Goal: Task Accomplishment & Management: Complete application form

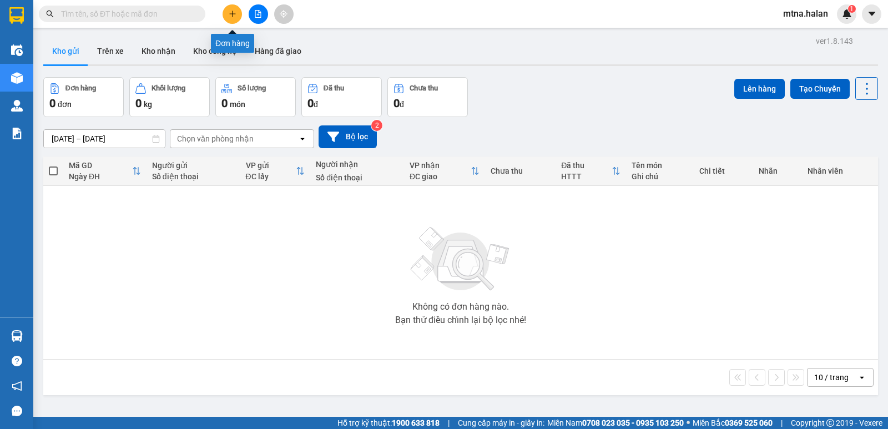
click at [234, 15] on icon "plus" at bounding box center [233, 14] width 8 height 8
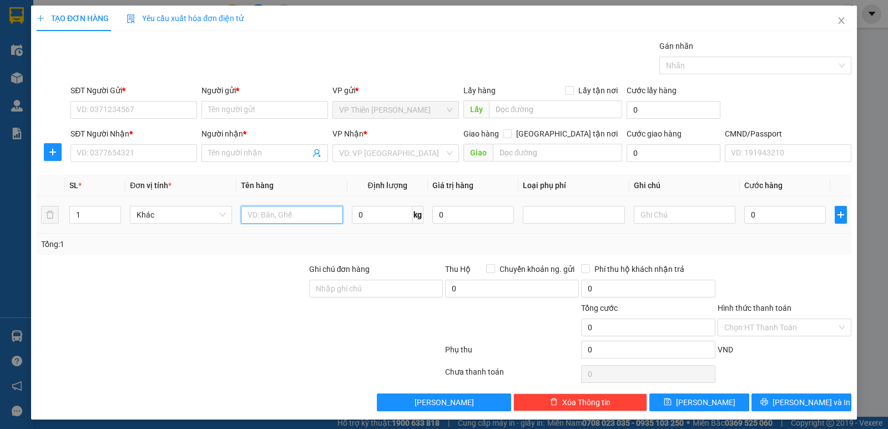
click at [305, 214] on input "text" at bounding box center [292, 215] width 102 height 18
click at [381, 213] on input "0" at bounding box center [382, 215] width 60 height 18
type input "16"
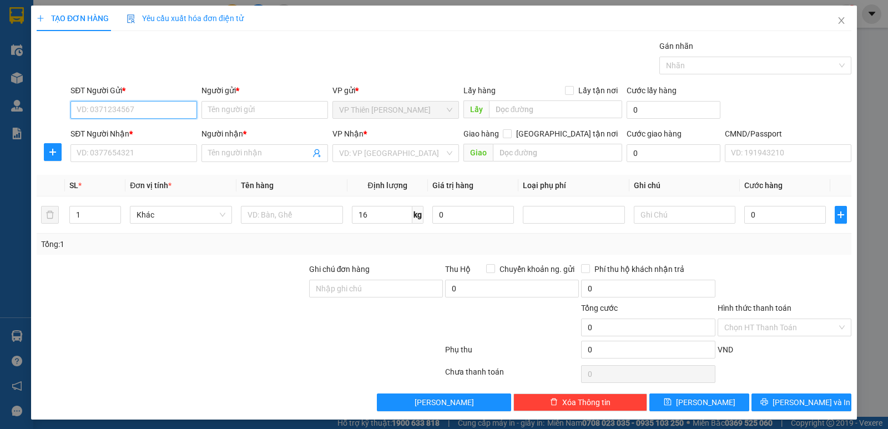
click at [145, 108] on input "SĐT Người Gửi *" at bounding box center [133, 110] width 127 height 18
type input "0966743383"
click at [137, 132] on div "0966743383 - NHUNG" at bounding box center [133, 132] width 112 height 12
type input "NHUNG"
type input "0966743383"
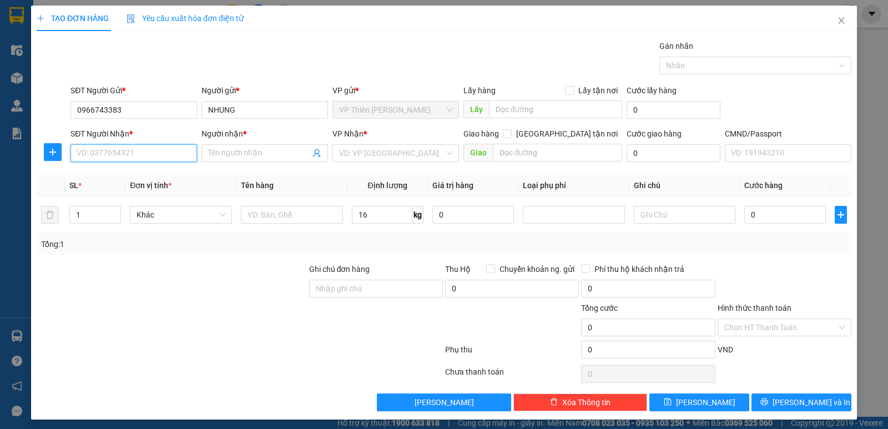
click at [142, 154] on input "SĐT Người Nhận *" at bounding box center [133, 153] width 127 height 18
type input "0934163459"
click at [114, 174] on div "0934163459 - DỤC" at bounding box center [133, 175] width 112 height 12
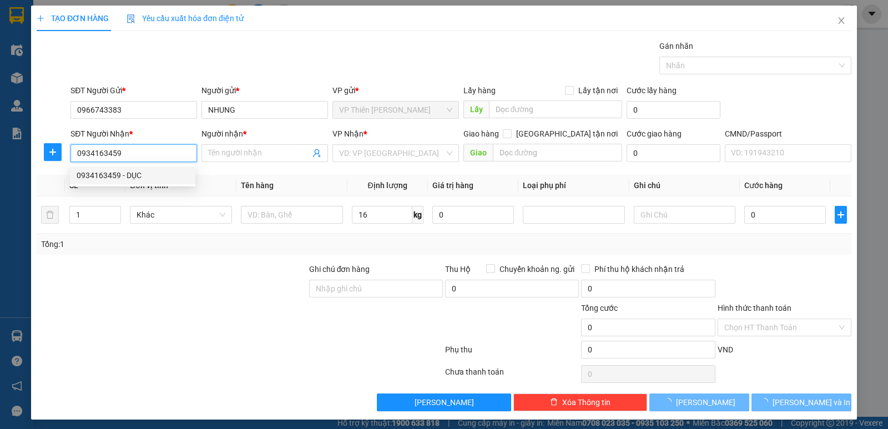
type input "DỤC"
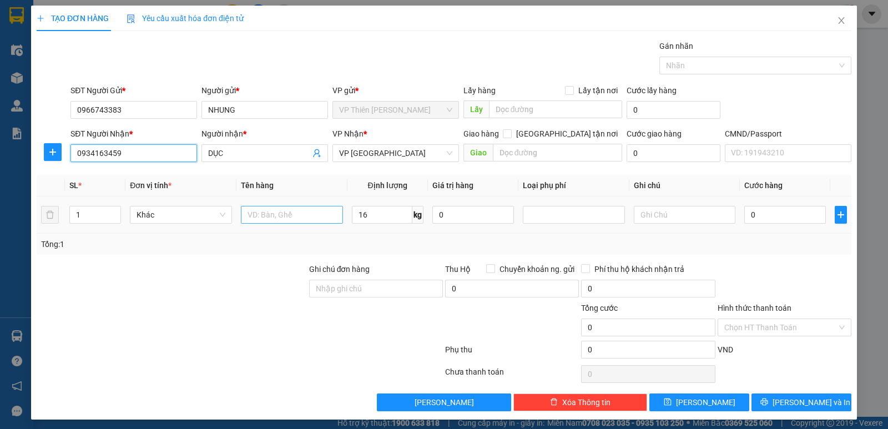
type input "0934163459"
click at [303, 210] on input "text" at bounding box center [292, 215] width 102 height 18
type input "hộp"
click at [52, 154] on icon "plus" at bounding box center [52, 152] width 9 height 9
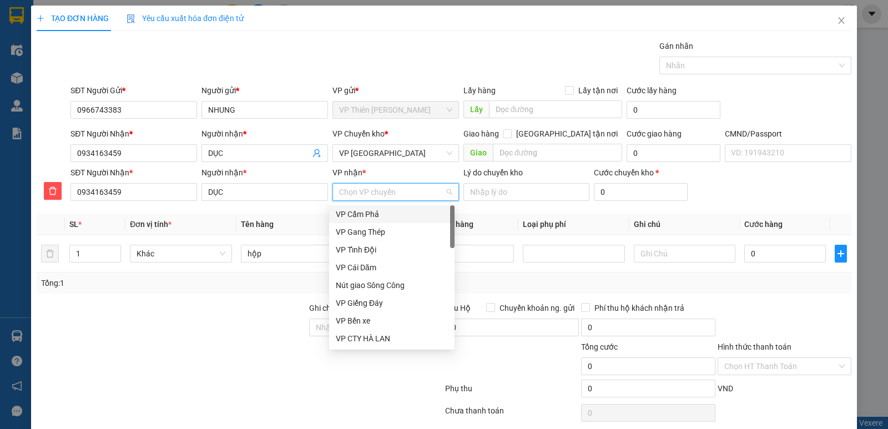
click at [403, 190] on input "VP nhận *" at bounding box center [391, 192] width 105 height 17
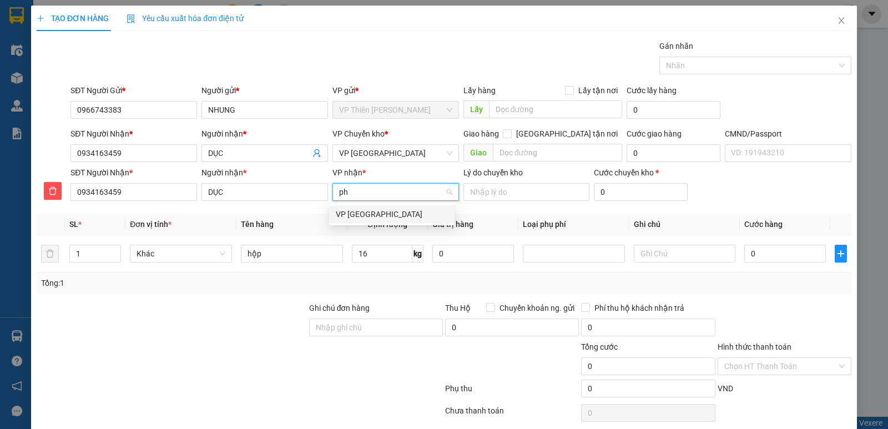
type input "phú"
click at [364, 212] on div "VP [GEOGRAPHIC_DATA]" at bounding box center [392, 214] width 112 height 12
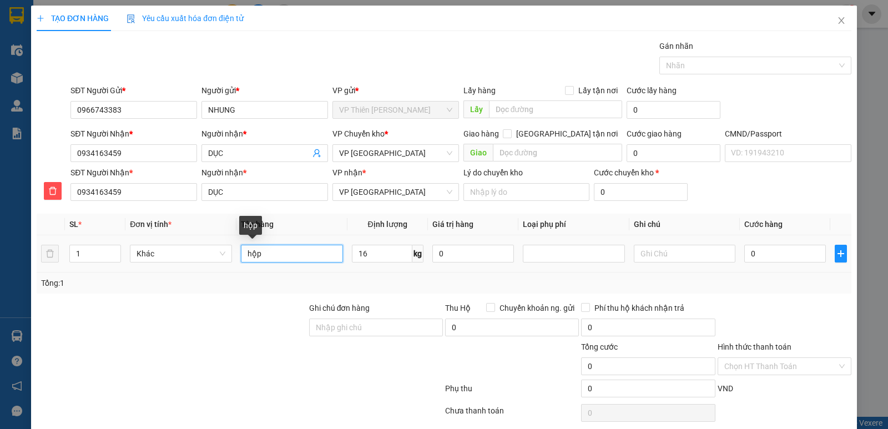
click at [273, 253] on input "hộp" at bounding box center [292, 254] width 102 height 18
type input "hộp TB ĐIỆN"
click at [765, 256] on input "0" at bounding box center [785, 254] width 82 height 18
type input "6"
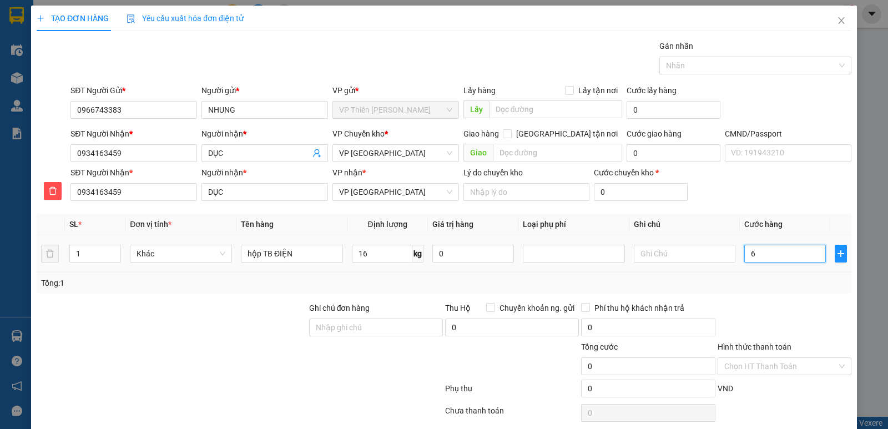
type input "6"
type input "60"
type input "600"
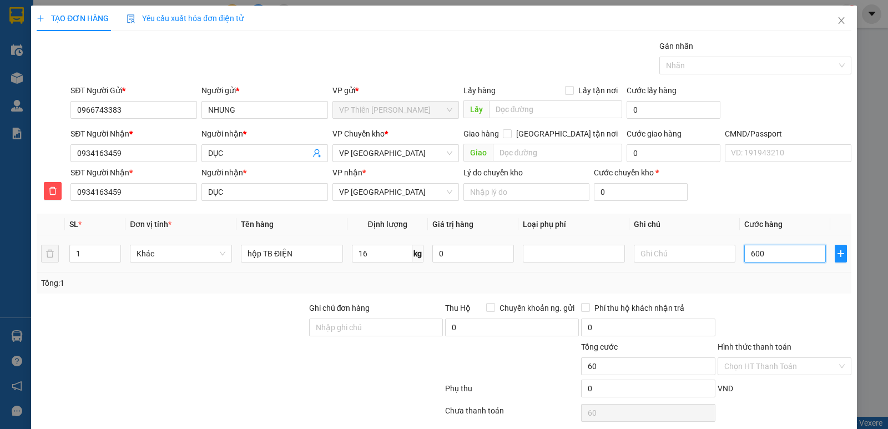
type input "600"
type input "6.000"
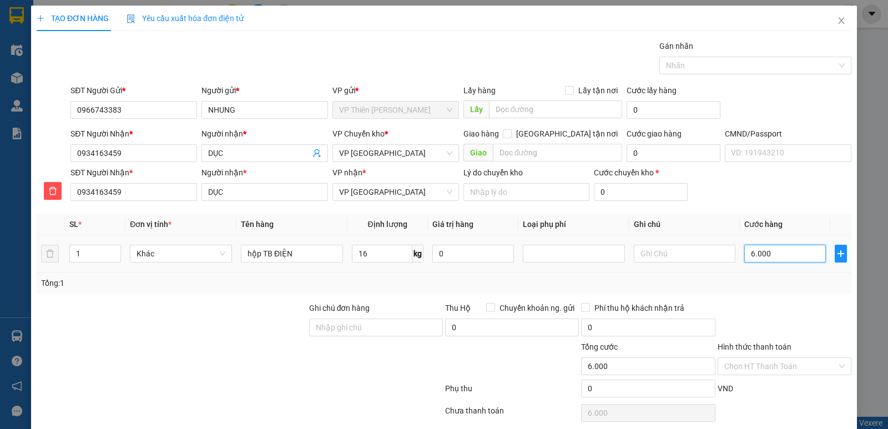
type input "60.000"
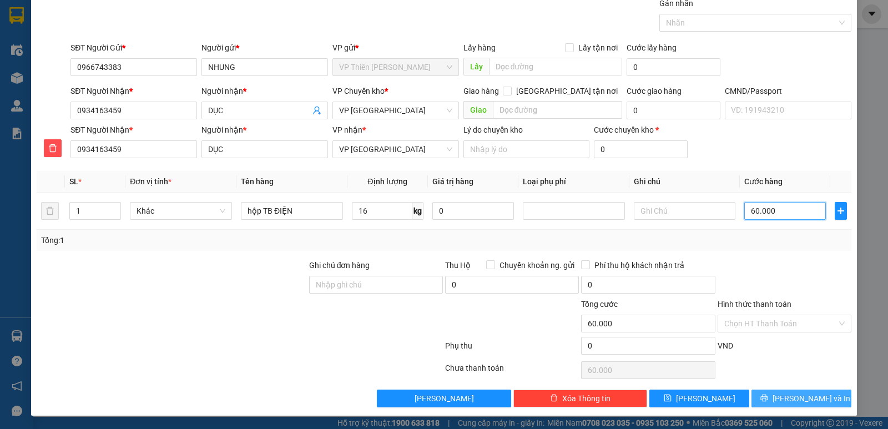
type input "60.000"
click at [793, 399] on span "[PERSON_NAME] và In" at bounding box center [812, 398] width 78 height 12
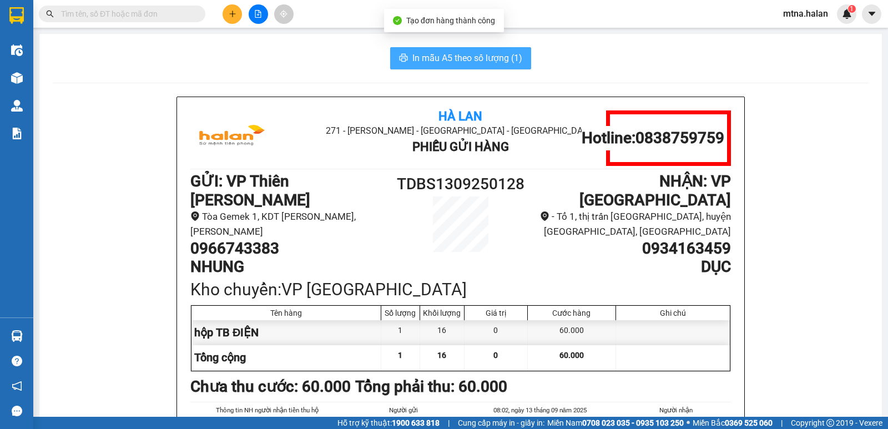
click at [445, 54] on span "In mẫu A5 theo số lượng (1)" at bounding box center [467, 58] width 110 height 14
click at [450, 60] on span "In mẫu A5 theo số lượng (1)" at bounding box center [467, 58] width 110 height 14
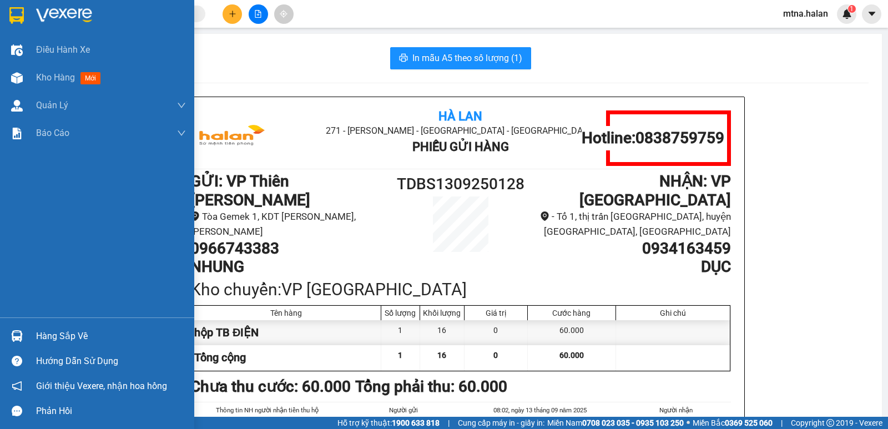
click at [14, 339] on img at bounding box center [17, 336] width 12 height 12
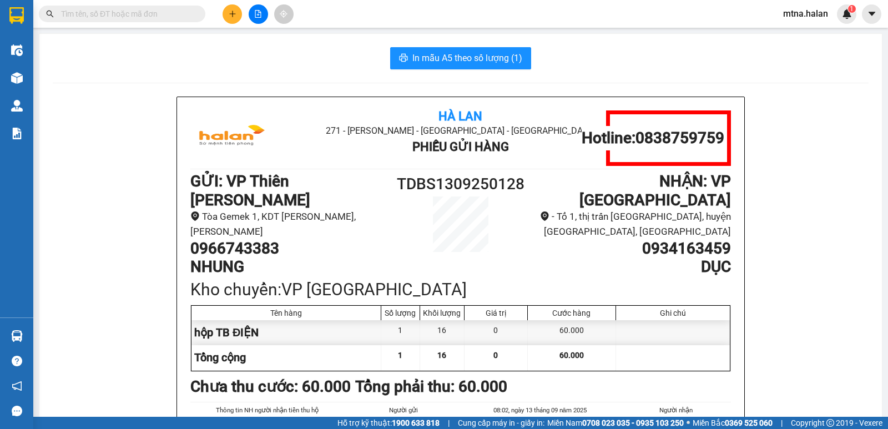
click at [827, 332] on section "Kết quả tìm kiếm ( 0 ) Bộ lọc No Data mtna.halan 1 Điều hành xe Kho hàng mới Qu…" at bounding box center [444, 214] width 888 height 429
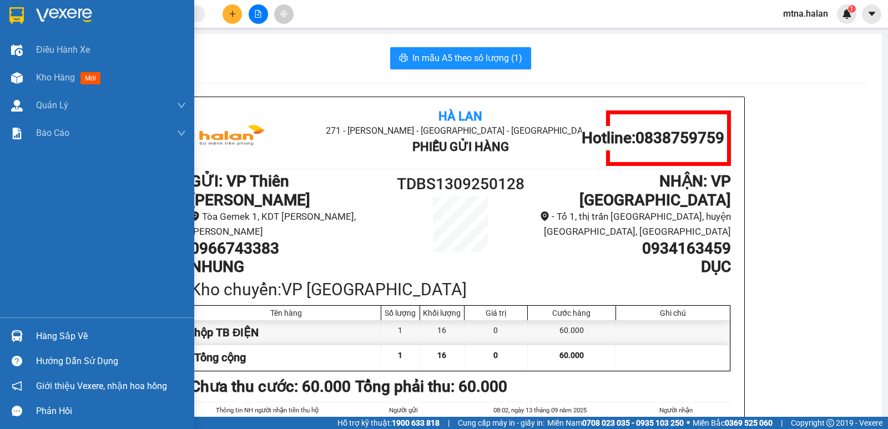
click at [19, 339] on img at bounding box center [17, 336] width 12 height 12
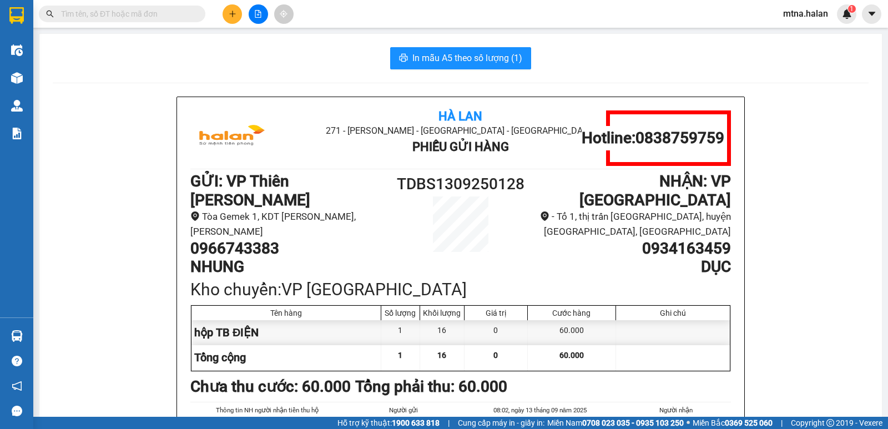
click at [127, 203] on section "Kết quả tìm kiếm ( 0 ) Bộ lọc No Data mtna.halan 1 Điều hành xe Kho hàng mới Qu…" at bounding box center [444, 214] width 888 height 429
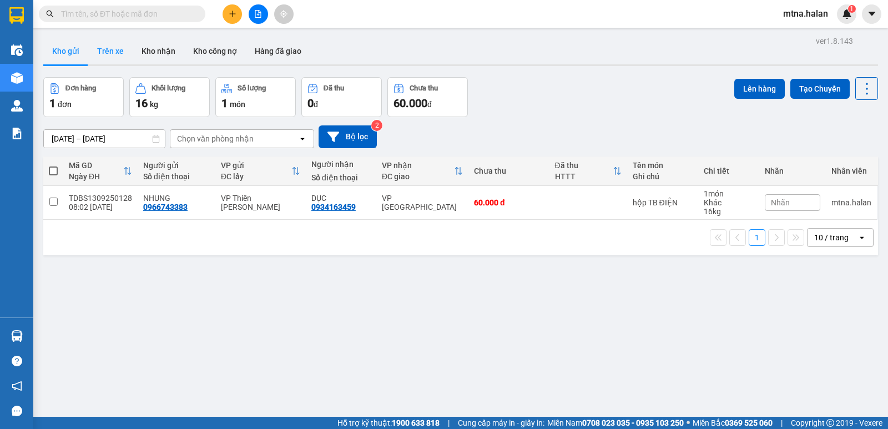
click at [105, 49] on button "Trên xe" at bounding box center [110, 51] width 44 height 27
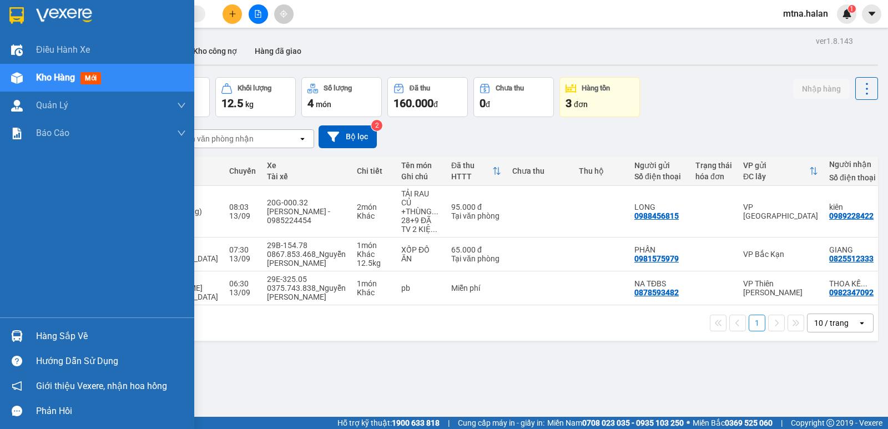
click at [19, 337] on img at bounding box center [17, 336] width 12 height 12
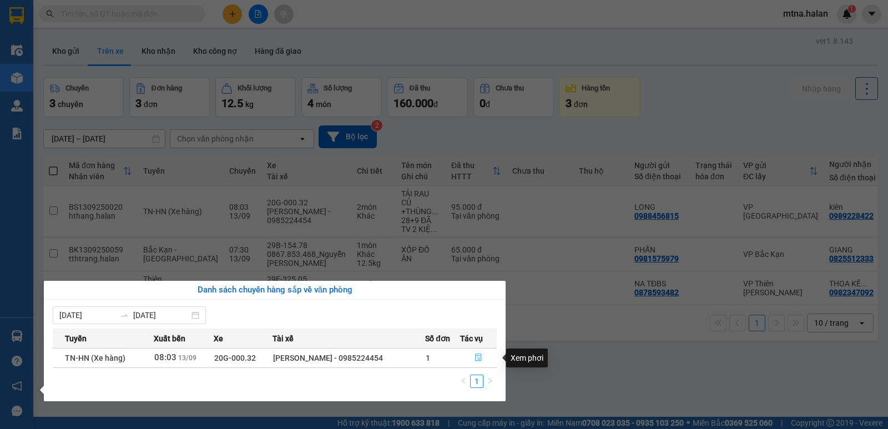
click at [475, 357] on icon "file-done" at bounding box center [478, 358] width 7 height 8
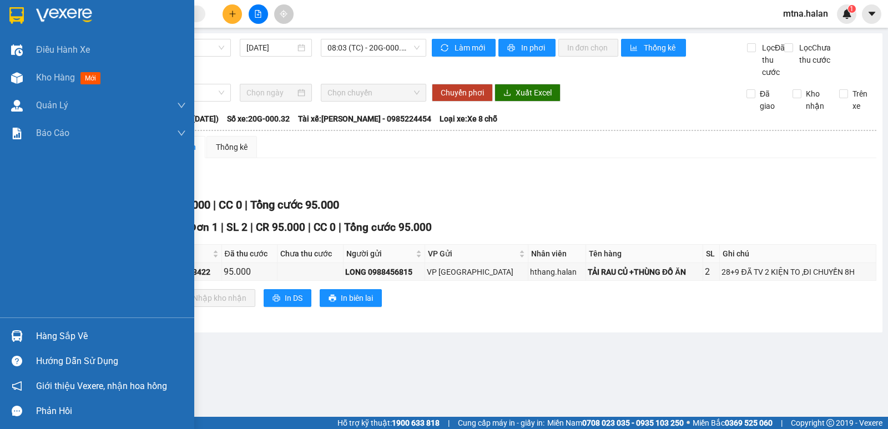
click at [17, 335] on img at bounding box center [17, 336] width 12 height 12
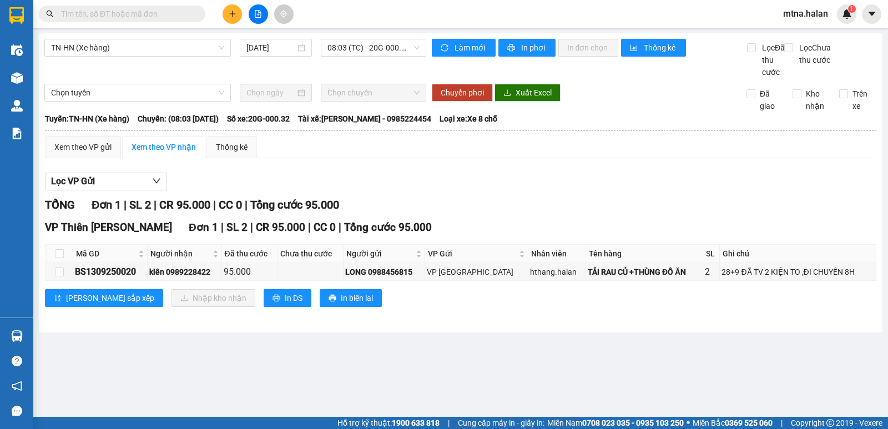
click at [653, 382] on section "Kết quả tìm kiếm ( 0 ) Bộ lọc No Data mtna.halan 1 Điều hành xe Kho hàng mới Qu…" at bounding box center [444, 214] width 888 height 429
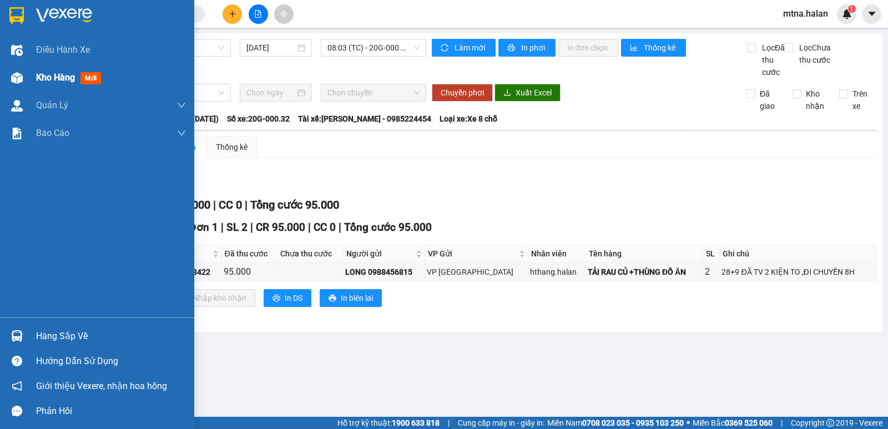
click at [14, 80] on img at bounding box center [17, 78] width 12 height 12
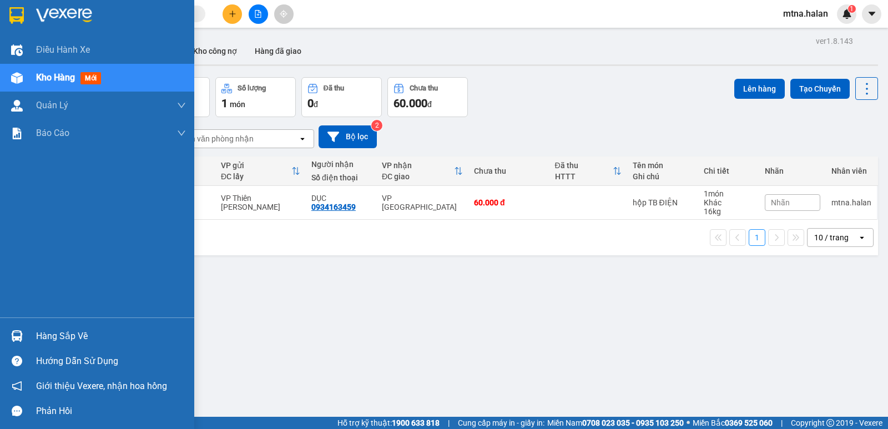
drag, startPoint x: 13, startPoint y: 331, endPoint x: 22, endPoint y: 323, distance: 11.8
click at [13, 331] on img at bounding box center [17, 336] width 12 height 12
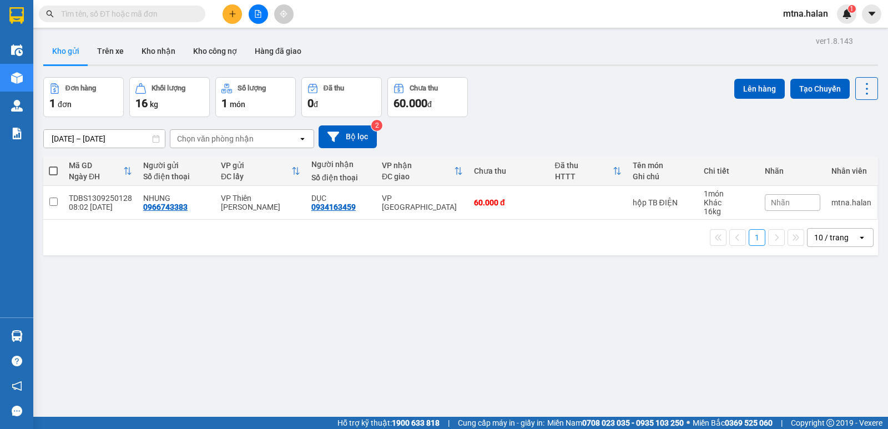
click at [659, 331] on section "Kết quả tìm kiếm ( 0 ) Bộ lọc No Data mtna.halan 1 Điều hành xe Kho hàng mới Qu…" at bounding box center [444, 214] width 888 height 429
click at [103, 54] on button "Trên xe" at bounding box center [110, 51] width 44 height 27
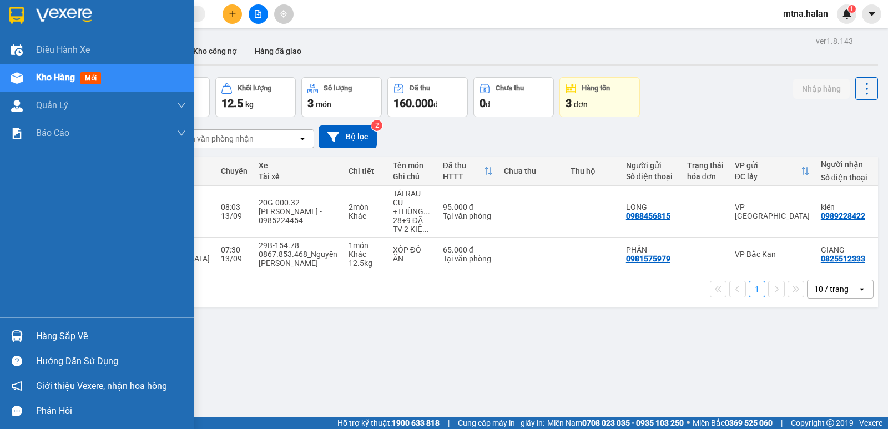
click at [19, 337] on img at bounding box center [17, 336] width 12 height 12
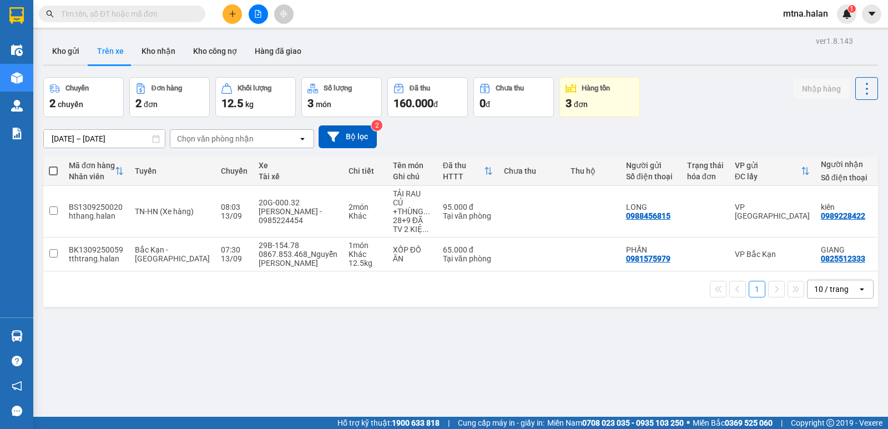
click at [569, 382] on section "Kết quả tìm kiếm ( 0 ) Bộ lọc No Data mtna.halan 1 Điều hành xe Kho hàng mới Qu…" at bounding box center [444, 214] width 888 height 429
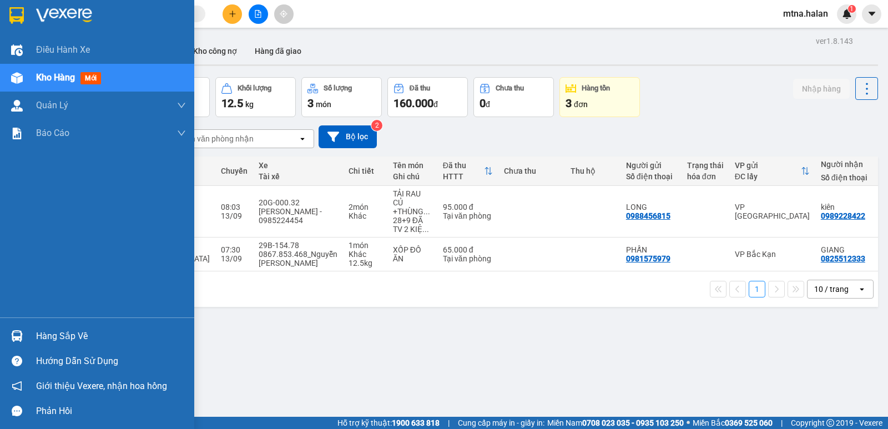
click at [13, 335] on img at bounding box center [17, 336] width 12 height 12
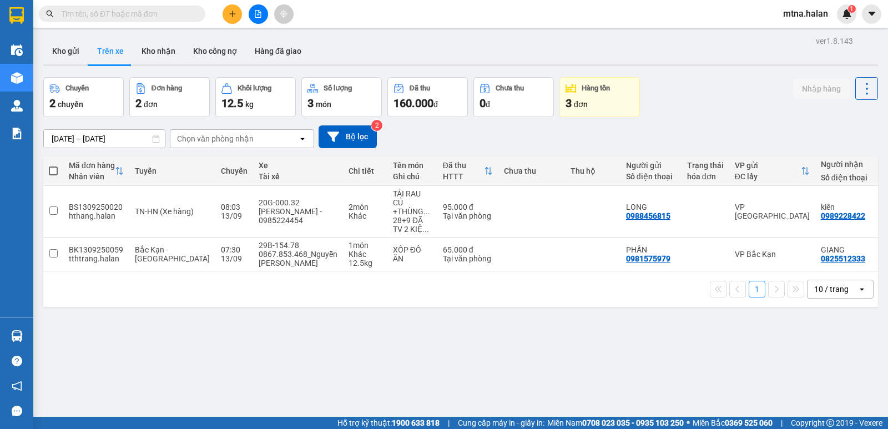
click at [628, 386] on section "Kết quả tìm kiếm ( 0 ) Bộ lọc No Data mtna.halan 1 Điều hành xe Kho hàng mới Qu…" at bounding box center [444, 214] width 888 height 429
click at [58, 52] on button "Kho gửi" at bounding box center [65, 51] width 45 height 27
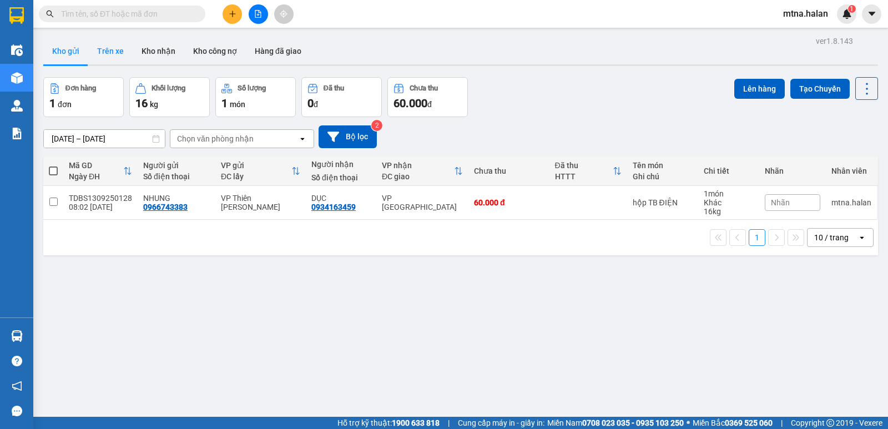
click at [112, 48] on button "Trên xe" at bounding box center [110, 51] width 44 height 27
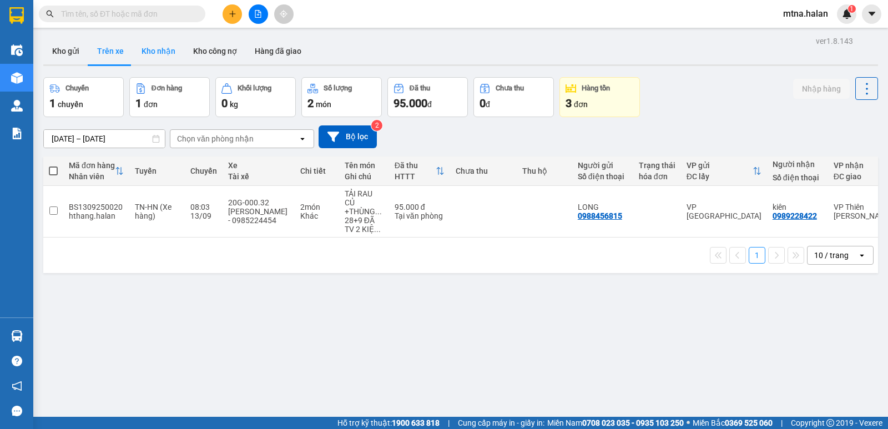
click at [161, 49] on button "Kho nhận" at bounding box center [159, 51] width 52 height 27
type input "[DATE] – [DATE]"
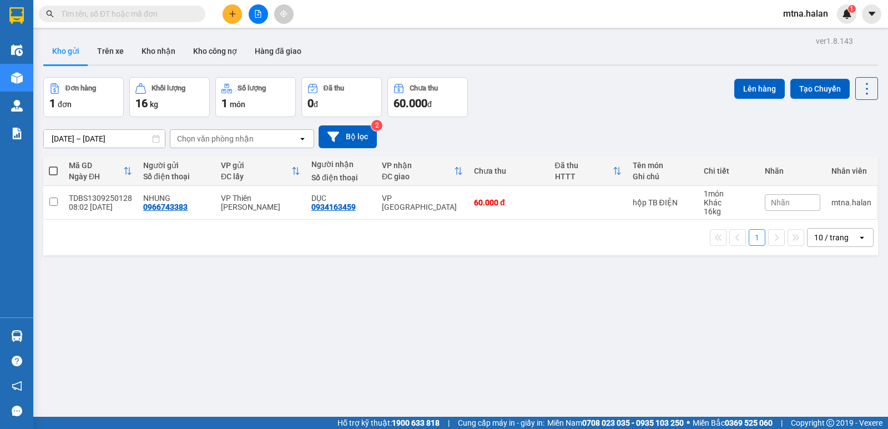
click at [234, 14] on icon "plus" at bounding box center [232, 13] width 6 height 1
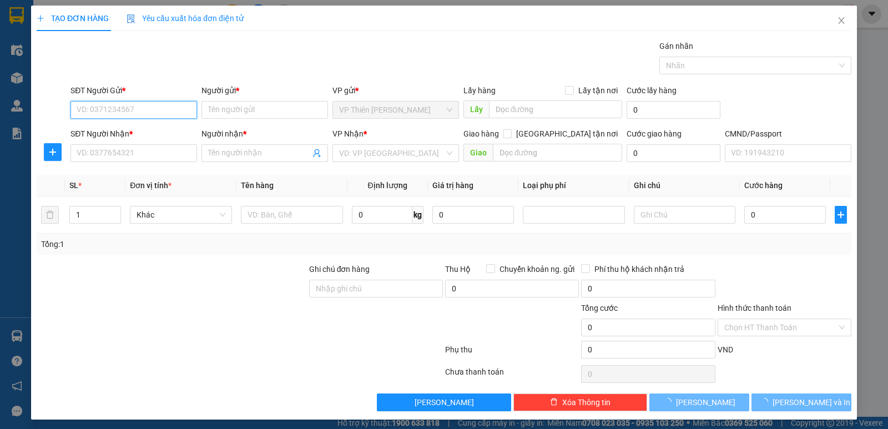
click at [143, 109] on input "SĐT Người Gửi *" at bounding box center [133, 110] width 127 height 18
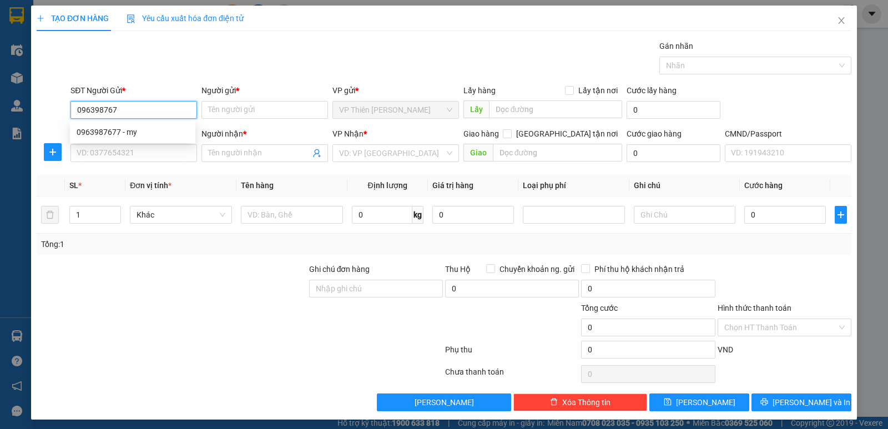
type input "0963987677"
click at [117, 129] on div "0963987677 - my" at bounding box center [133, 132] width 112 height 12
type input "my"
type input "0963987677"
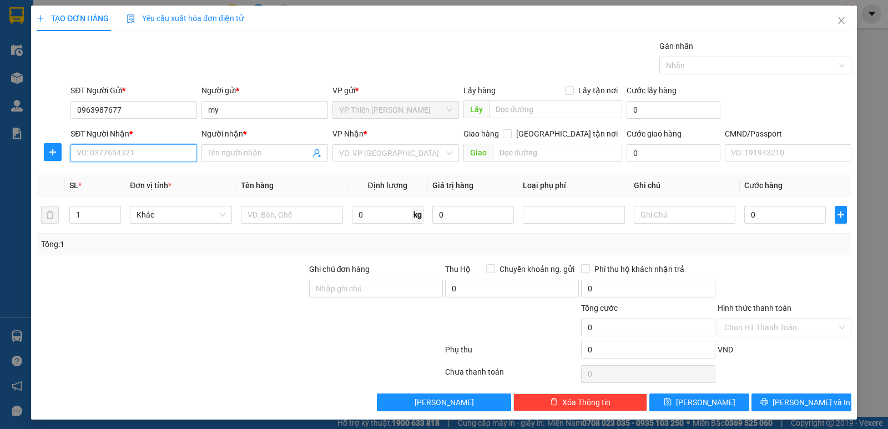
click at [140, 154] on input "SĐT Người Nhận *" at bounding box center [133, 153] width 127 height 18
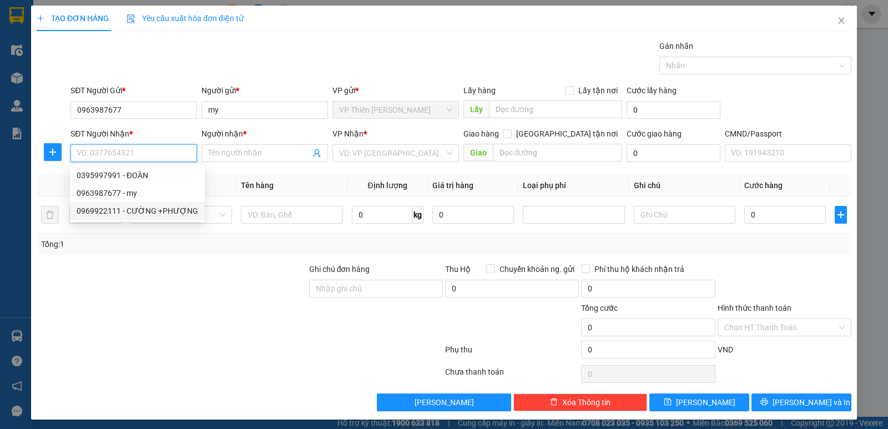
click at [141, 210] on div "0969922111 - CƯỜNG +PHƯỢNG" at bounding box center [138, 211] width 122 height 12
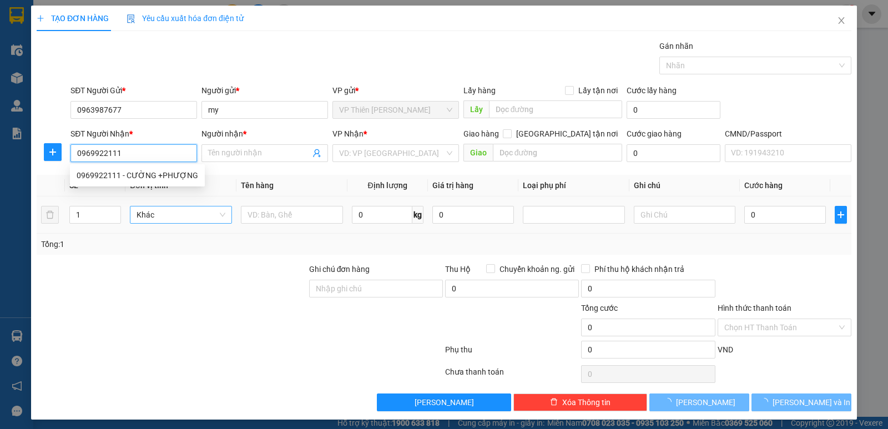
type input "0969922111"
type input "CƯỜNG +PHƯỢNG"
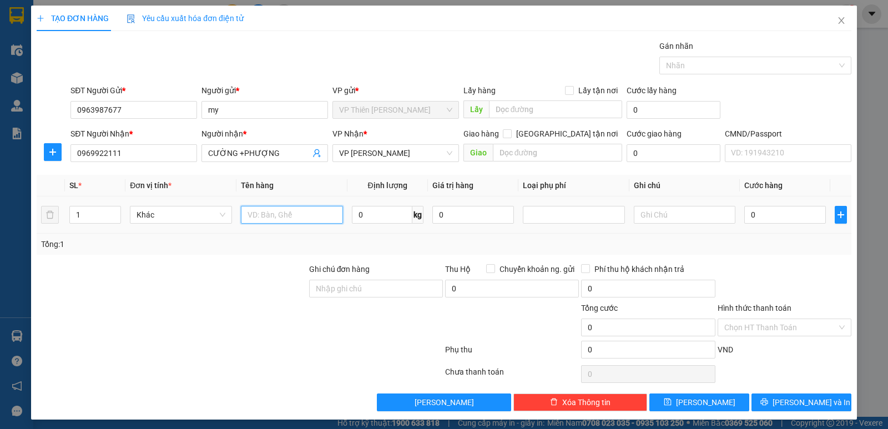
click at [320, 214] on input "text" at bounding box center [292, 215] width 102 height 18
type input "hộp lk"
click at [395, 211] on input "0" at bounding box center [382, 215] width 60 height 18
type input "6"
click at [760, 209] on input "0" at bounding box center [785, 215] width 82 height 18
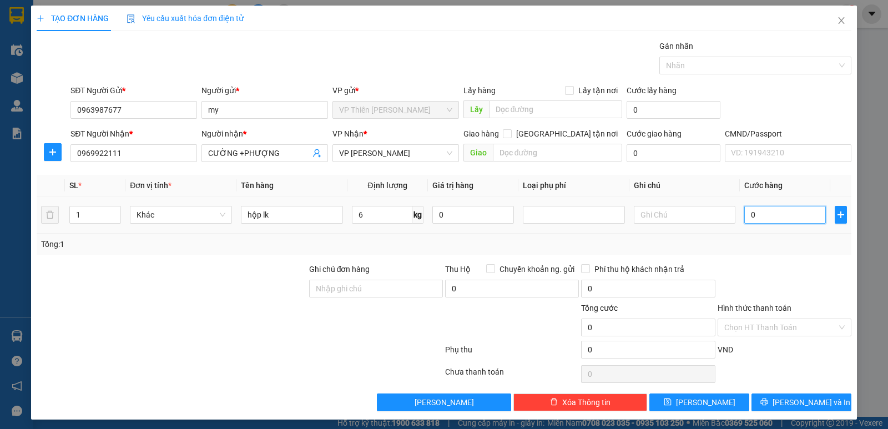
type input "4"
type input "40"
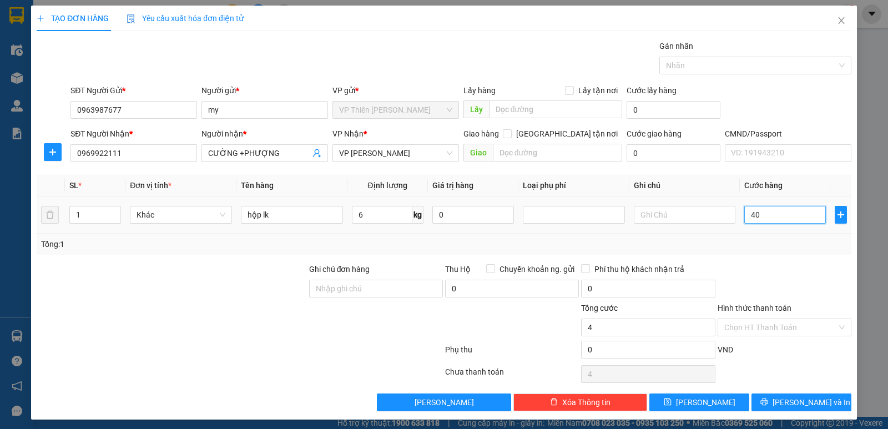
type input "40"
type input "400"
type input "4.000"
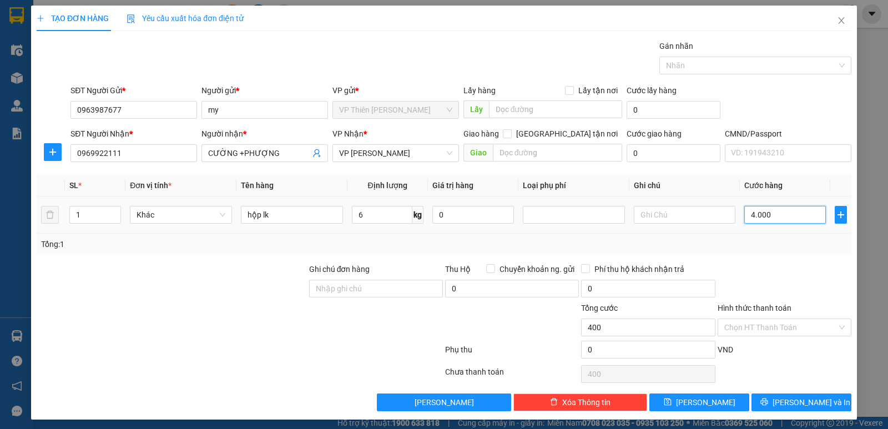
type input "4.000"
type input "40.000"
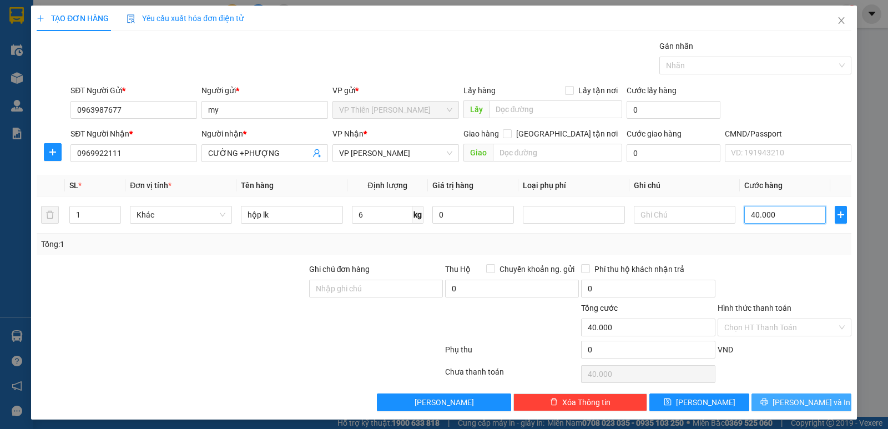
type input "40.000"
click at [788, 402] on span "[PERSON_NAME] và In" at bounding box center [812, 402] width 78 height 12
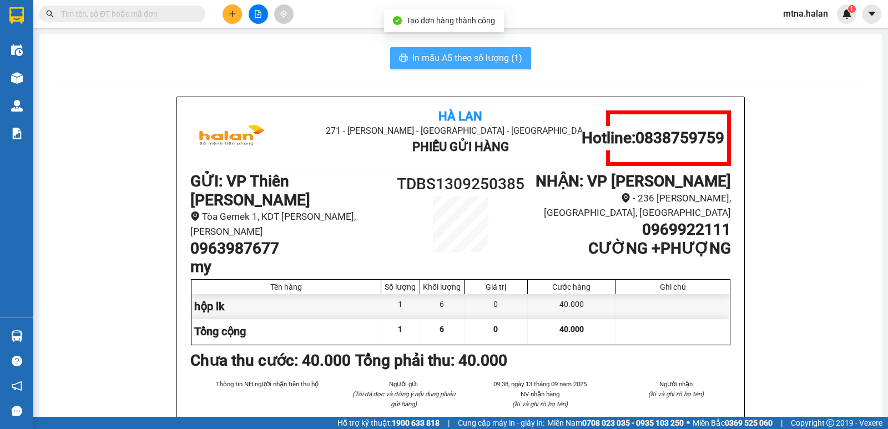
click at [460, 53] on span "In mẫu A5 theo số lượng (1)" at bounding box center [467, 58] width 110 height 14
click at [485, 62] on span "In mẫu A5 theo số lượng (1)" at bounding box center [467, 58] width 110 height 14
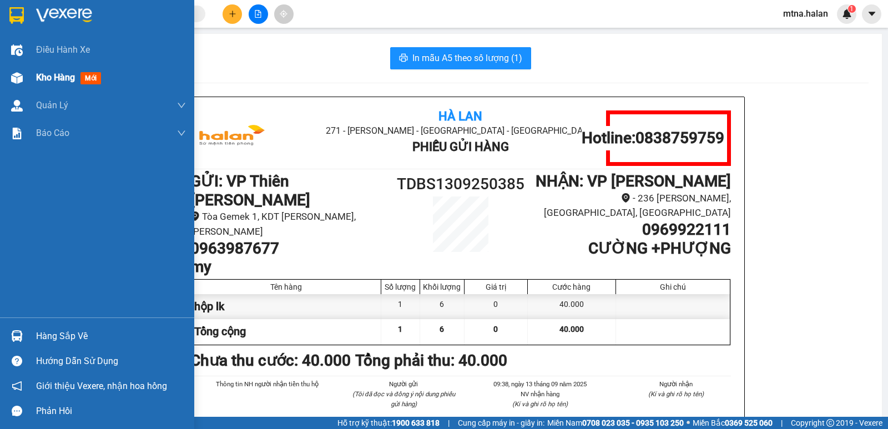
click at [21, 74] on img at bounding box center [17, 78] width 12 height 12
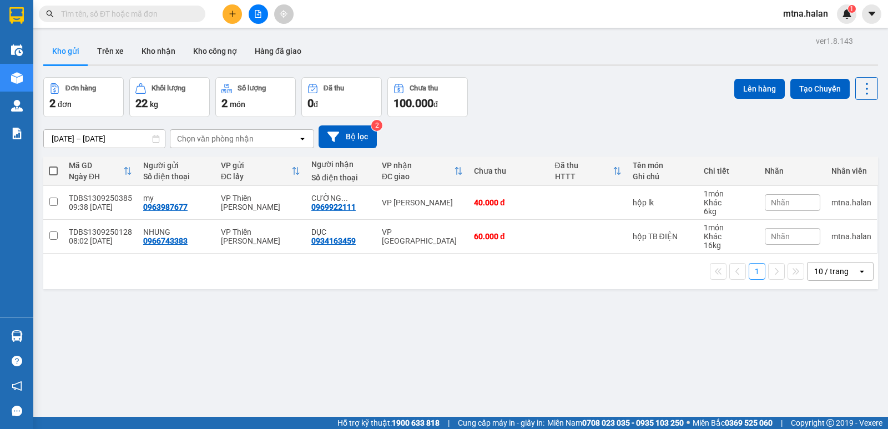
click at [174, 14] on input "text" at bounding box center [126, 14] width 131 height 12
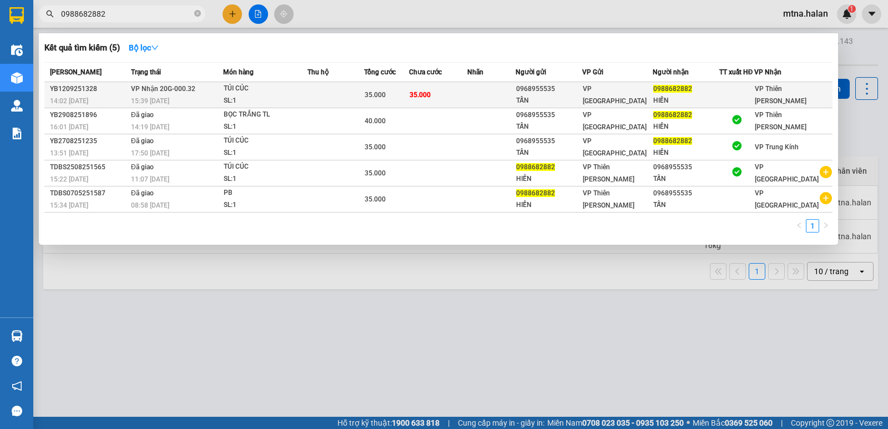
type input "0988682882"
click at [490, 93] on td at bounding box center [491, 95] width 48 height 26
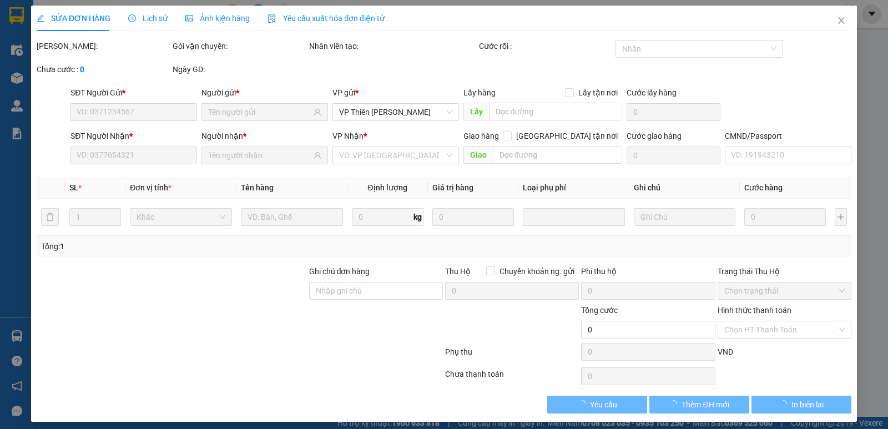
type input "0968955535"
type input "TẤN"
type input "0988682882"
type input "HIỀN"
type input "35.000"
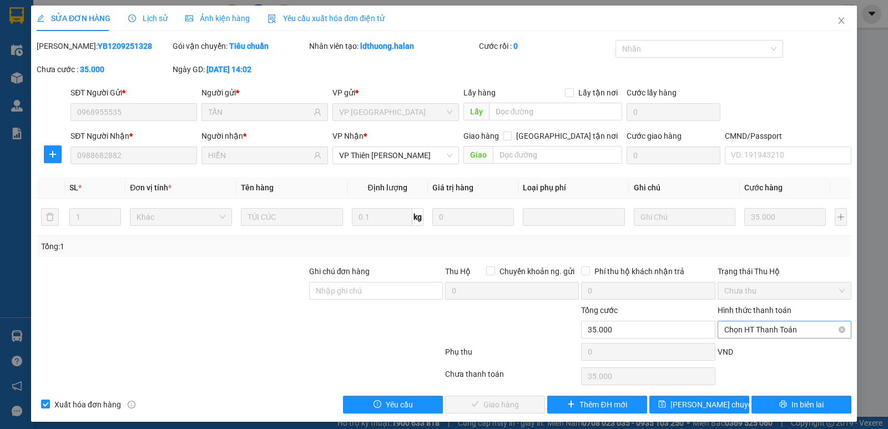
click at [775, 326] on span "Chọn HT Thanh Toán" at bounding box center [784, 329] width 120 height 17
click at [745, 234] on div "Tại văn phòng" at bounding box center [777, 236] width 119 height 12
type input "0"
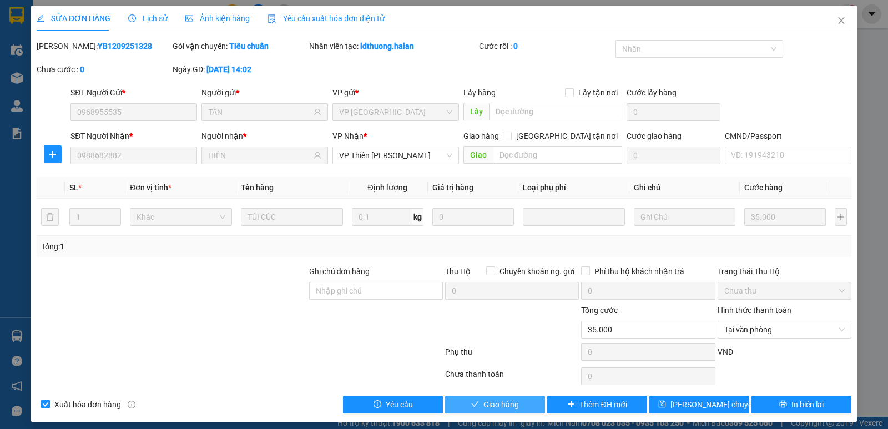
click at [509, 402] on span "Giao hàng" at bounding box center [501, 404] width 36 height 12
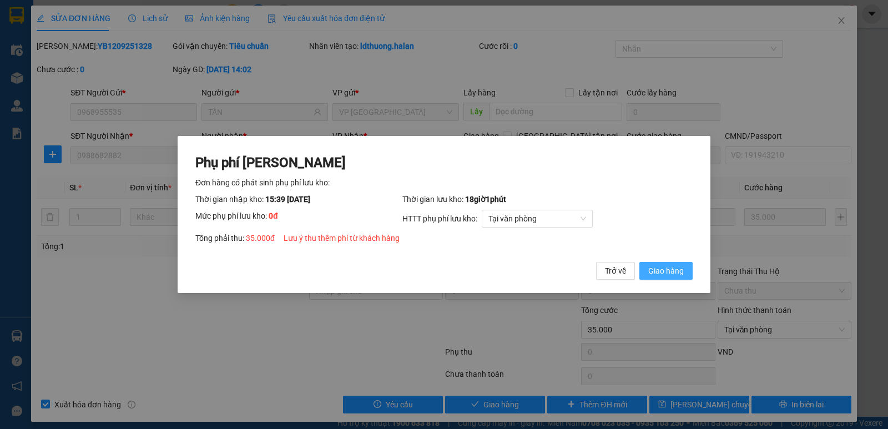
click at [678, 264] on button "Giao hàng" at bounding box center [665, 271] width 53 height 18
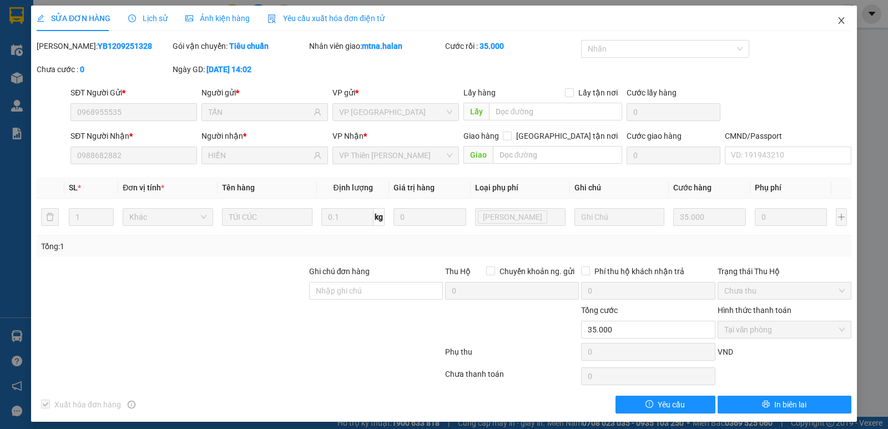
click at [838, 20] on icon "close" at bounding box center [841, 20] width 6 height 7
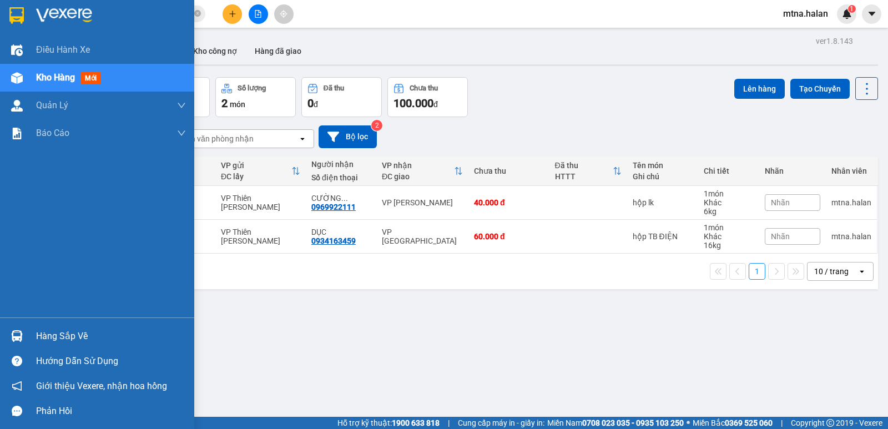
click at [18, 79] on img at bounding box center [17, 78] width 12 height 12
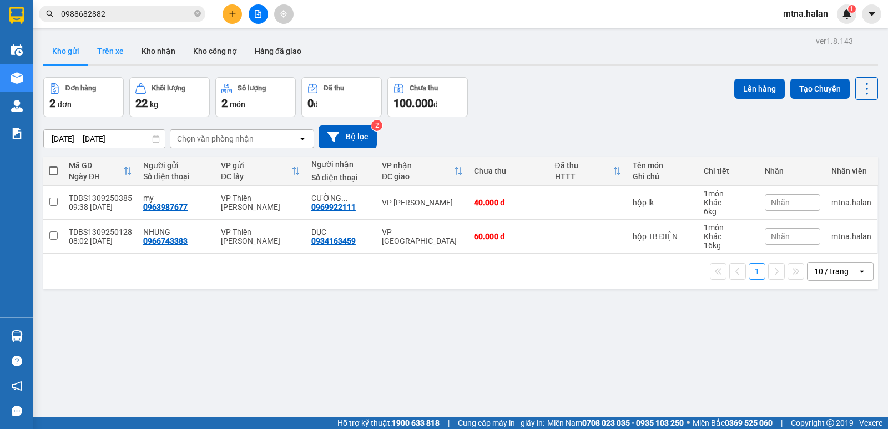
click at [117, 52] on button "Trên xe" at bounding box center [110, 51] width 44 height 27
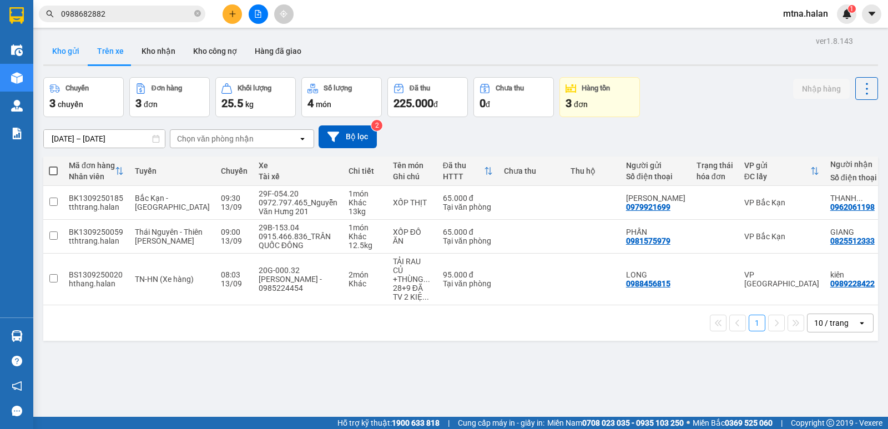
click at [70, 48] on button "Kho gửi" at bounding box center [65, 51] width 45 height 27
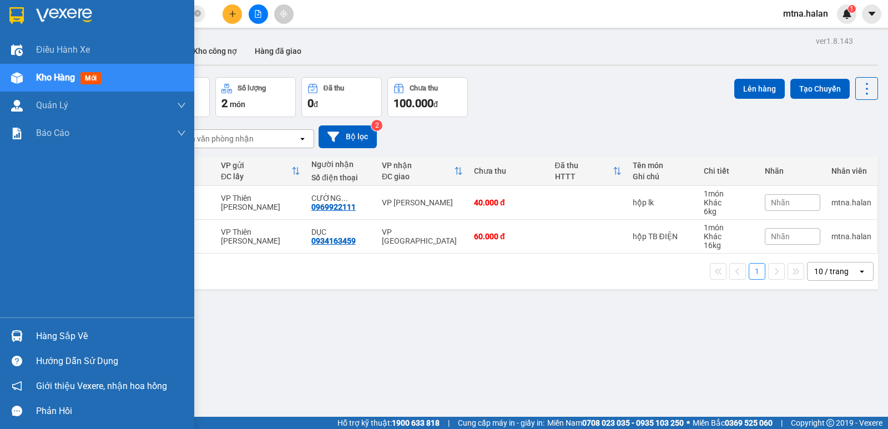
click at [15, 338] on img at bounding box center [17, 336] width 12 height 12
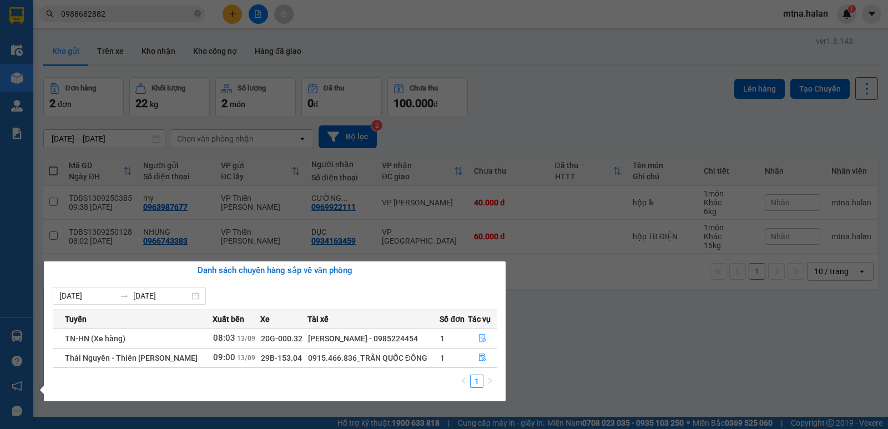
click at [557, 357] on section "Kết quả tìm kiếm ( 5 ) Bộ lọc Mã ĐH Trạng thái Món hàng Thu hộ Tổng cước Chưa c…" at bounding box center [444, 214] width 888 height 429
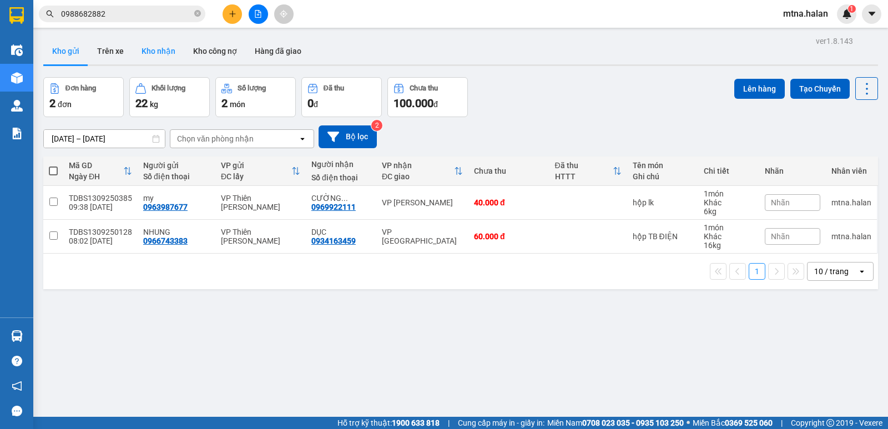
click at [156, 48] on button "Kho nhận" at bounding box center [159, 51] width 52 height 27
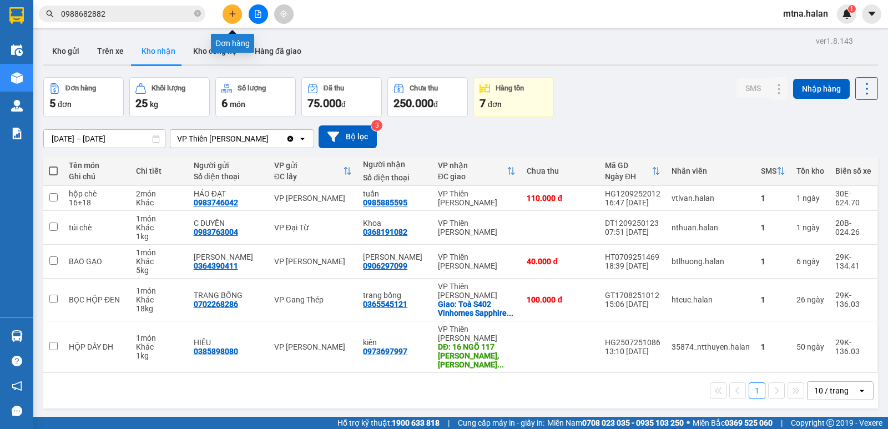
click at [231, 13] on icon "plus" at bounding box center [233, 14] width 8 height 8
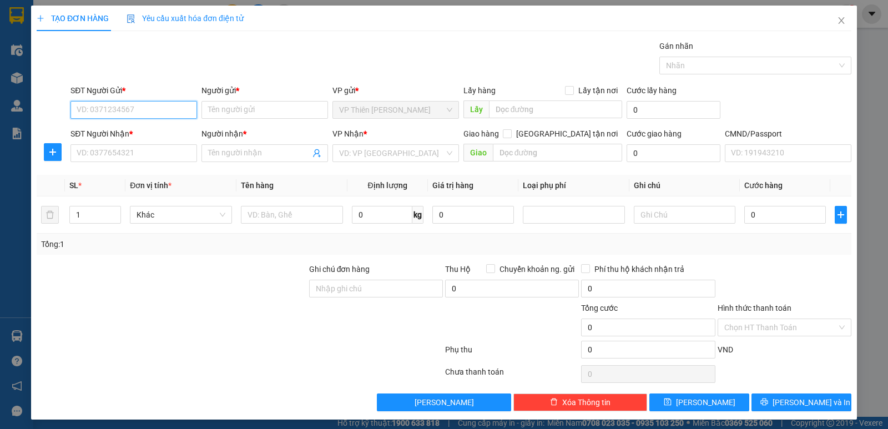
click at [147, 110] on input "SĐT Người Gửi *" at bounding box center [133, 110] width 127 height 18
type input "0915366883"
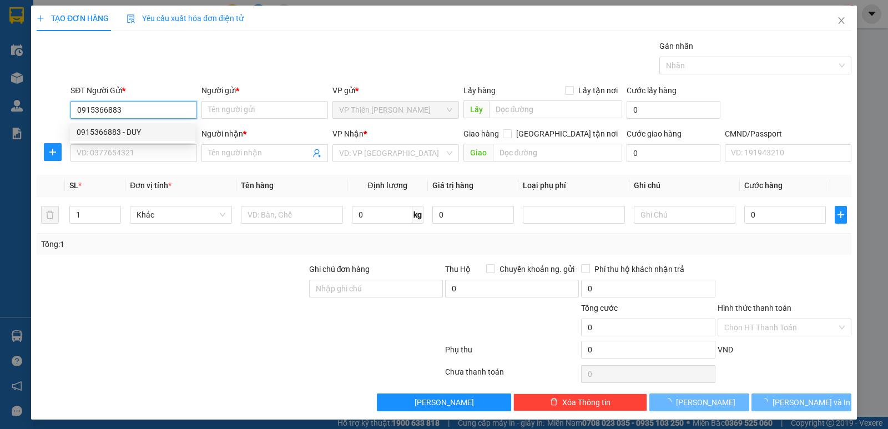
click at [130, 131] on div "0915366883 - DUY" at bounding box center [133, 132] width 112 height 12
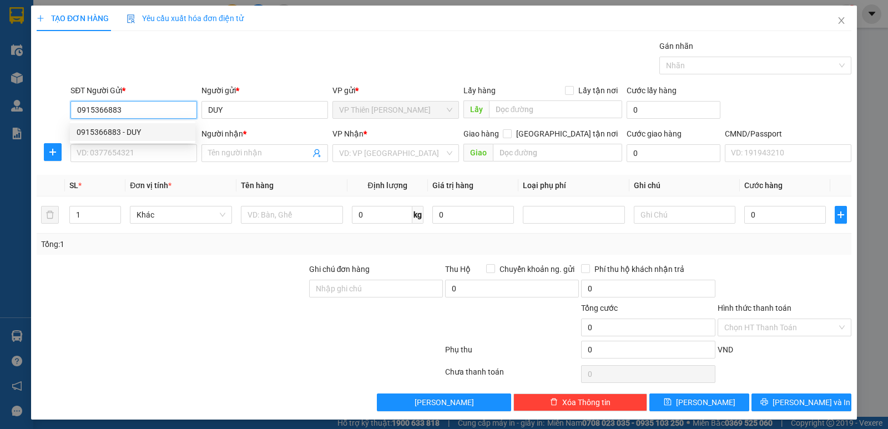
type input "DUY"
type input "0915366883"
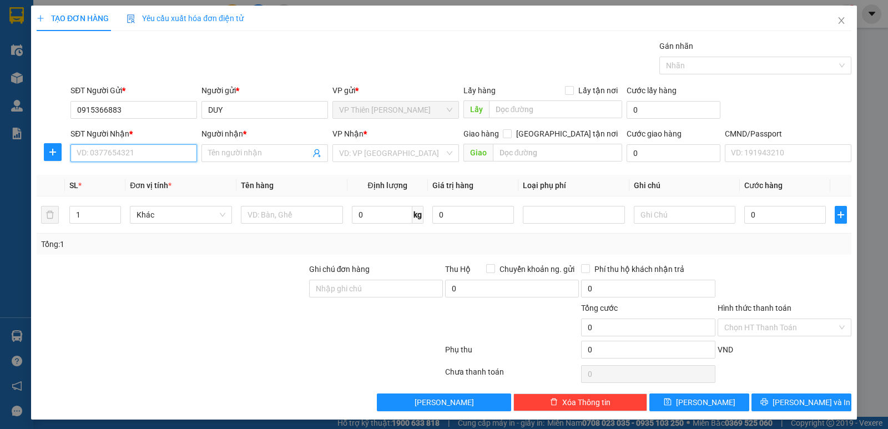
click at [141, 154] on input "SĐT Người Nhận *" at bounding box center [133, 153] width 127 height 18
click at [149, 174] on div "0329383866 - NHÀ HÀNG BAMBOO" at bounding box center [139, 175] width 124 height 12
type input "0329383866"
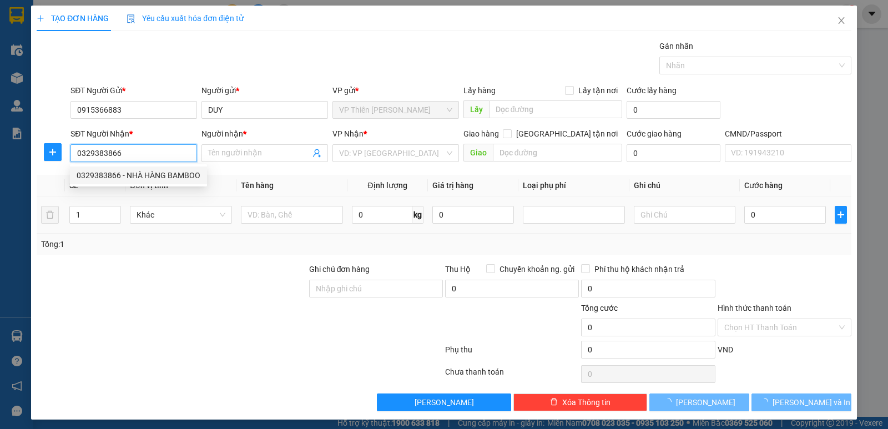
type input "NHÀ HÀNG BAMBOO"
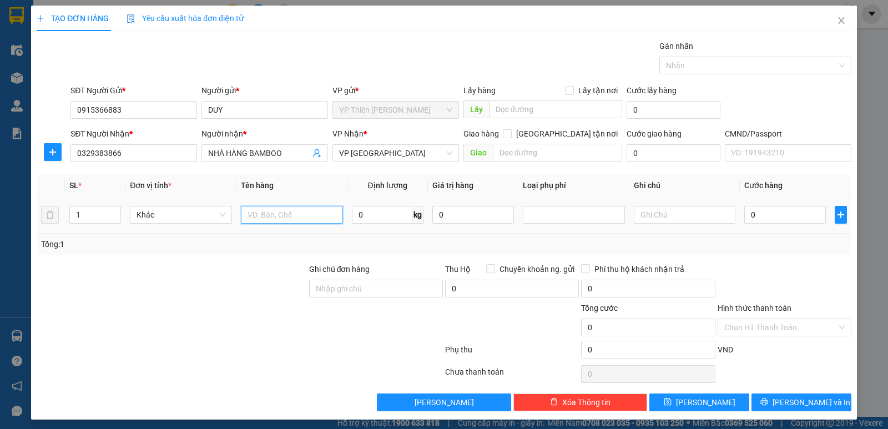
click at [313, 218] on input "text" at bounding box center [292, 215] width 102 height 18
type input "xốp đồ đông lạnh"
click at [377, 212] on input "0" at bounding box center [382, 215] width 60 height 18
type input "12"
click at [791, 216] on input "0" at bounding box center [785, 215] width 82 height 18
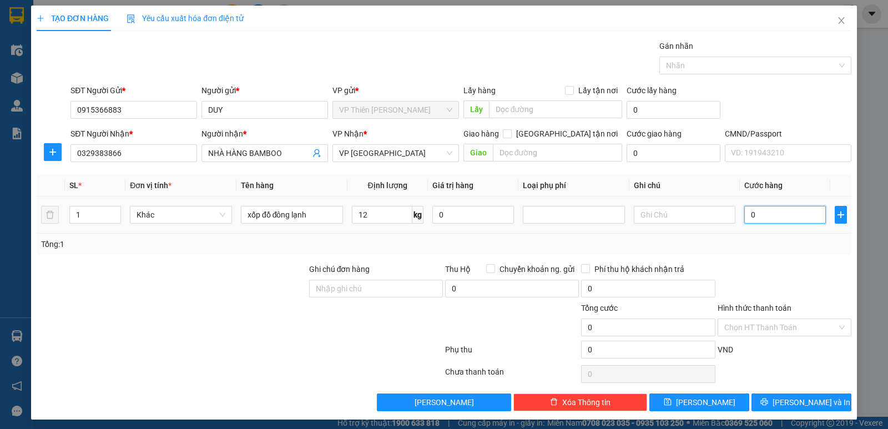
type input "4"
type input "0"
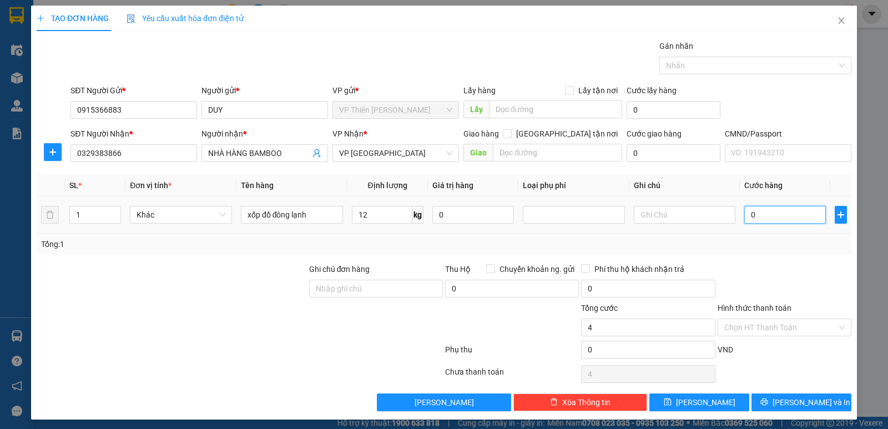
type input "0"
type input "05"
type input "5"
type input "050"
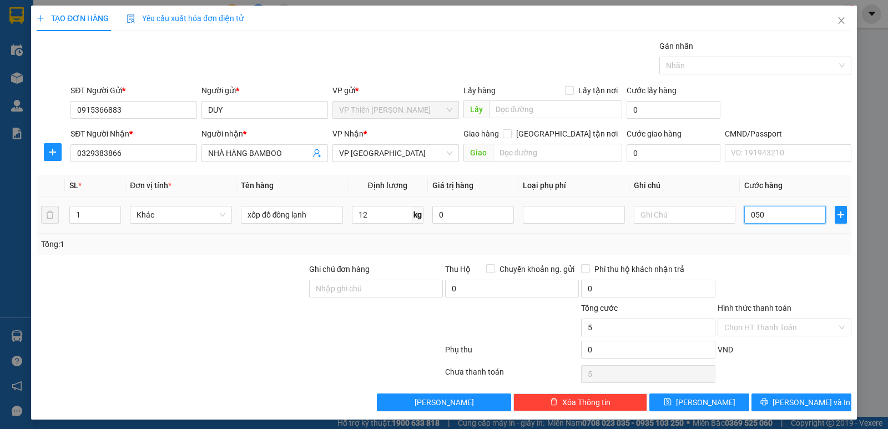
type input "50"
type input "0.500"
type input "500"
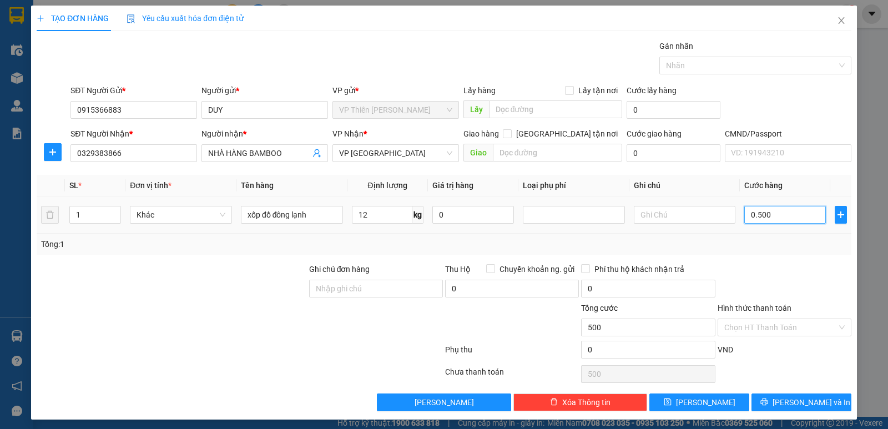
type input "050"
type input "50"
type input "05"
type input "5"
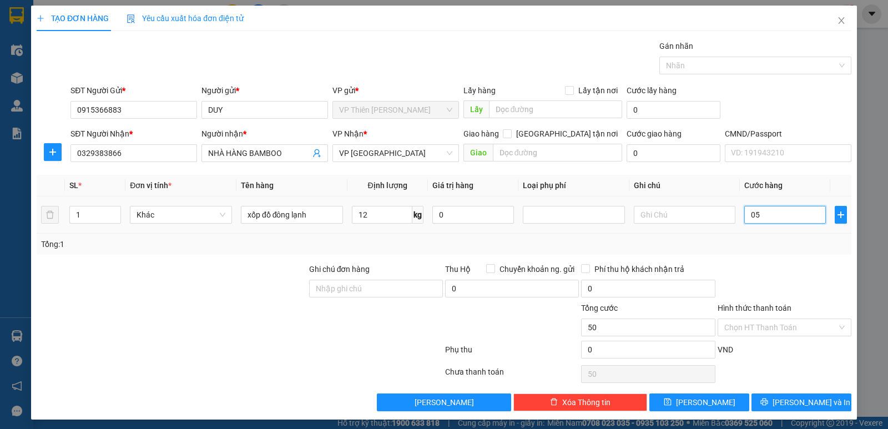
type input "5"
type input "0"
click at [793, 218] on input "0" at bounding box center [785, 215] width 82 height 18
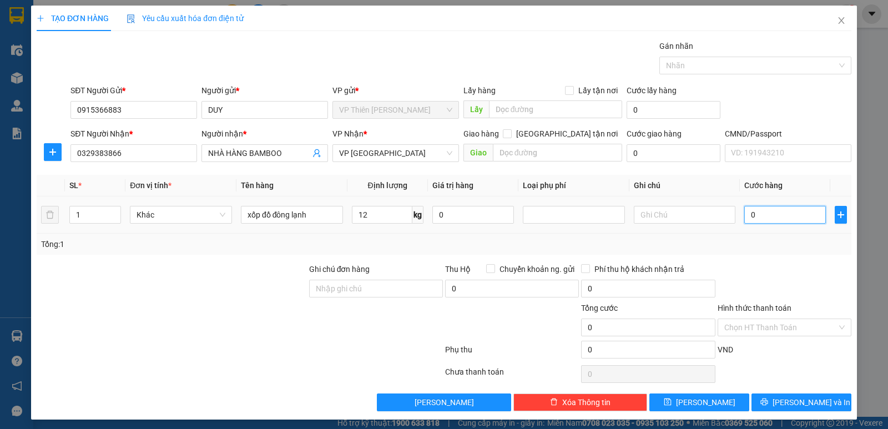
click at [793, 218] on input "0" at bounding box center [785, 215] width 82 height 18
type input "5"
type input "50"
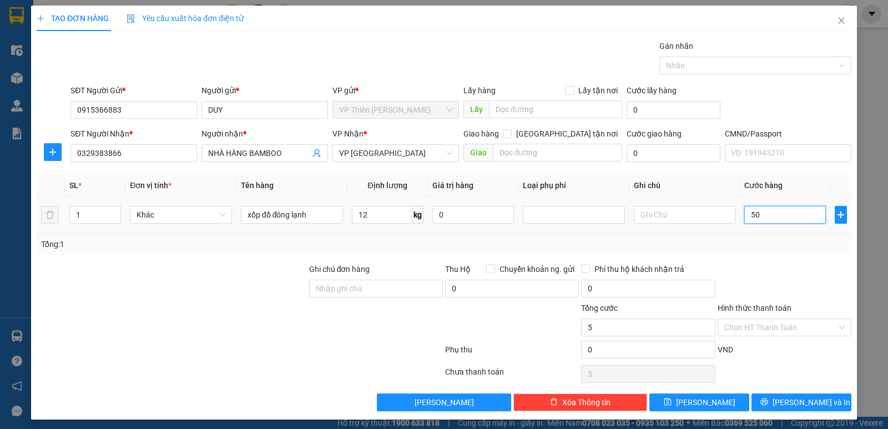
type input "50"
type input "500"
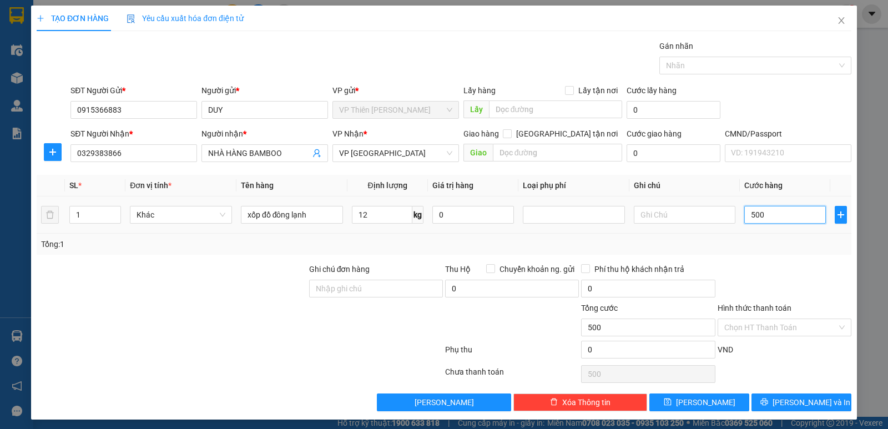
type input "5.000"
type input "50.000"
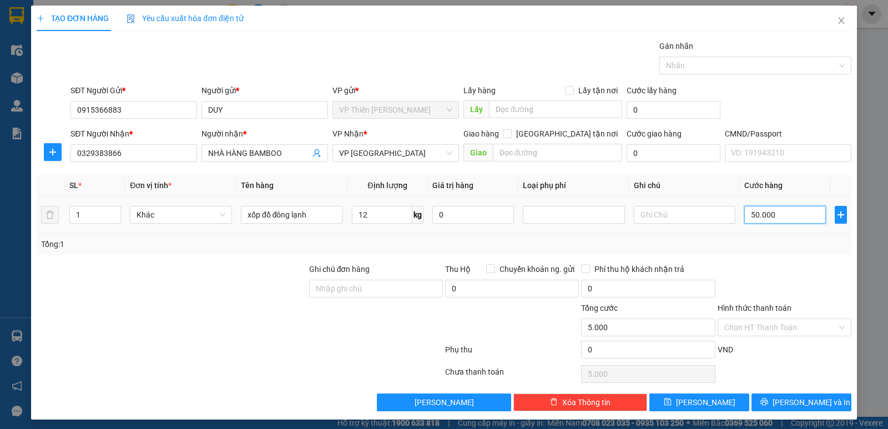
type input "50.000"
click at [797, 397] on span "Lưu và In" at bounding box center [812, 402] width 78 height 12
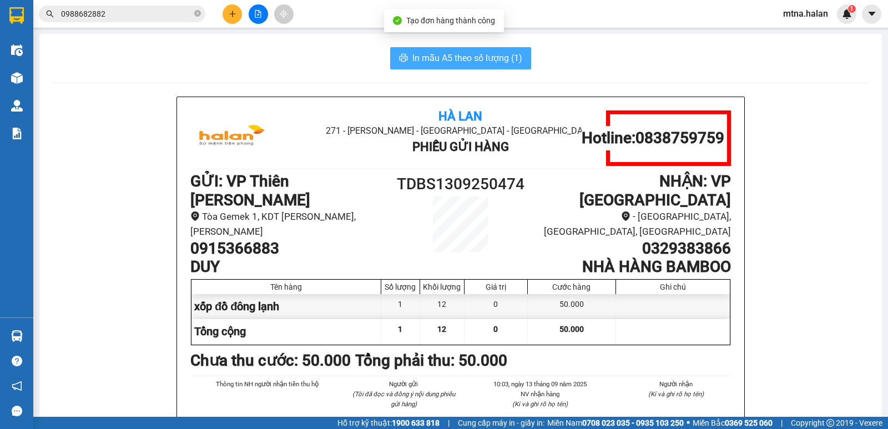
click at [440, 51] on span "In mẫu A5 theo số lượng (1)" at bounding box center [467, 58] width 110 height 14
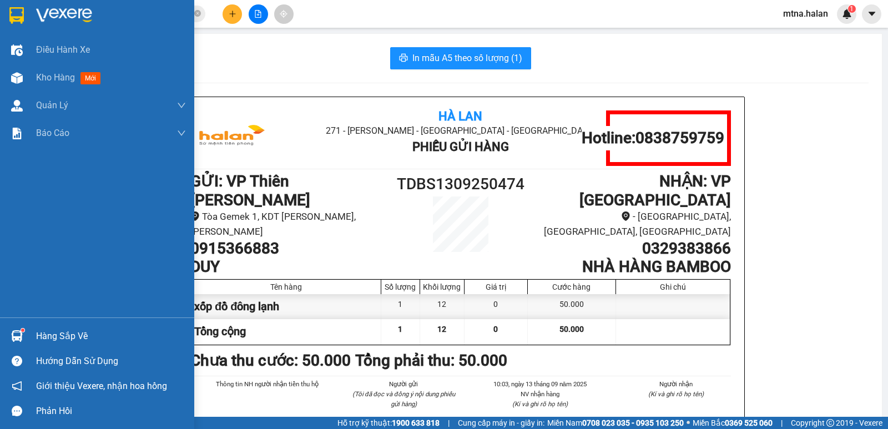
click at [16, 332] on img at bounding box center [17, 336] width 12 height 12
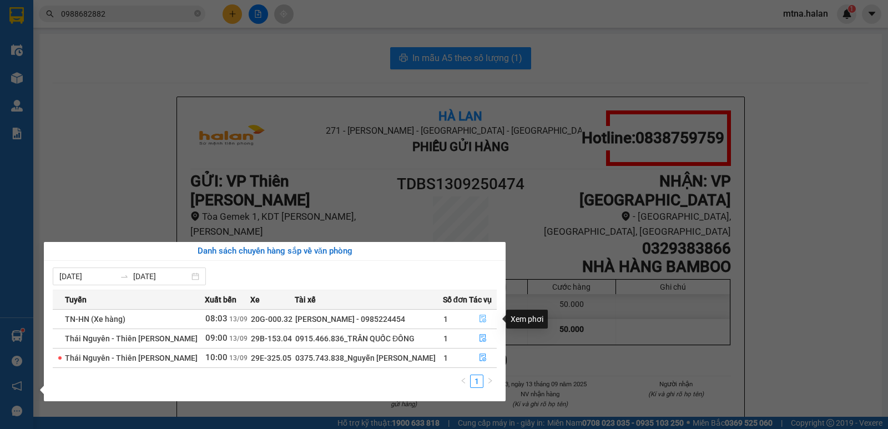
click at [480, 320] on icon "file-done" at bounding box center [483, 319] width 8 height 8
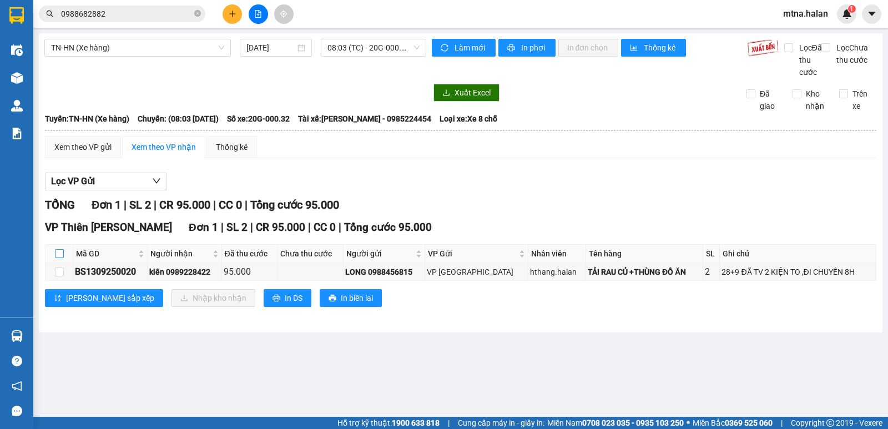
drag, startPoint x: 60, startPoint y: 263, endPoint x: 103, endPoint y: 290, distance: 51.1
click at [60, 258] on input "checkbox" at bounding box center [59, 253] width 9 height 9
checkbox input "true"
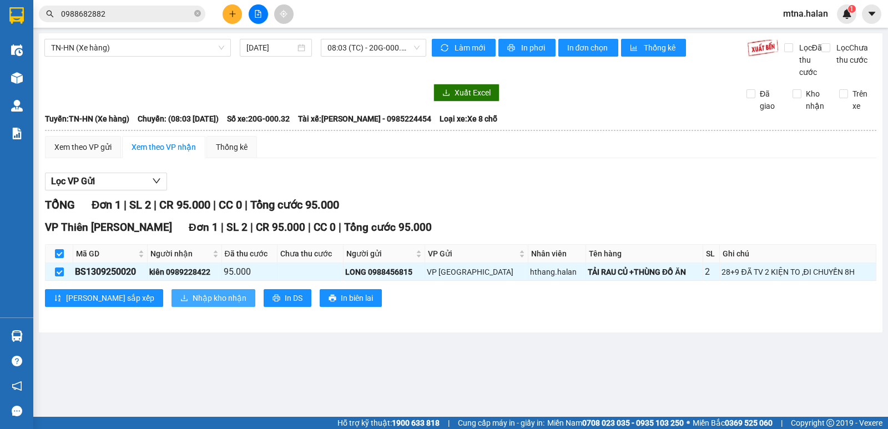
click at [193, 304] on span "Nhập kho nhận" at bounding box center [220, 298] width 54 height 12
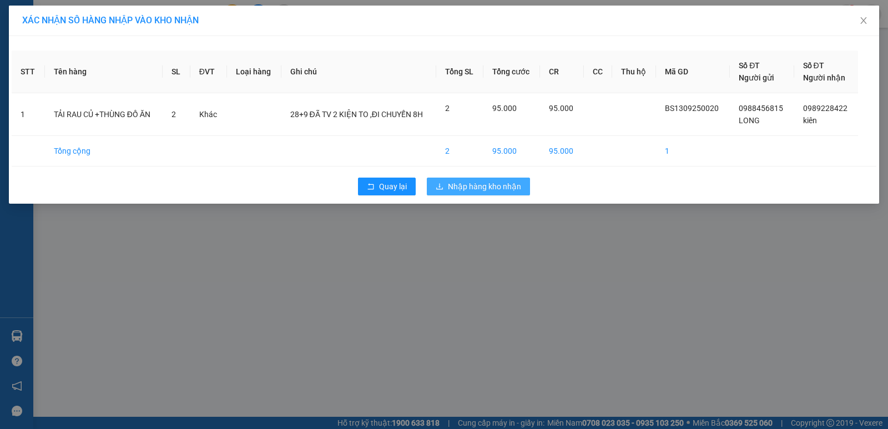
click at [512, 185] on span "Nhập hàng kho nhận" at bounding box center [484, 186] width 73 height 12
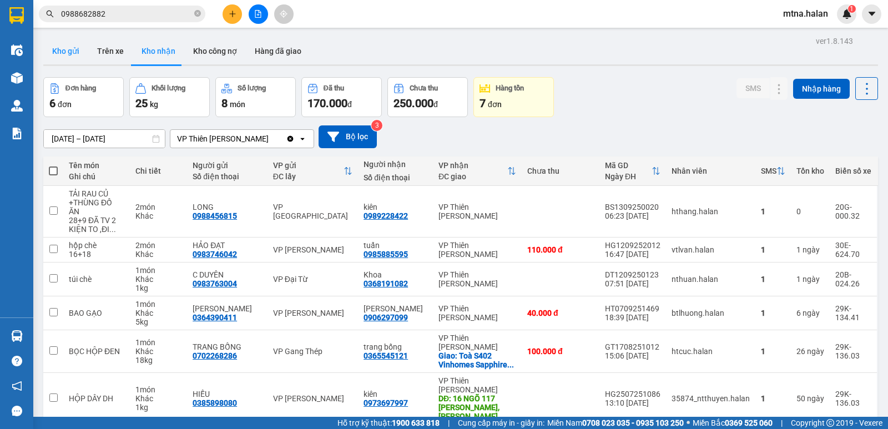
click at [63, 53] on button "Kho gửi" at bounding box center [65, 51] width 45 height 27
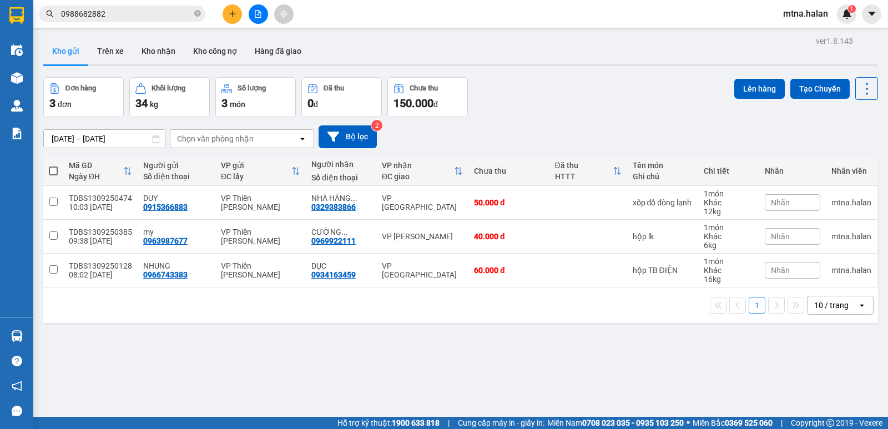
click at [55, 170] on span at bounding box center [53, 170] width 9 height 9
click at [53, 165] on input "checkbox" at bounding box center [53, 165] width 0 height 0
checkbox input "true"
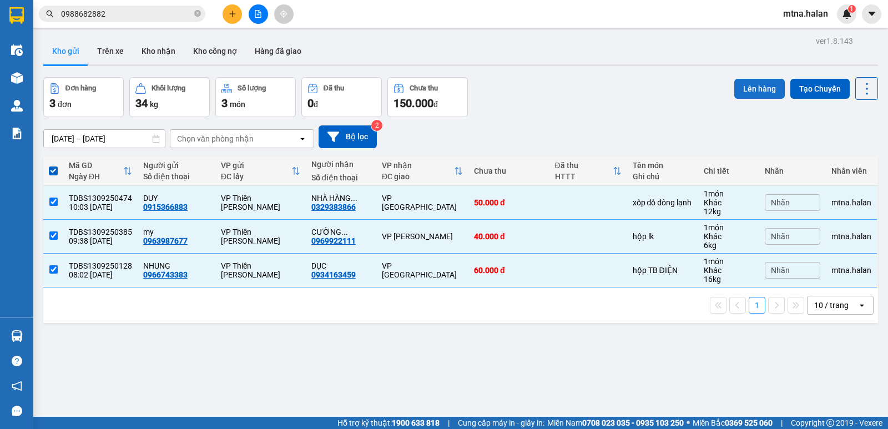
click at [754, 92] on button "Lên hàng" at bounding box center [759, 89] width 51 height 20
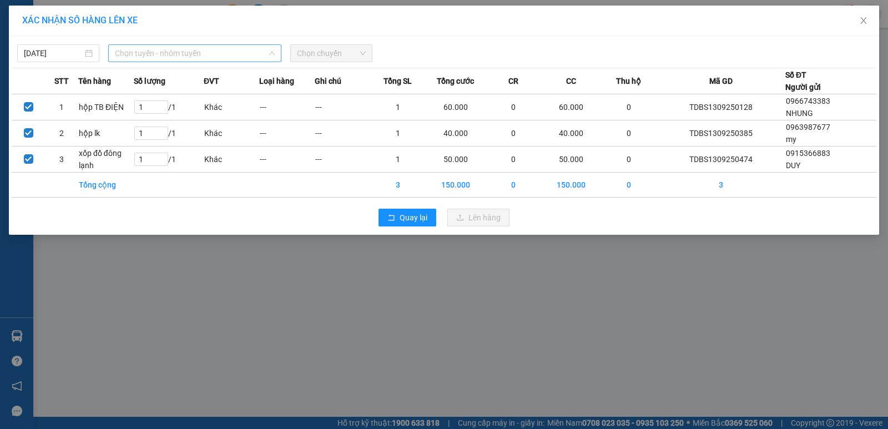
click at [228, 54] on span "Chọn tuyến - nhóm tuyến" at bounding box center [195, 53] width 160 height 17
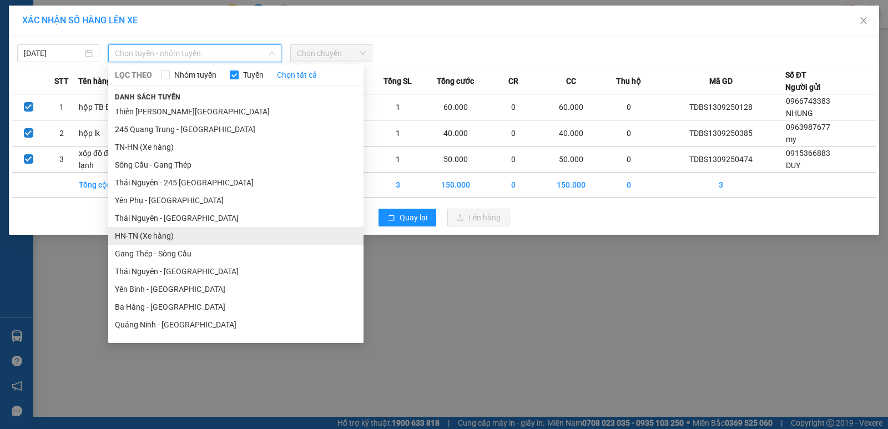
click at [159, 238] on li "HN-TN (Xe hàng)" at bounding box center [235, 236] width 255 height 18
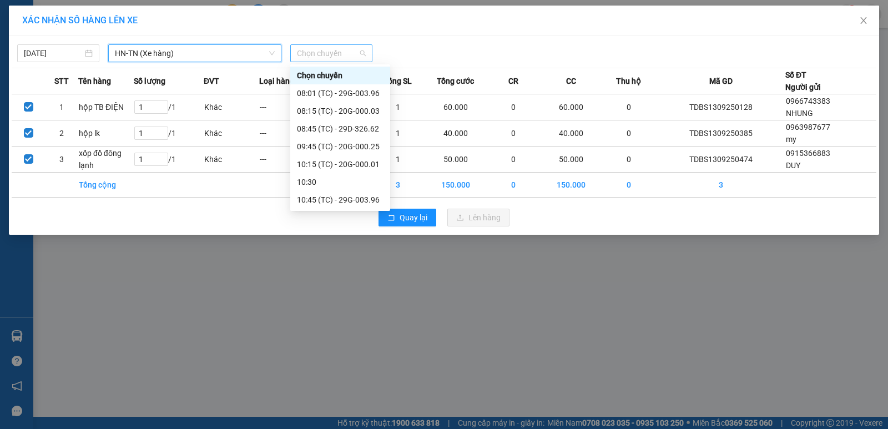
click at [348, 52] on span "Chọn chuyến" at bounding box center [331, 53] width 69 height 17
click at [310, 181] on div "10:30" at bounding box center [340, 182] width 87 height 12
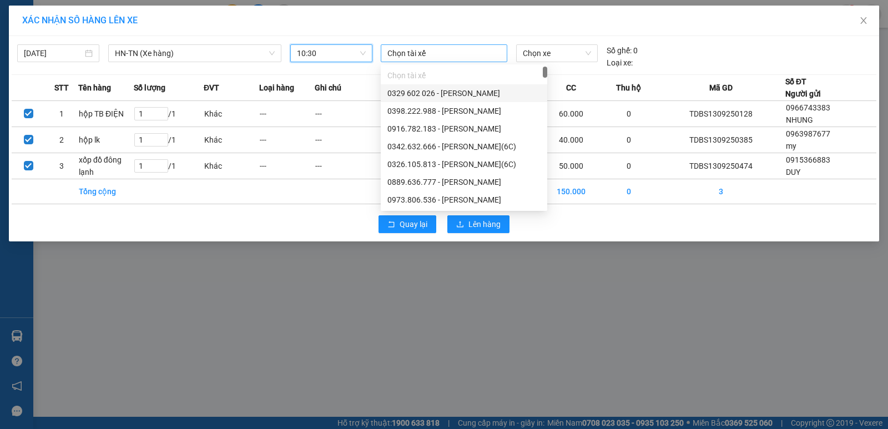
click at [451, 55] on div at bounding box center [443, 53] width 121 height 13
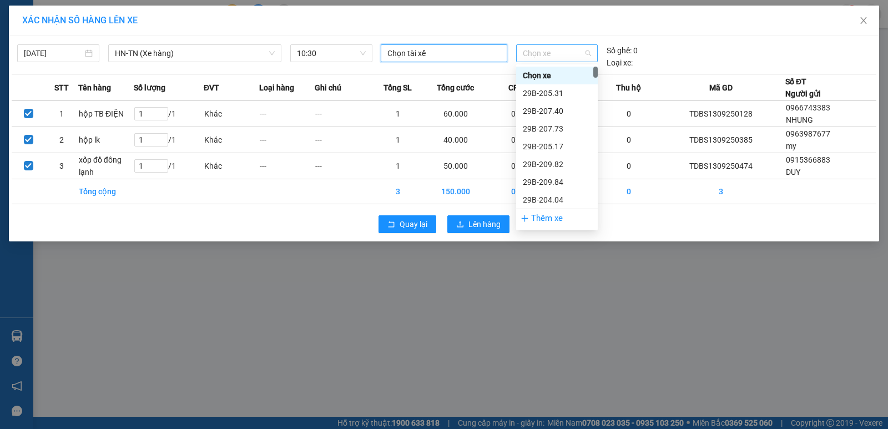
click at [564, 53] on span "Chọn xe" at bounding box center [557, 53] width 68 height 17
type input "003"
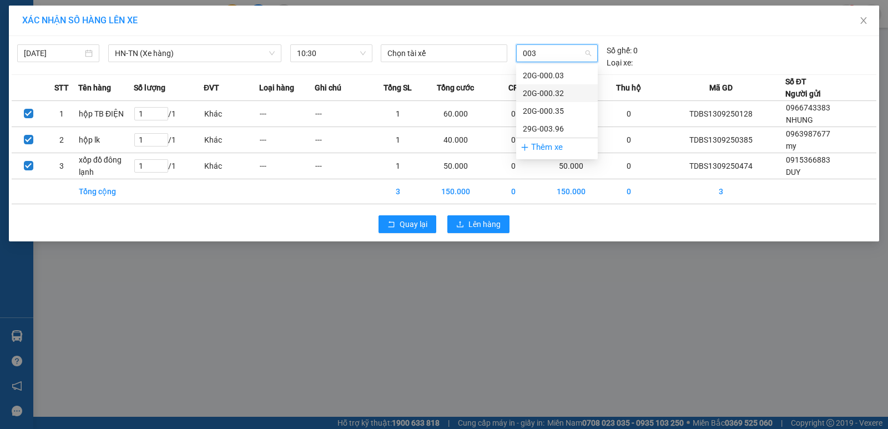
click at [547, 93] on div "20G-000.32" at bounding box center [557, 93] width 68 height 12
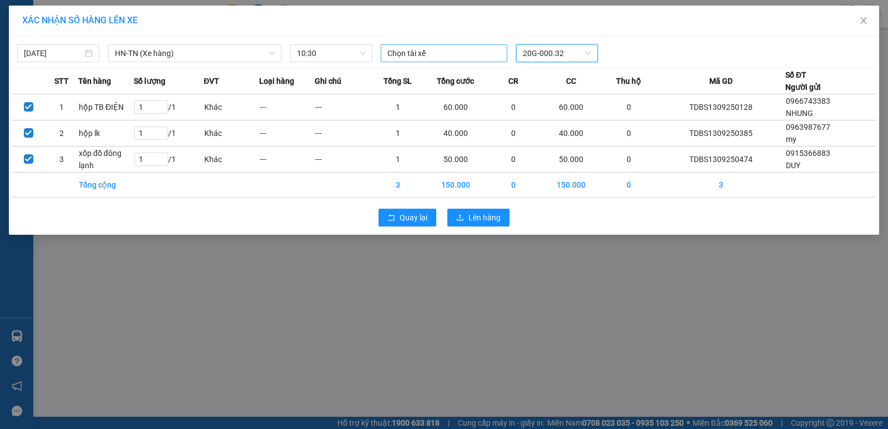
click at [455, 54] on div at bounding box center [443, 53] width 121 height 13
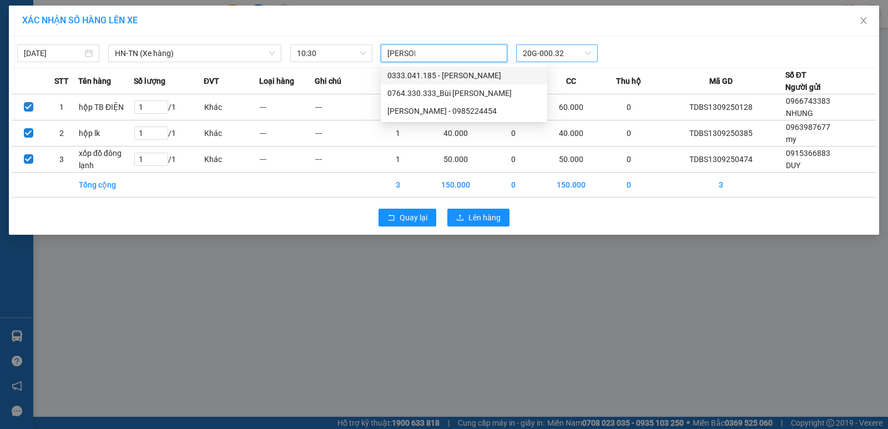
type input "bùi đức"
click at [430, 110] on div "Bùi Đức Duy - 0985224454" at bounding box center [463, 111] width 153 height 12
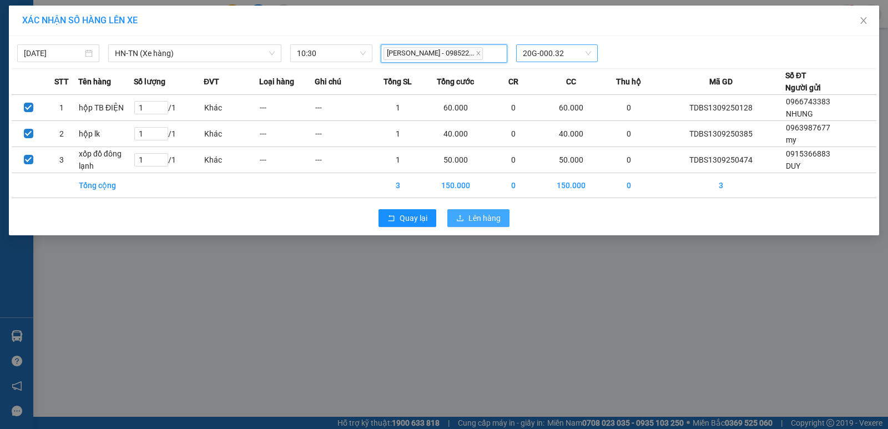
click at [483, 220] on span "Lên hàng" at bounding box center [484, 218] width 32 height 12
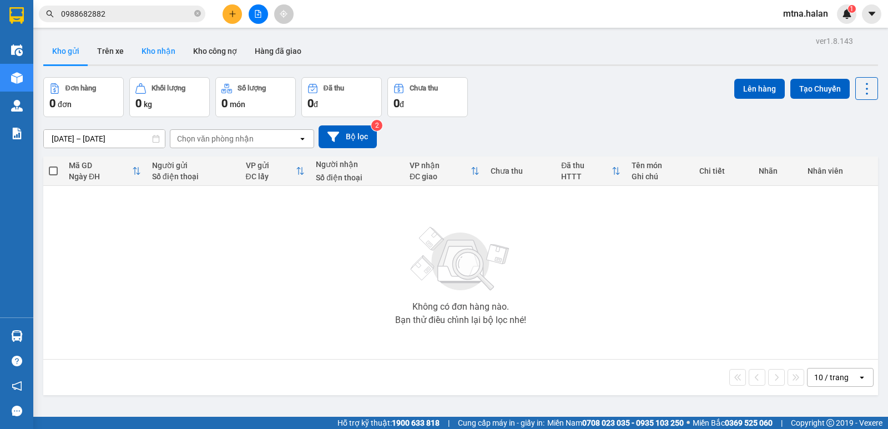
click at [157, 51] on button "Kho nhận" at bounding box center [159, 51] width 52 height 27
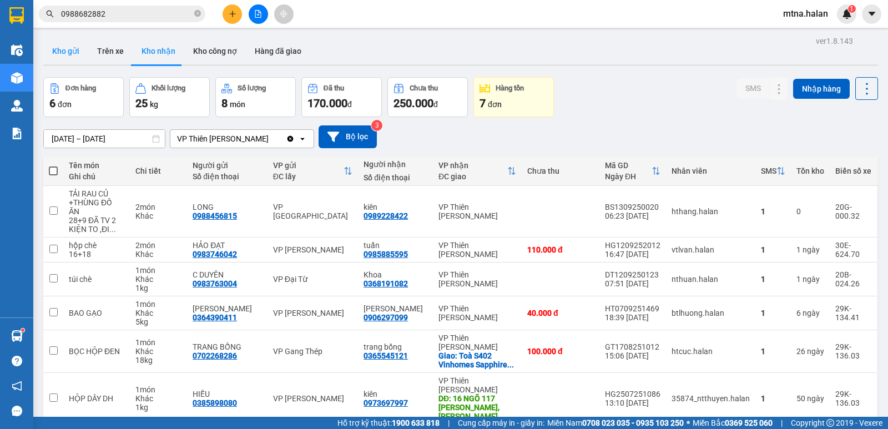
click at [59, 48] on button "Kho gửi" at bounding box center [65, 51] width 45 height 27
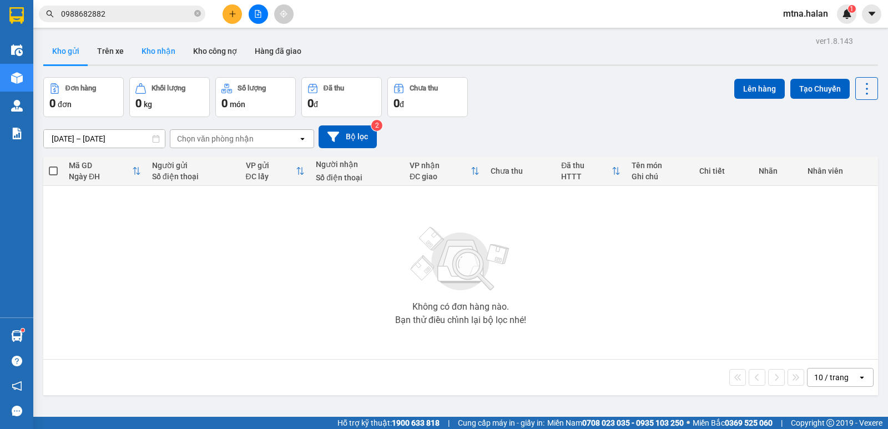
click at [148, 48] on button "Kho nhận" at bounding box center [159, 51] width 52 height 27
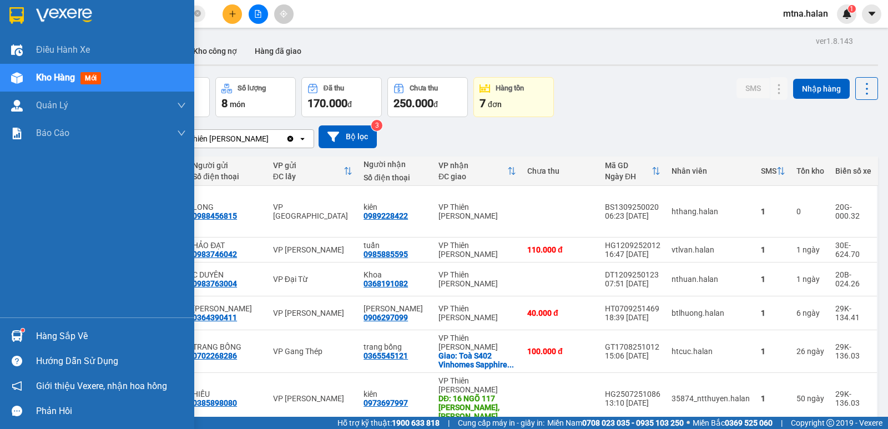
click at [13, 332] on img at bounding box center [17, 336] width 12 height 12
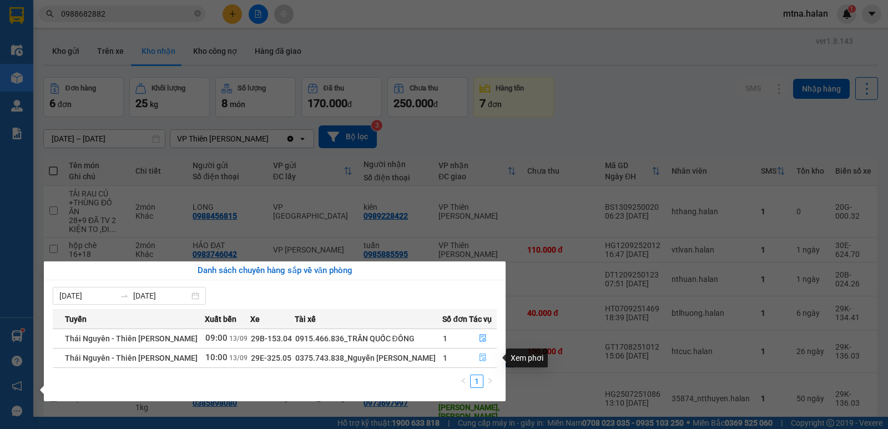
click at [480, 354] on icon "file-done" at bounding box center [482, 358] width 7 height 8
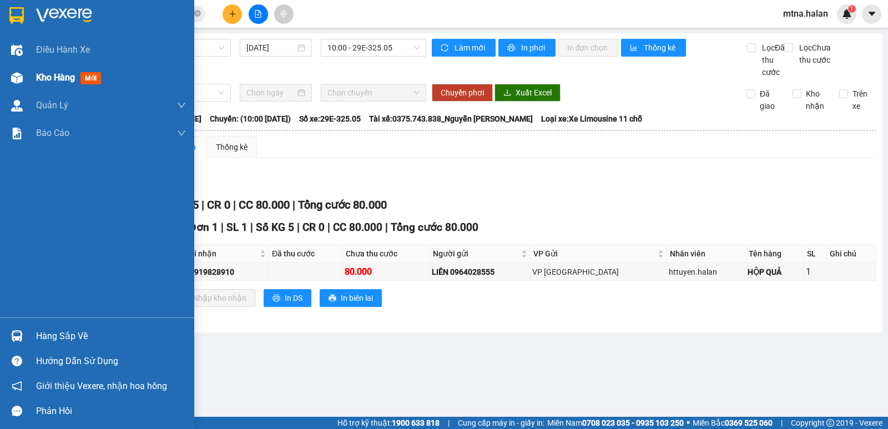
click at [17, 75] on img at bounding box center [17, 78] width 12 height 12
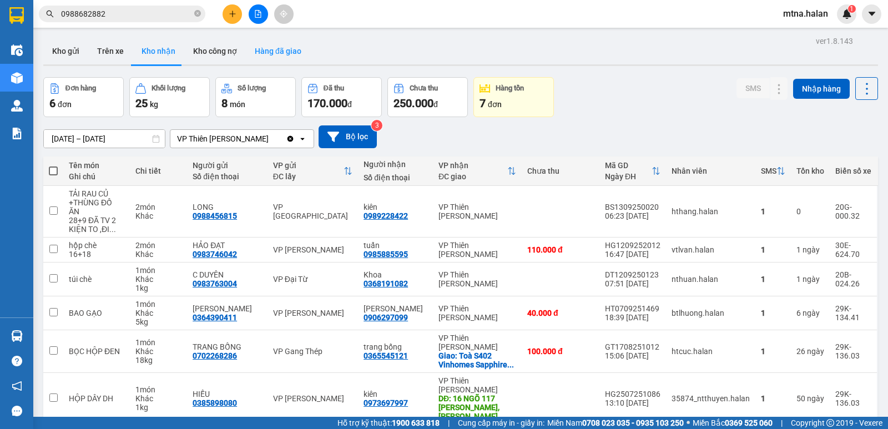
click at [286, 53] on button "Hàng đã giao" at bounding box center [278, 51] width 64 height 27
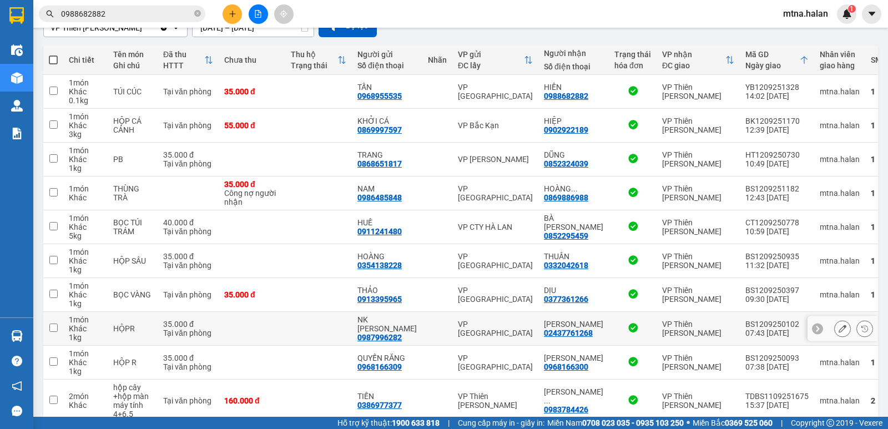
scroll to position [166, 0]
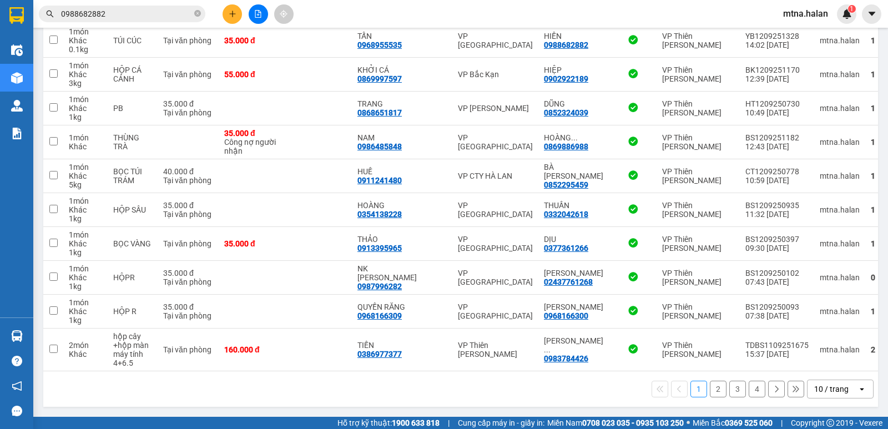
click at [710, 387] on button "2" at bounding box center [718, 389] width 17 height 17
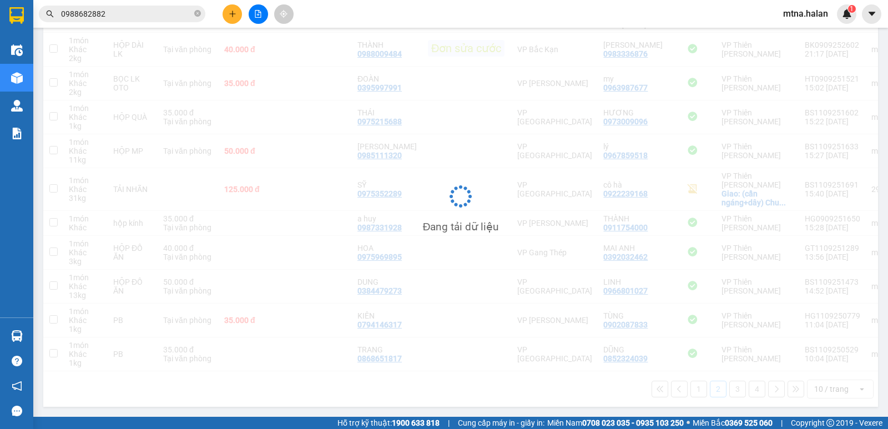
scroll to position [158, 0]
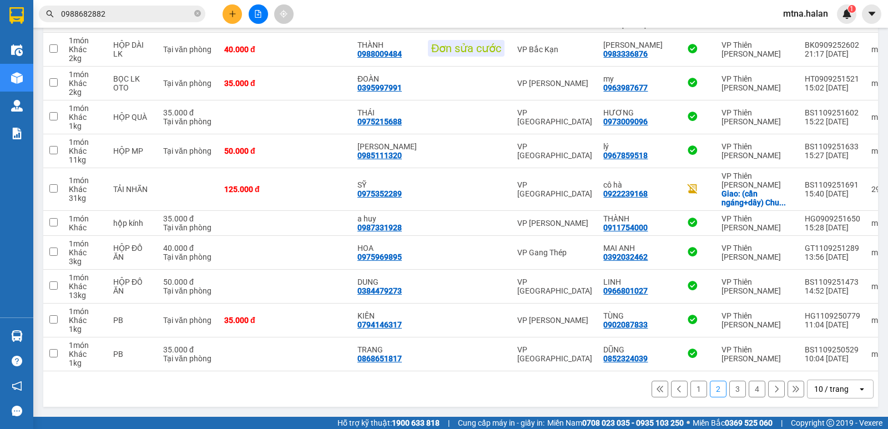
click at [729, 389] on button "3" at bounding box center [737, 389] width 17 height 17
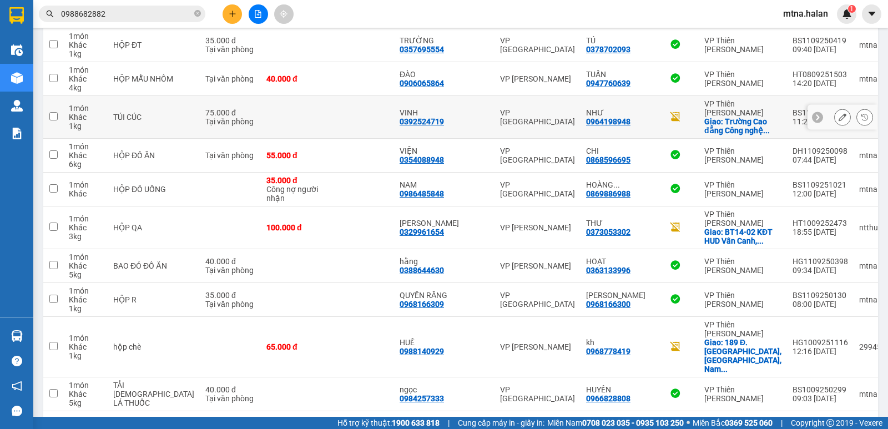
scroll to position [0, 0]
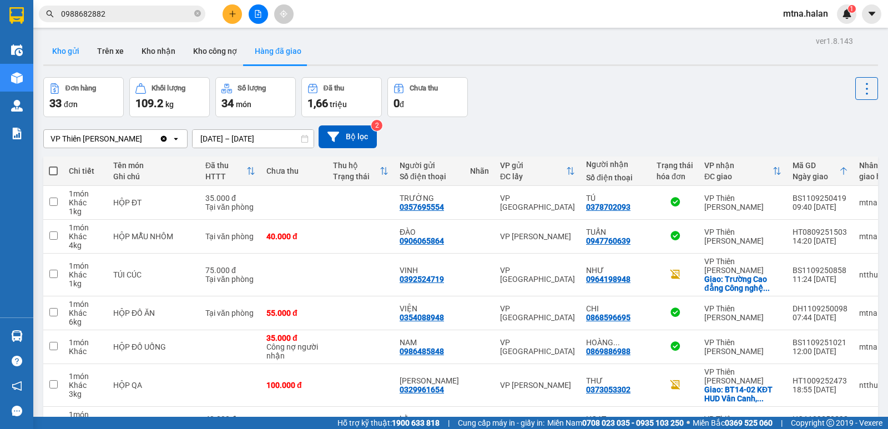
click at [65, 49] on button "Kho gửi" at bounding box center [65, 51] width 45 height 27
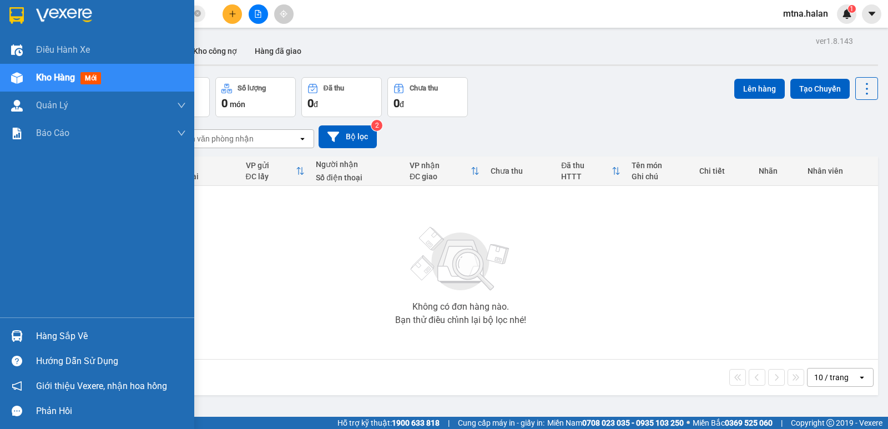
click at [9, 331] on div at bounding box center [16, 335] width 19 height 19
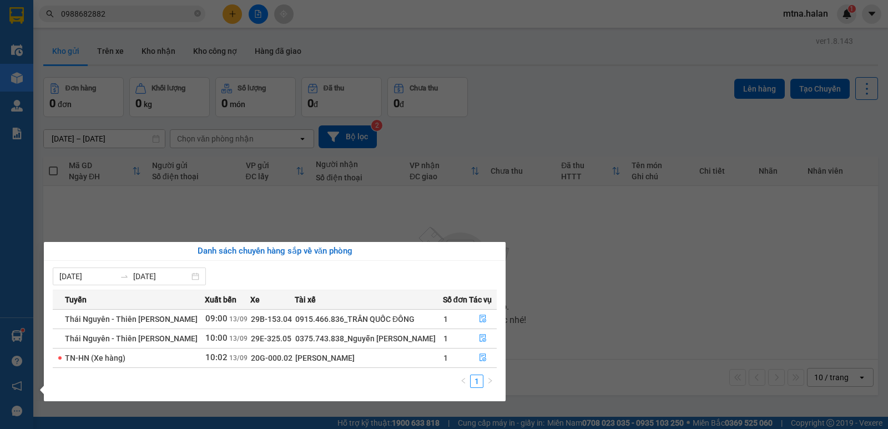
click at [590, 319] on section "Kết quả tìm kiếm ( 5 ) Bộ lọc Mã ĐH Trạng thái Món hàng Thu hộ Tổng cước Chưa c…" at bounding box center [444, 214] width 888 height 429
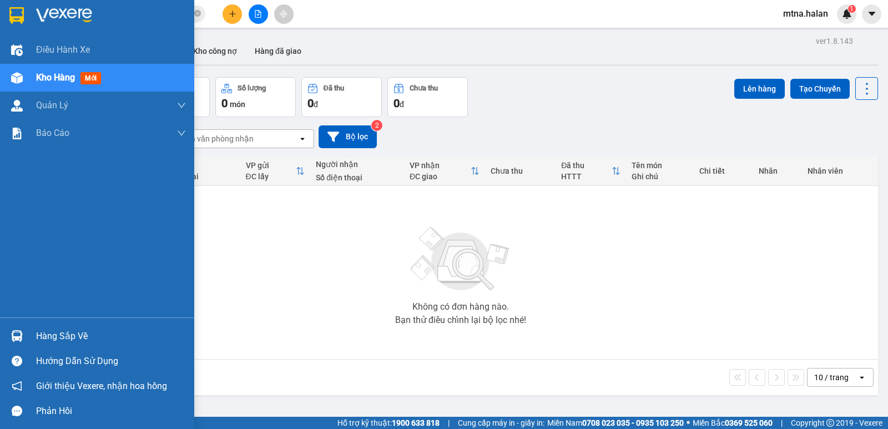
click at [14, 330] on div at bounding box center [16, 335] width 19 height 19
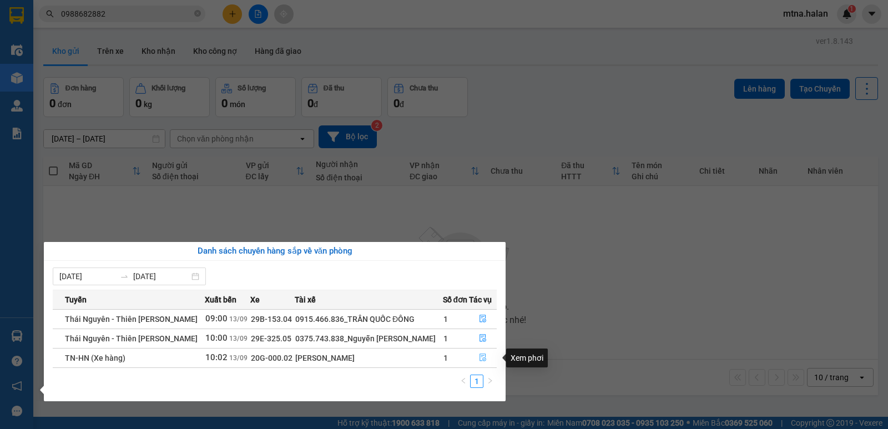
click at [479, 354] on icon "file-done" at bounding box center [482, 358] width 7 height 8
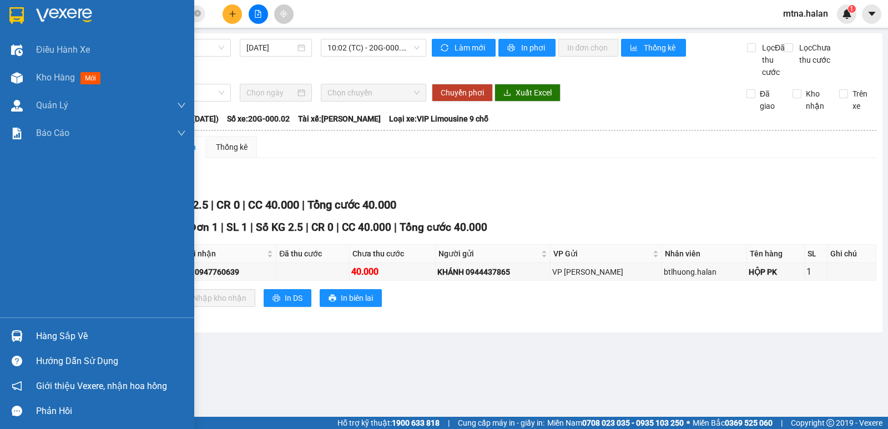
click at [17, 336] on img at bounding box center [17, 336] width 12 height 12
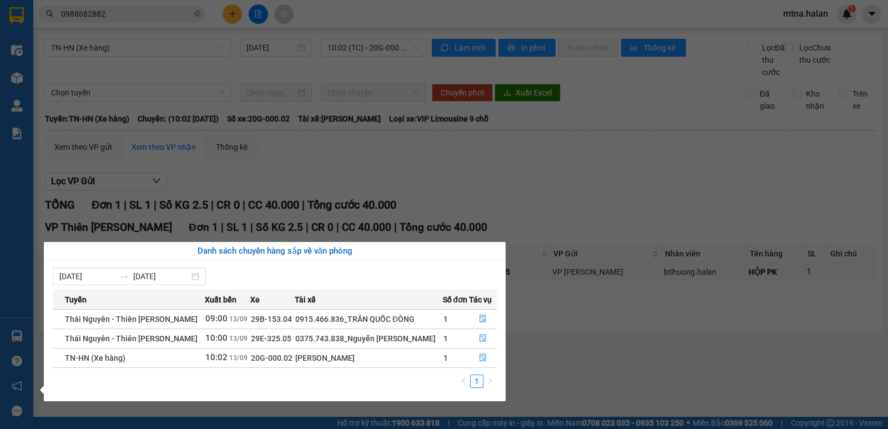
click at [611, 371] on section "Kết quả tìm kiếm ( 5 ) Bộ lọc Mã ĐH Trạng thái Món hàng Thu hộ Tổng cước Chưa c…" at bounding box center [444, 214] width 888 height 429
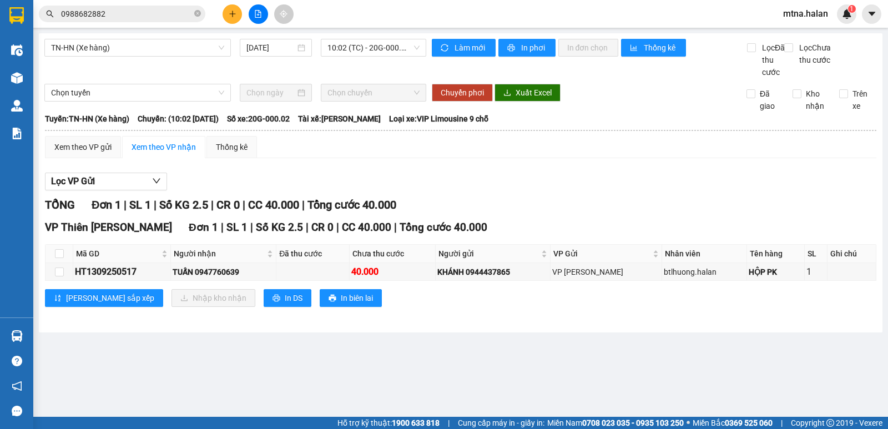
click at [237, 12] on button at bounding box center [232, 13] width 19 height 19
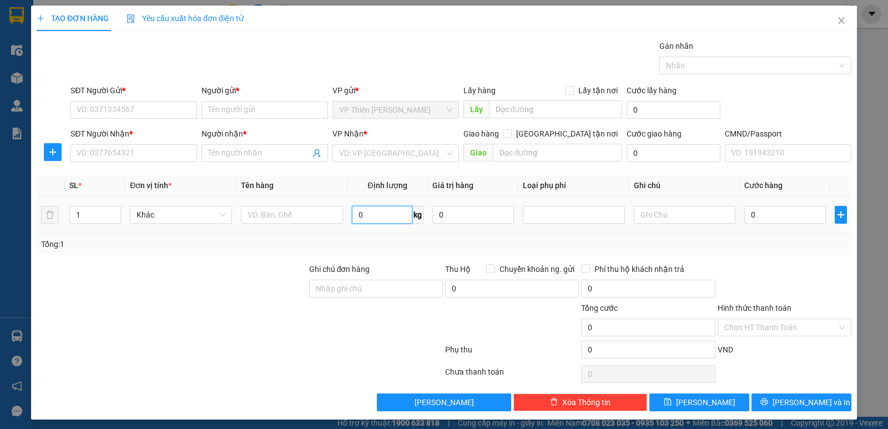
click at [370, 212] on input "0" at bounding box center [382, 215] width 60 height 18
type input "9"
click at [146, 111] on input "SĐT Người Gửi *" at bounding box center [133, 110] width 127 height 18
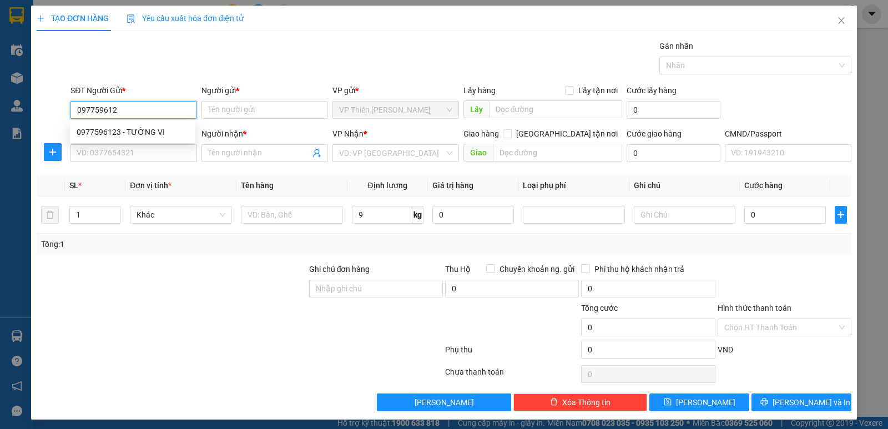
type input "0977596123"
click at [143, 130] on div "0977596123 - TƯỜNG VI" at bounding box center [133, 132] width 112 height 12
type input "TƯỜNG VI"
type input "0977596123"
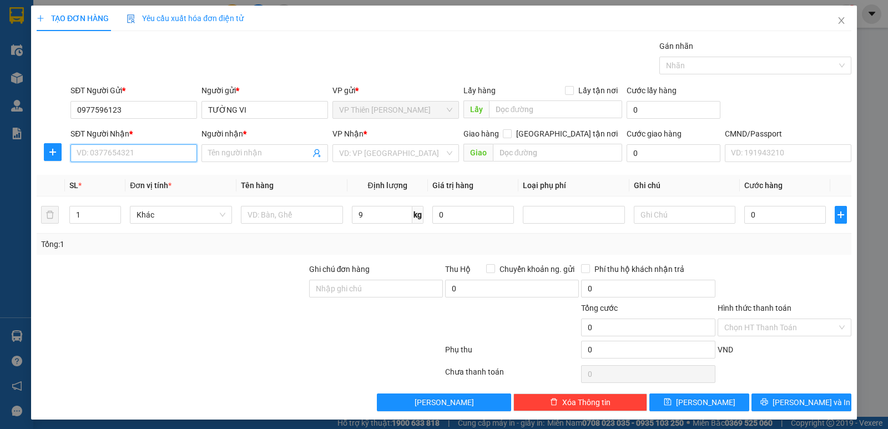
click at [148, 156] on input "SĐT Người Nhận *" at bounding box center [133, 153] width 127 height 18
type input "0862232616"
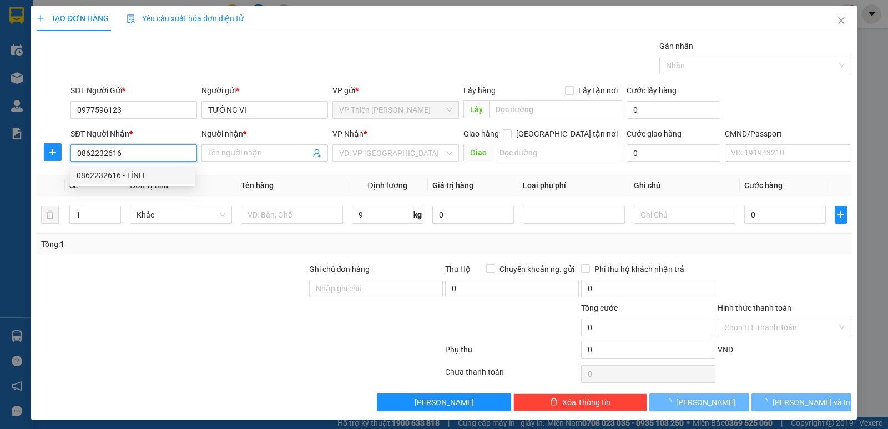
click at [126, 175] on div "0862232616 - TÍNH" at bounding box center [133, 175] width 112 height 12
type input "TÍNH"
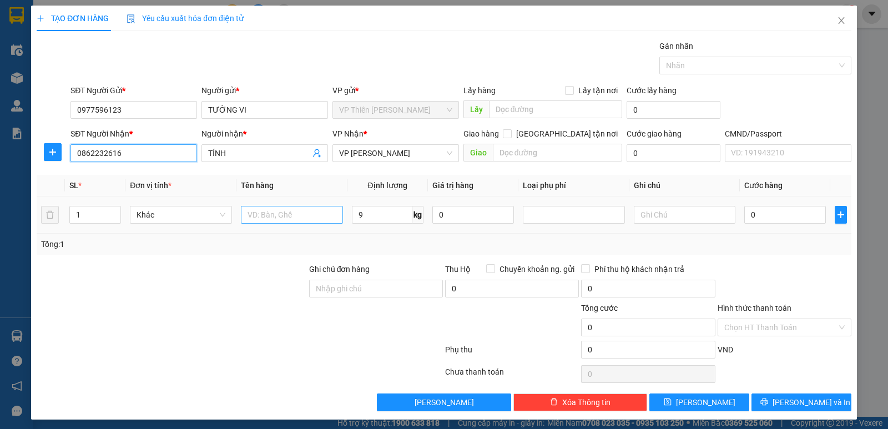
type input "0862232616"
click at [306, 213] on input "text" at bounding box center [292, 215] width 102 height 18
type input "hộp quả+bánh"
click at [793, 221] on input "0" at bounding box center [785, 215] width 82 height 18
type input "4"
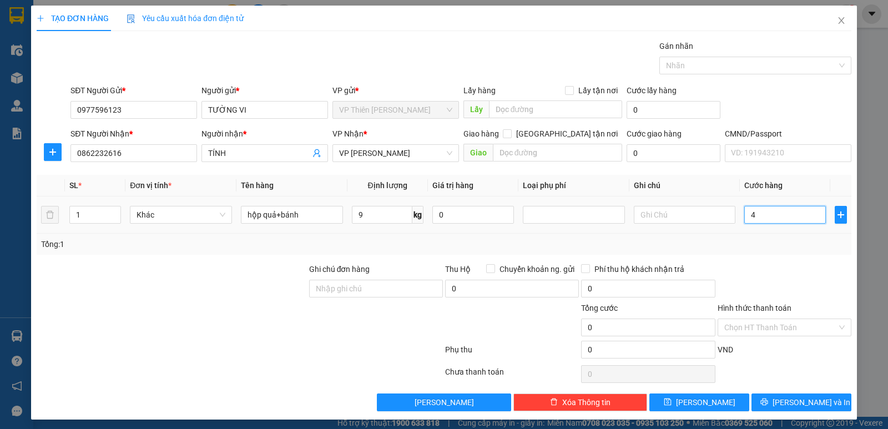
type input "4"
type input "40"
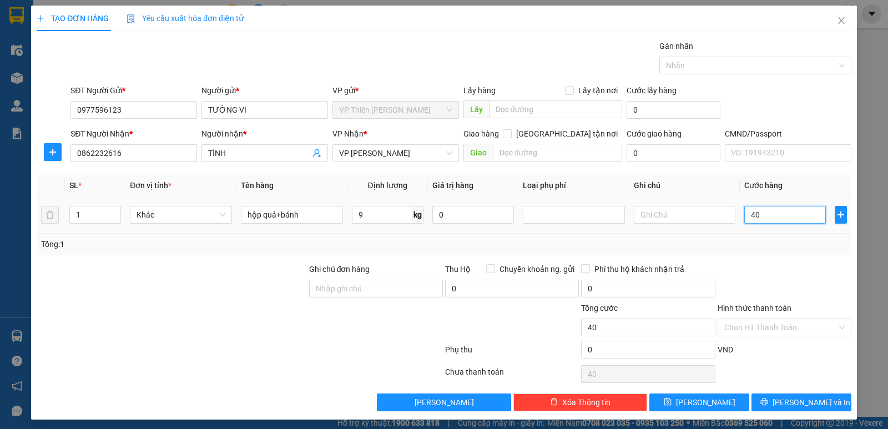
type input "400"
type input "4.000"
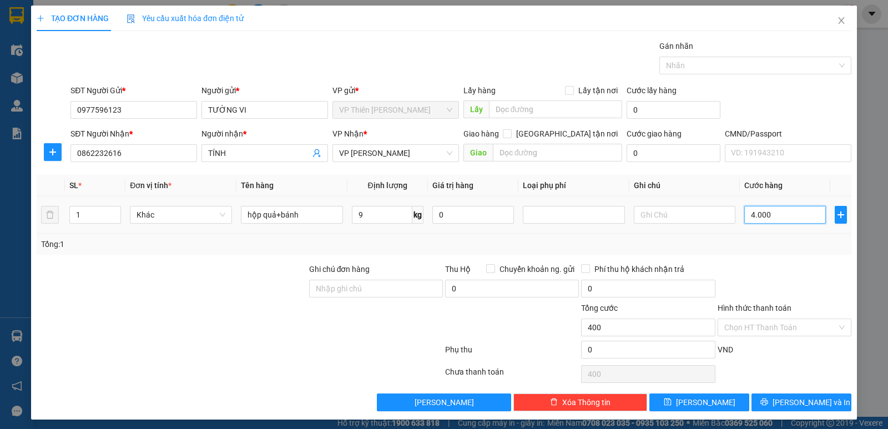
type input "4.000"
type input "40.000"
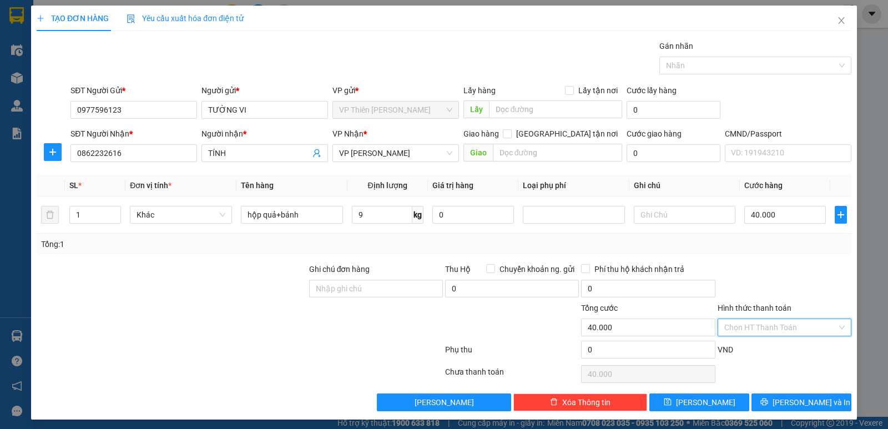
click at [769, 328] on input "Hình thức thanh toán" at bounding box center [780, 327] width 113 height 17
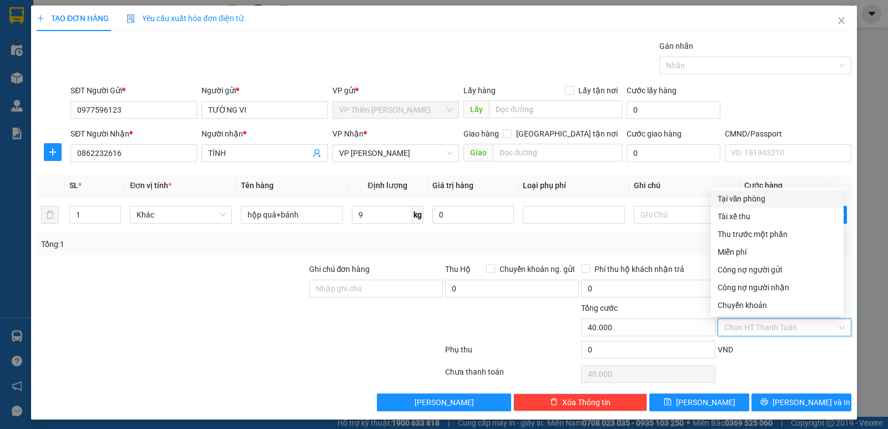
click at [744, 199] on div "Tại văn phòng" at bounding box center [777, 199] width 119 height 12
type input "0"
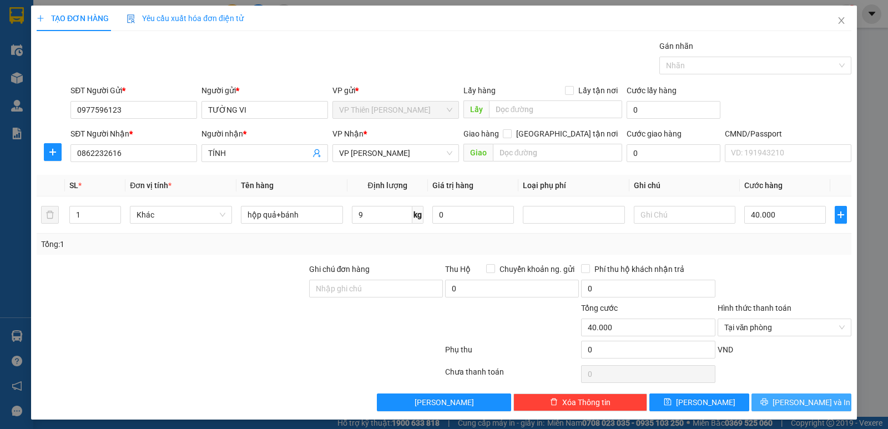
click at [799, 405] on span "Lưu và In" at bounding box center [812, 402] width 78 height 12
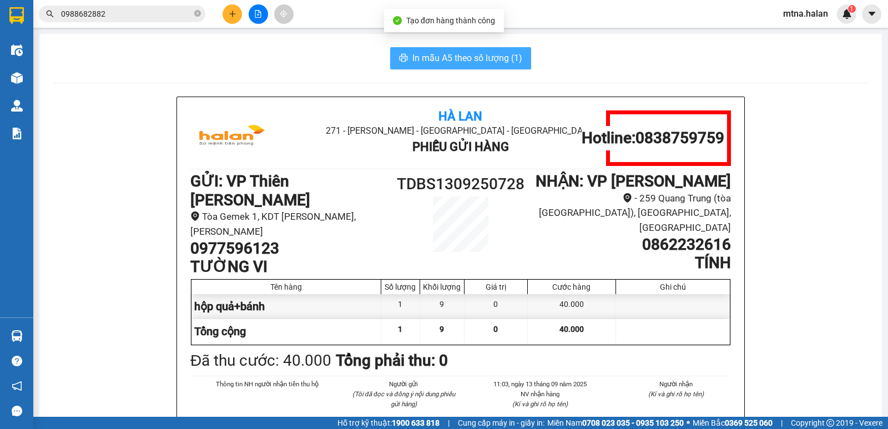
click at [473, 57] on span "In mẫu A5 theo số lượng (1)" at bounding box center [467, 58] width 110 height 14
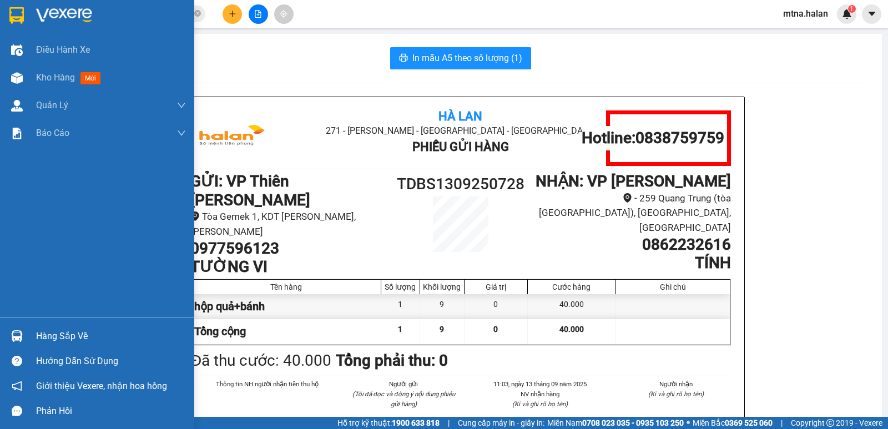
click at [16, 330] on img at bounding box center [17, 336] width 12 height 12
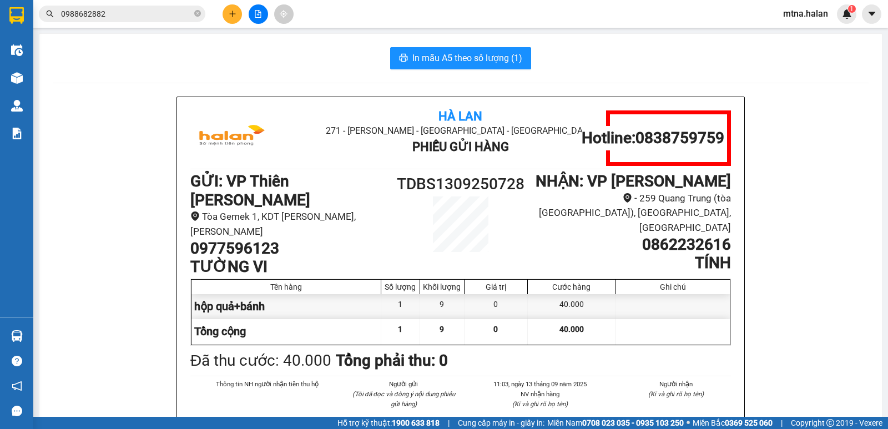
click at [796, 325] on section "Kết quả tìm kiếm ( 5 ) Bộ lọc Mã ĐH Trạng thái Món hàng Thu hộ Tổng cước Chưa c…" at bounding box center [444, 214] width 888 height 429
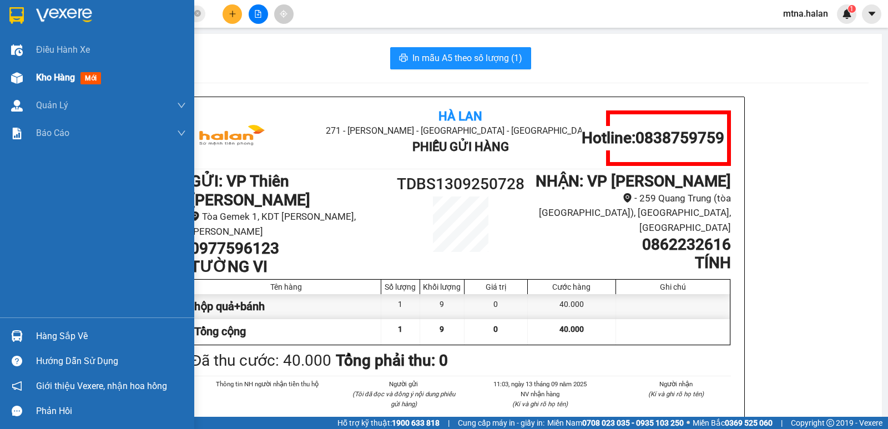
click at [13, 76] on img at bounding box center [17, 78] width 12 height 12
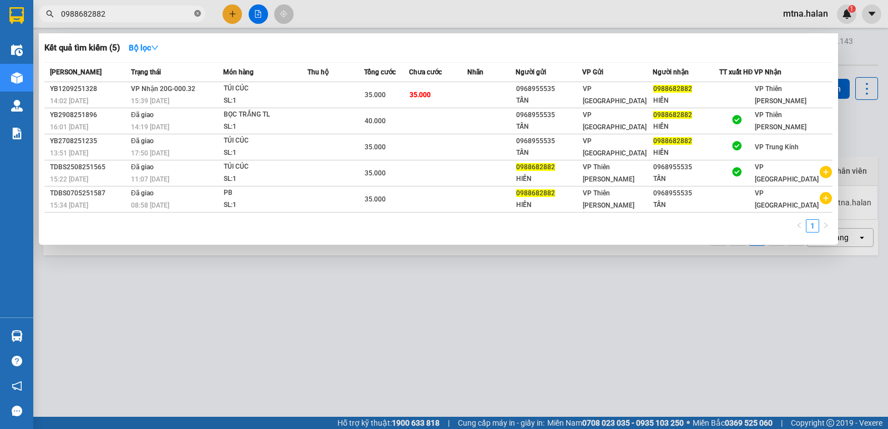
click at [196, 15] on icon "close-circle" at bounding box center [197, 13] width 7 height 7
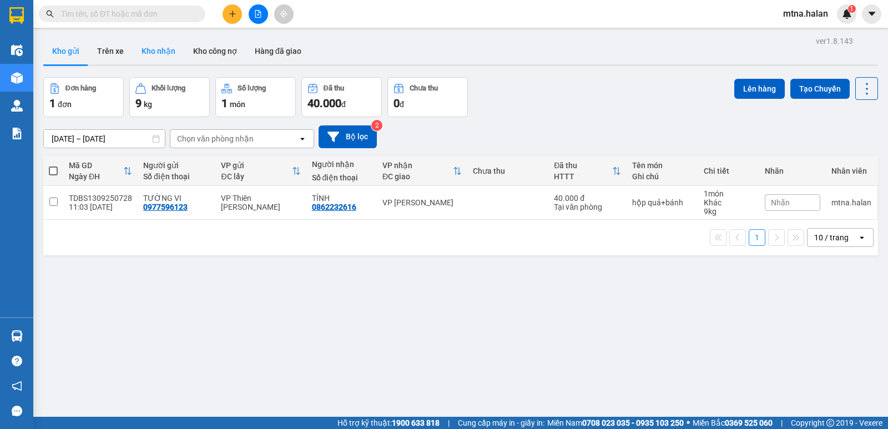
click at [155, 53] on button "Kho nhận" at bounding box center [159, 51] width 52 height 27
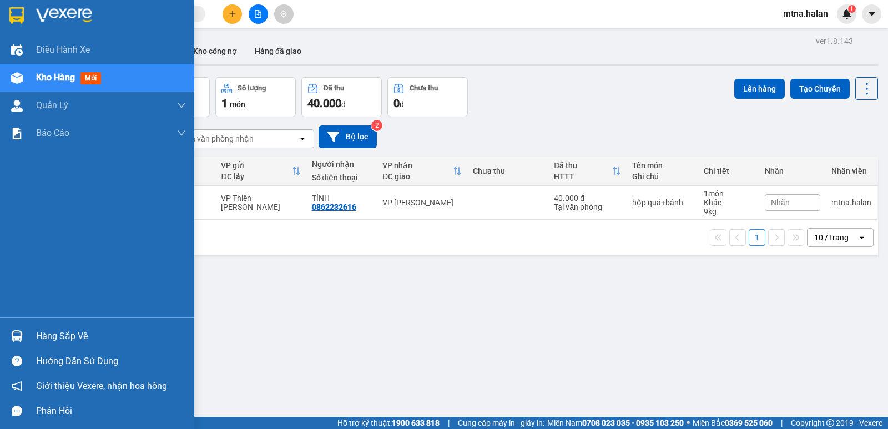
click at [20, 337] on img at bounding box center [17, 336] width 12 height 12
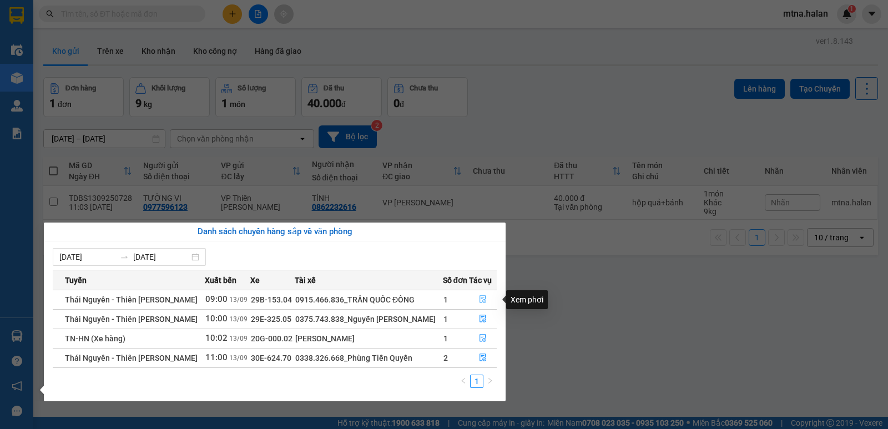
click at [482, 299] on icon "file-done" at bounding box center [483, 299] width 8 height 8
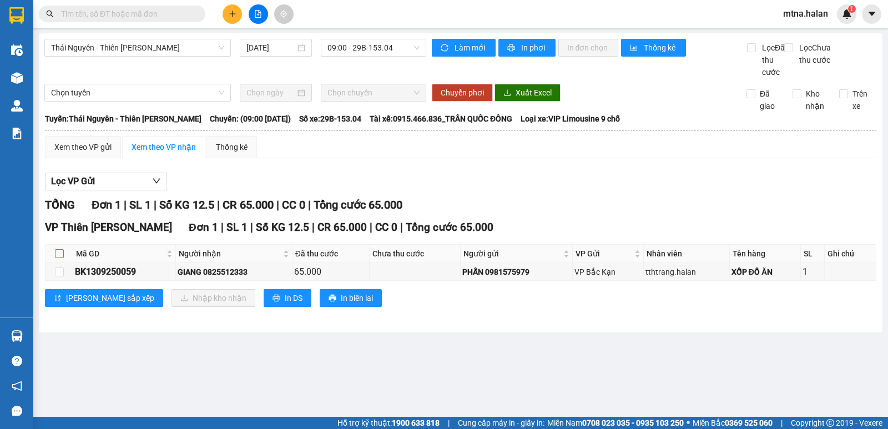
click at [60, 258] on input "checkbox" at bounding box center [59, 253] width 9 height 9
checkbox input "true"
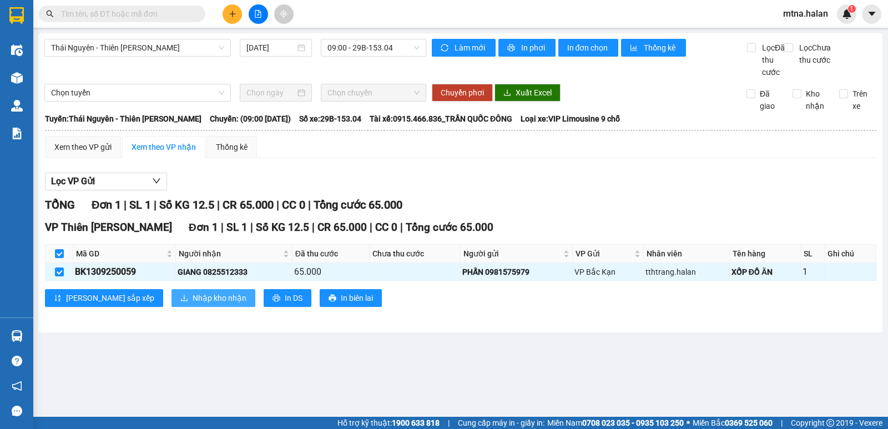
click at [193, 304] on span "Nhập kho nhận" at bounding box center [220, 298] width 54 height 12
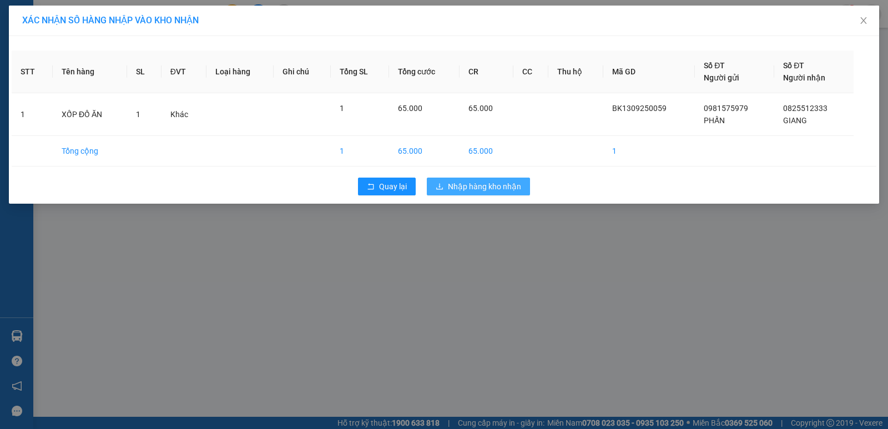
click at [496, 183] on span "Nhập hàng kho nhận" at bounding box center [484, 186] width 73 height 12
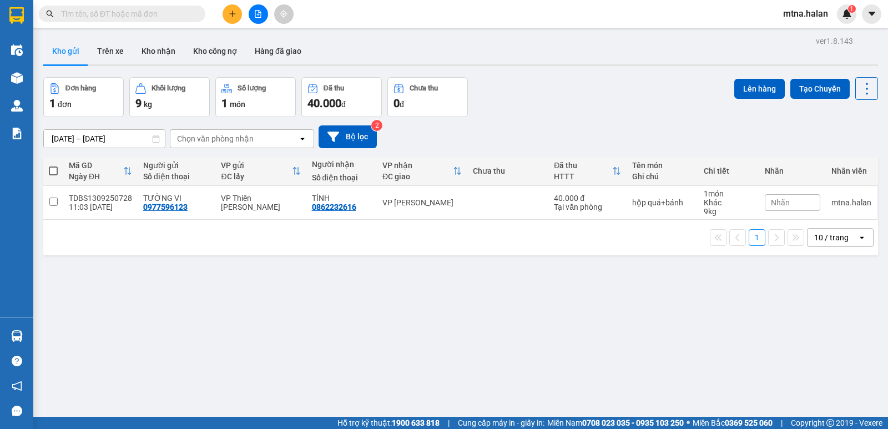
scroll to position [51, 0]
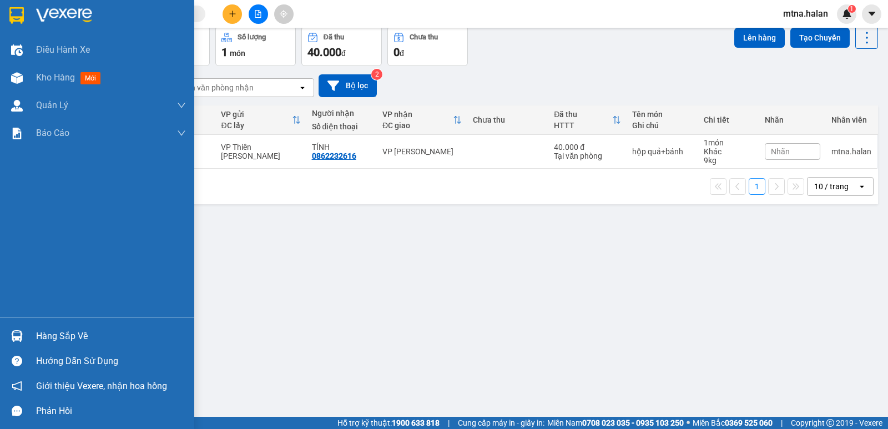
click at [14, 332] on img at bounding box center [17, 336] width 12 height 12
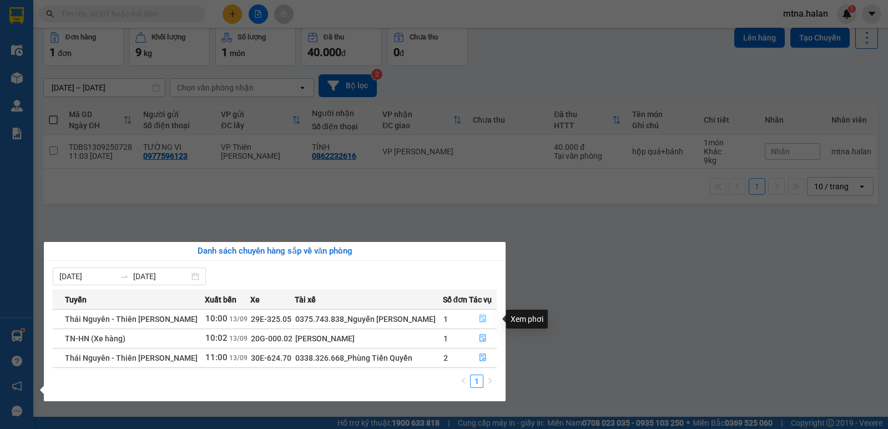
click at [485, 320] on icon "file-done" at bounding box center [482, 319] width 7 height 8
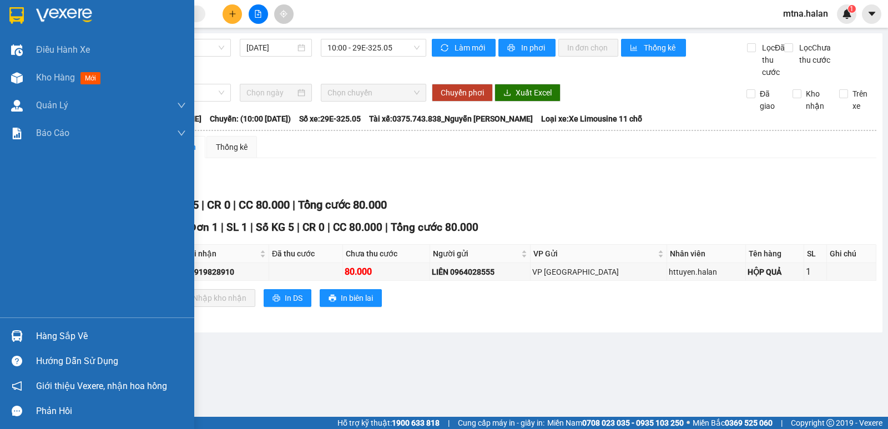
click at [10, 332] on div at bounding box center [16, 335] width 19 height 19
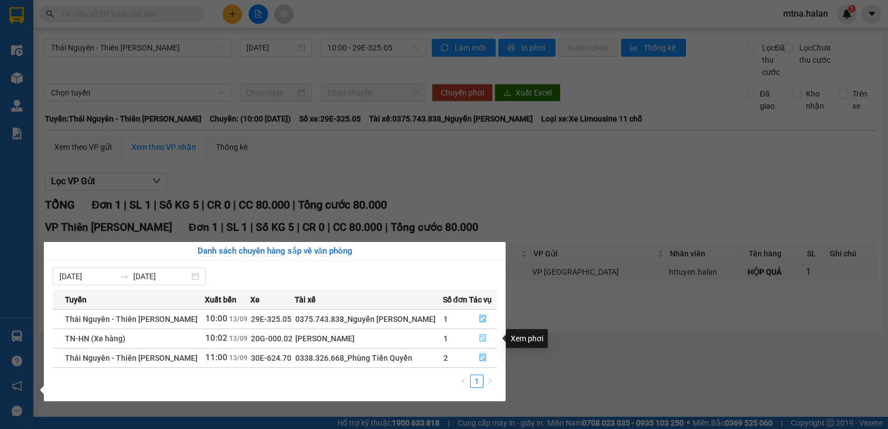
click at [479, 339] on icon "file-done" at bounding box center [483, 338] width 8 height 8
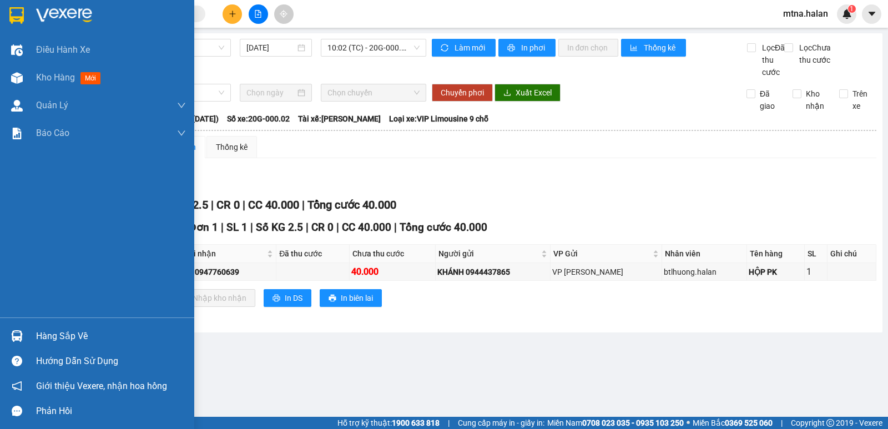
click at [17, 337] on img at bounding box center [17, 336] width 12 height 12
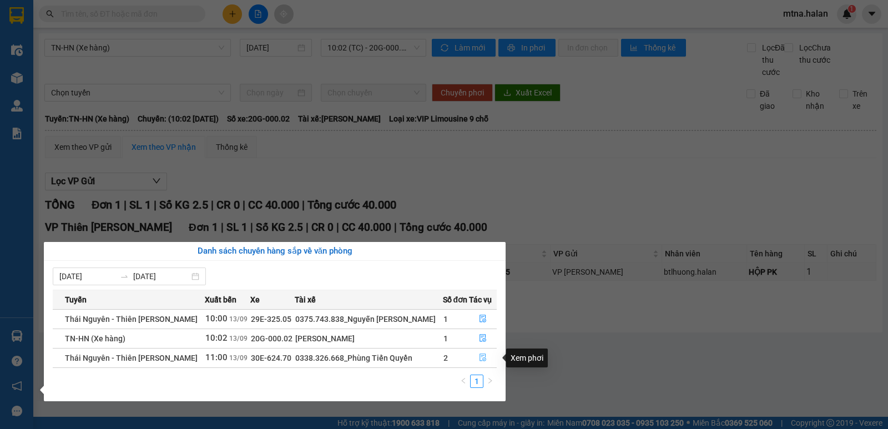
click at [483, 357] on icon "file-done" at bounding box center [483, 358] width 8 height 8
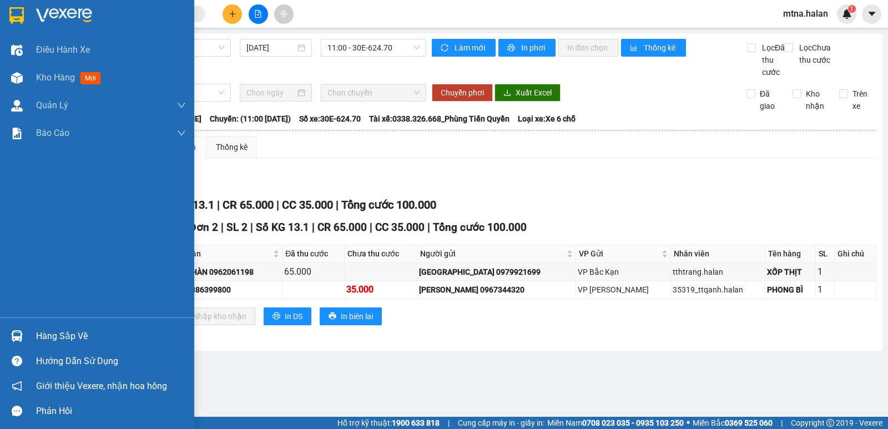
click at [18, 335] on img at bounding box center [17, 336] width 12 height 12
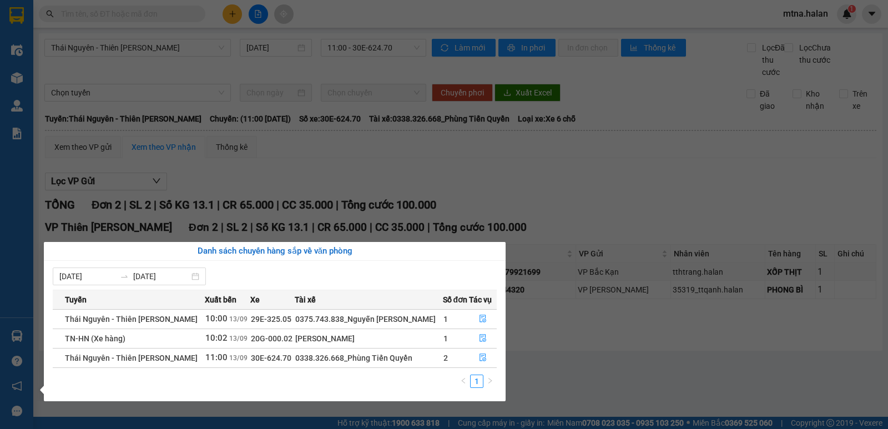
click at [543, 375] on section "Kết quả tìm kiếm ( 0 ) Bộ lọc No Data mtna.halan 1 Điều hành xe Kho hàng mới Qu…" at bounding box center [444, 214] width 888 height 429
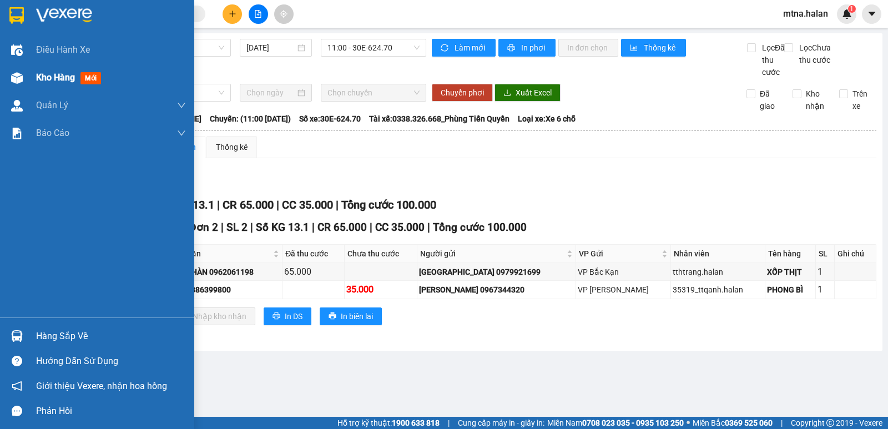
click at [16, 74] on img at bounding box center [17, 78] width 12 height 12
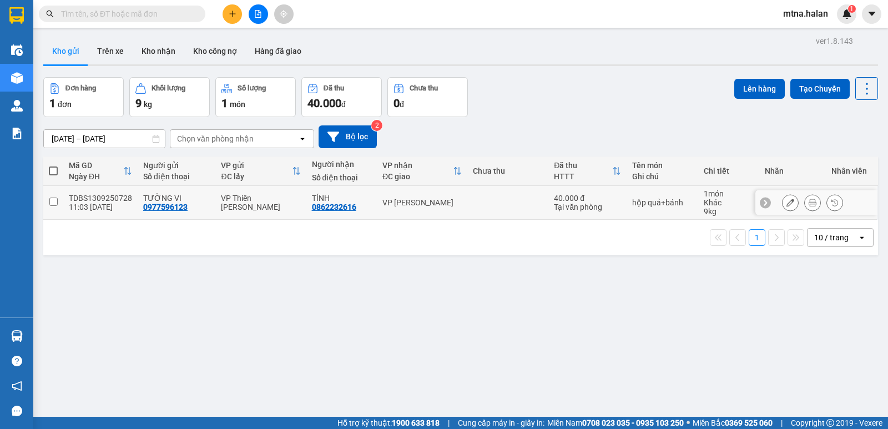
click at [55, 203] on input "checkbox" at bounding box center [53, 202] width 8 height 8
checkbox input "true"
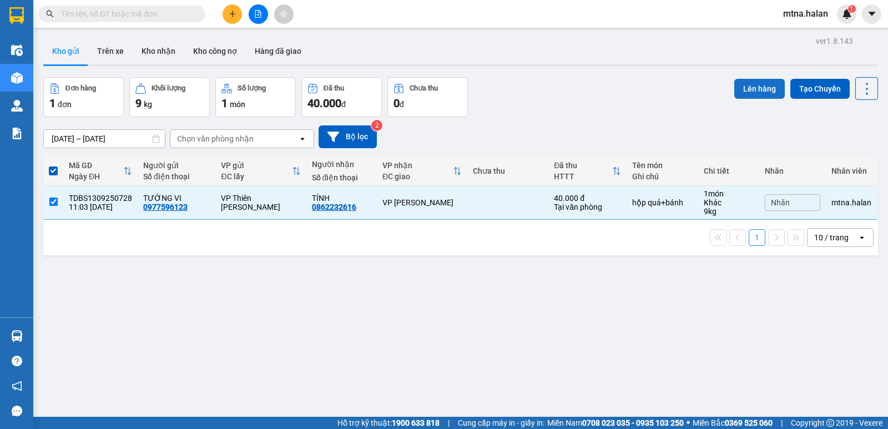
click at [759, 87] on button "Lên hàng" at bounding box center [759, 89] width 51 height 20
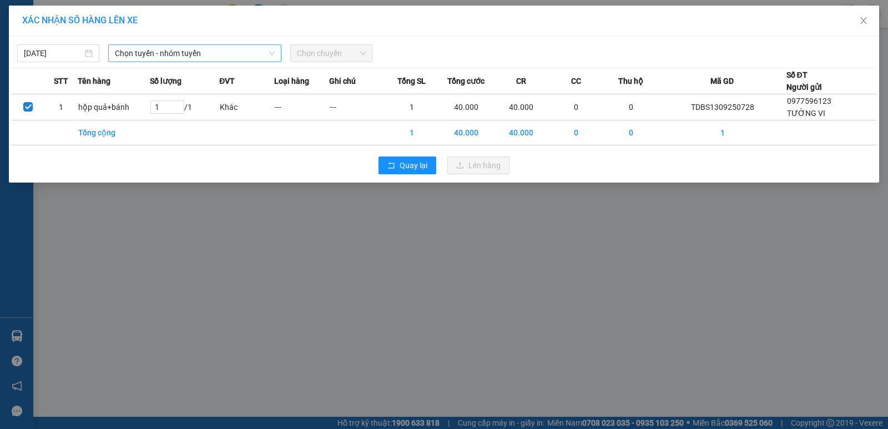
click at [210, 52] on span "Chọn tuyến - nhóm tuyến" at bounding box center [195, 53] width 160 height 17
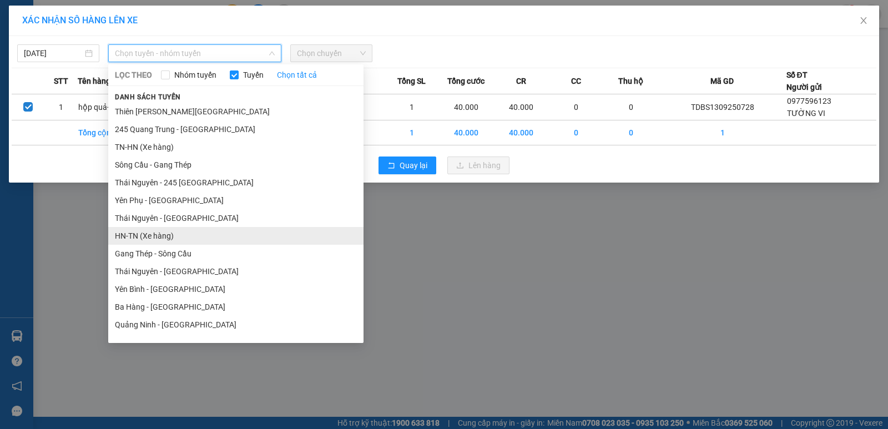
click at [158, 236] on li "HN-TN (Xe hàng)" at bounding box center [235, 236] width 255 height 18
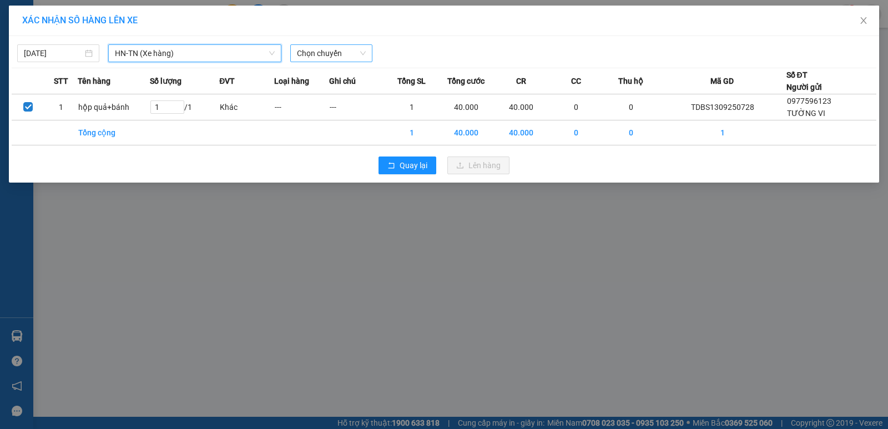
click at [341, 53] on span "Chọn chuyến" at bounding box center [331, 53] width 69 height 17
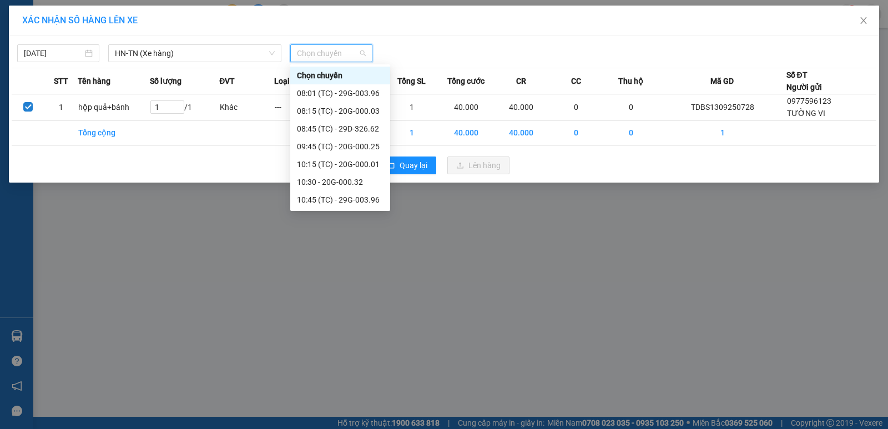
scroll to position [55, 0]
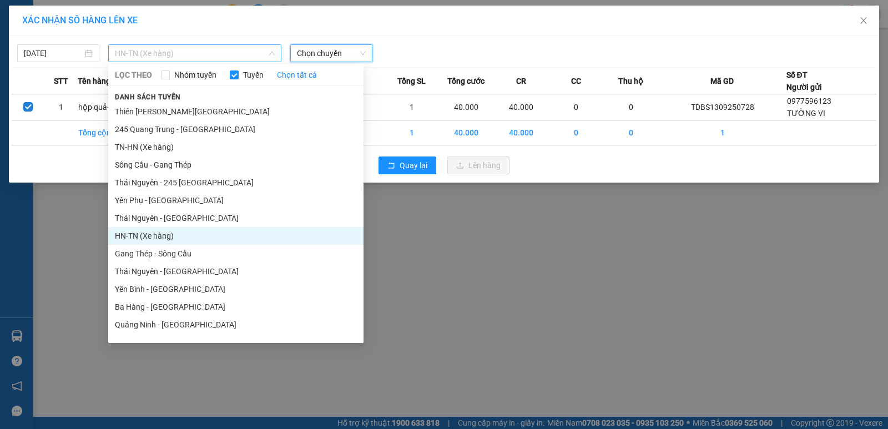
click at [194, 55] on span "HN-TN (Xe hàng)" at bounding box center [195, 53] width 160 height 17
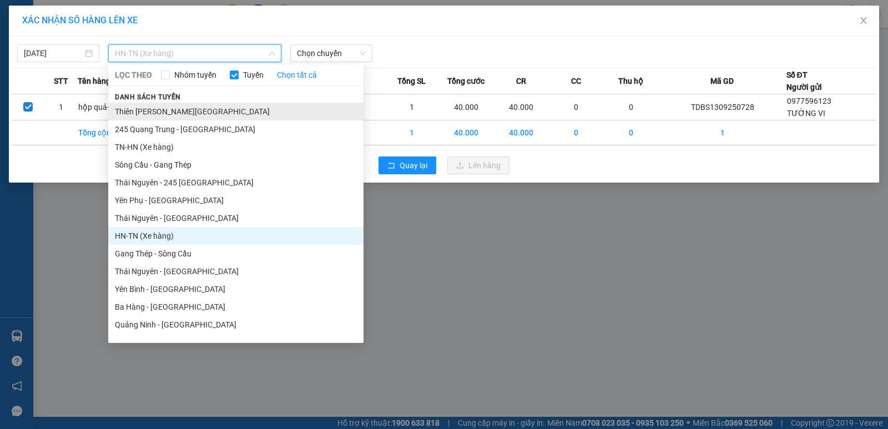
click at [173, 109] on li "Thiên [PERSON_NAME][GEOGRAPHIC_DATA]" at bounding box center [235, 112] width 255 height 18
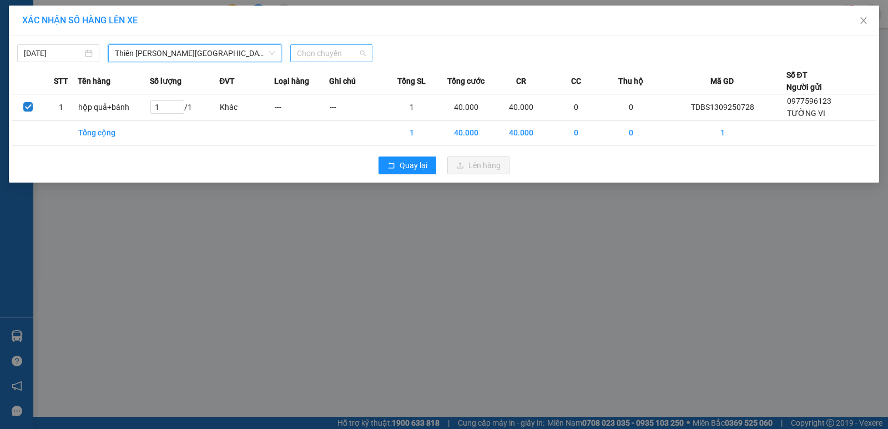
scroll to position [0, 0]
click at [344, 49] on span "Chọn chuyến" at bounding box center [331, 53] width 69 height 17
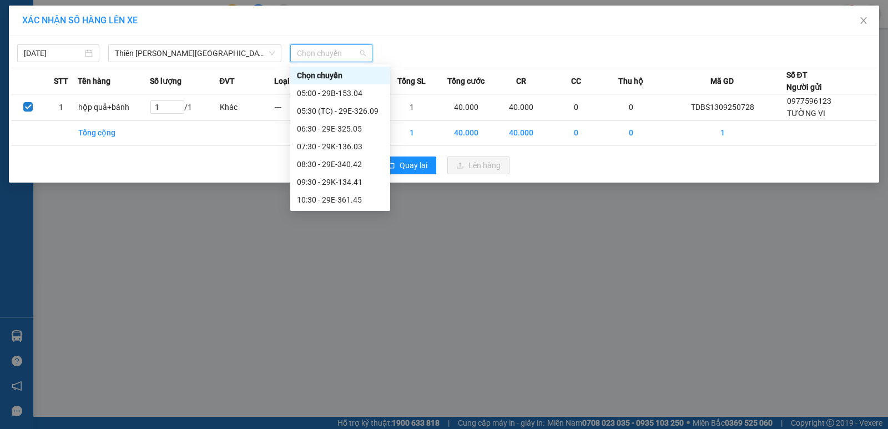
scroll to position [55, 0]
click at [336, 163] on div "11:30 - 29B-153.04" at bounding box center [340, 162] width 87 height 12
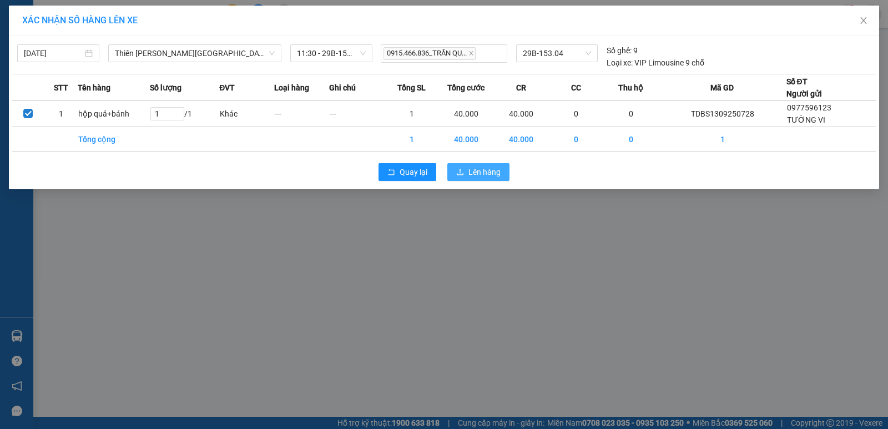
click at [486, 175] on span "Lên hàng" at bounding box center [484, 172] width 32 height 12
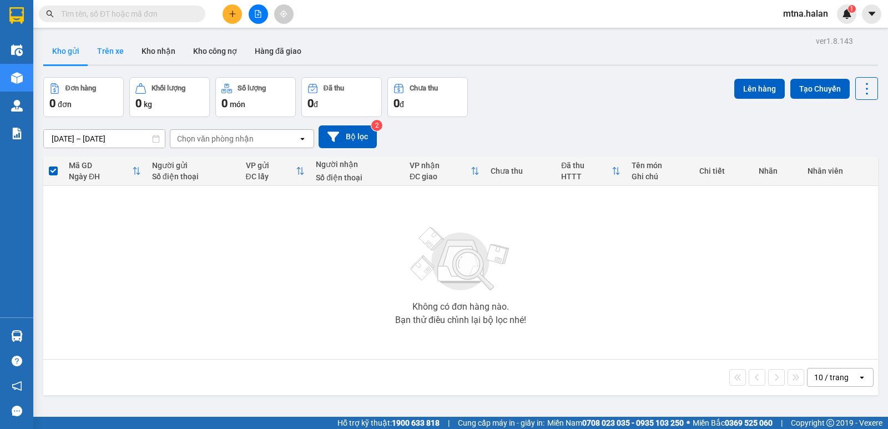
click at [110, 52] on button "Trên xe" at bounding box center [110, 51] width 44 height 27
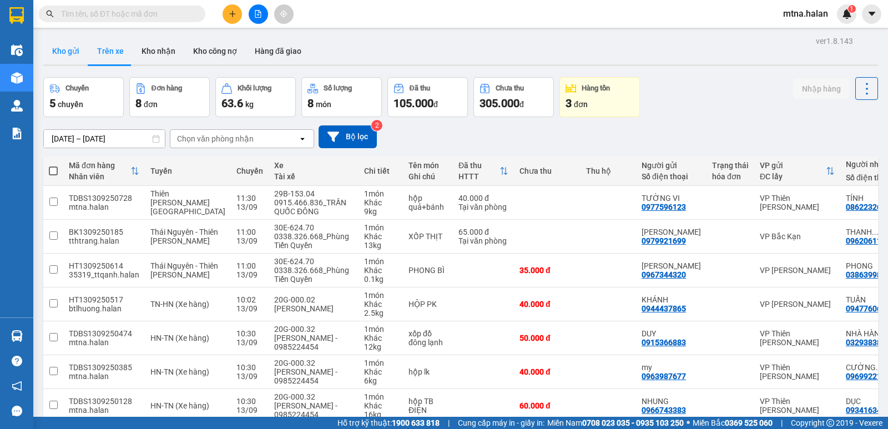
click at [67, 53] on button "Kho gửi" at bounding box center [65, 51] width 45 height 27
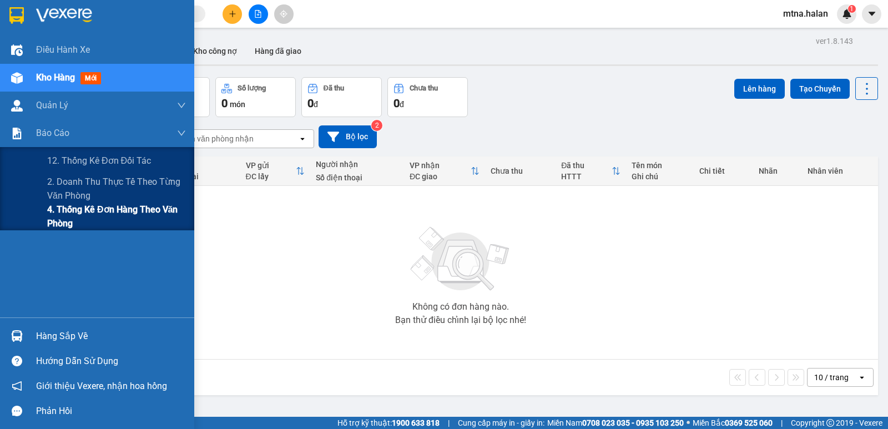
click at [79, 219] on span "4. Thống kê đơn hàng theo văn phòng" at bounding box center [116, 217] width 139 height 28
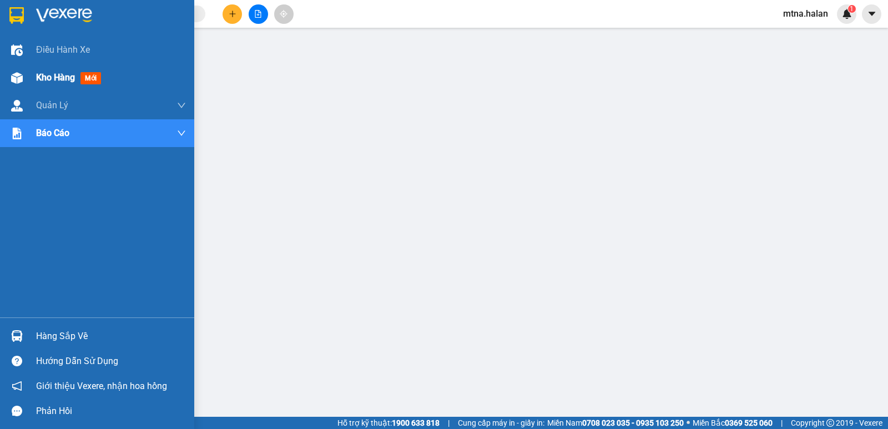
click at [17, 74] on img at bounding box center [17, 78] width 12 height 12
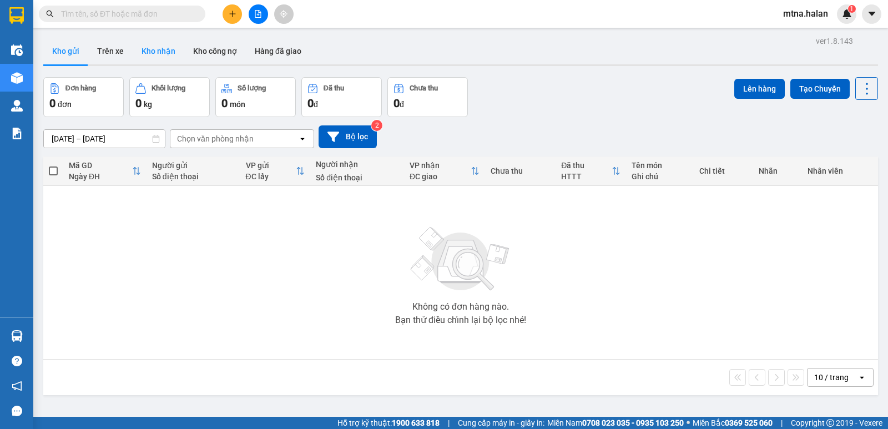
click at [154, 51] on button "Kho nhận" at bounding box center [159, 51] width 52 height 27
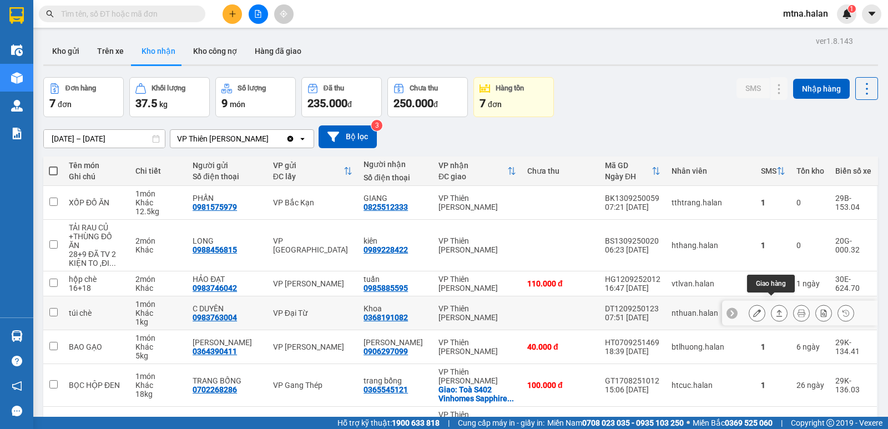
click at [775, 309] on icon at bounding box center [779, 313] width 8 height 8
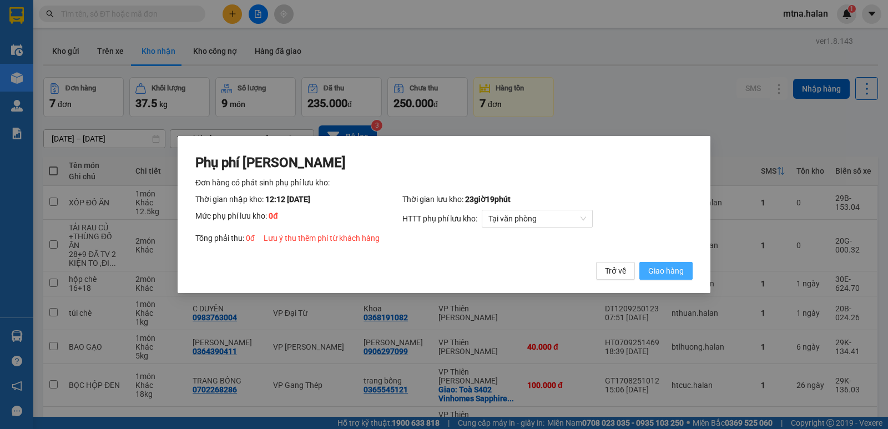
click at [682, 266] on span "Giao hàng" at bounding box center [666, 271] width 36 height 12
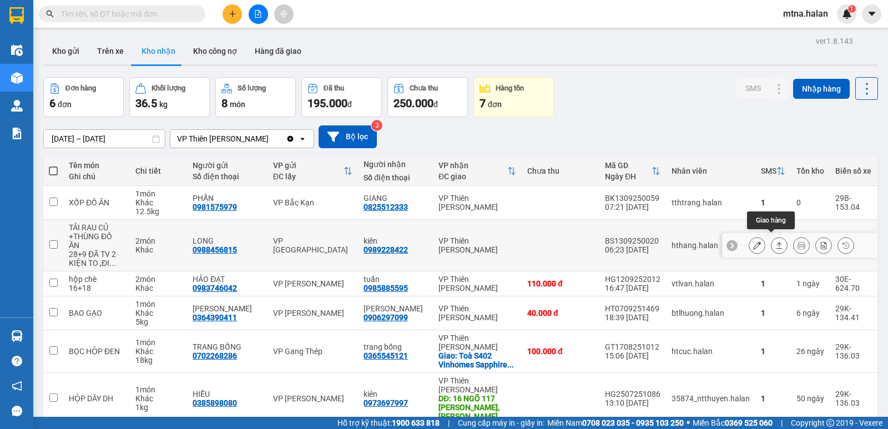
click at [776, 241] on button at bounding box center [779, 245] width 16 height 19
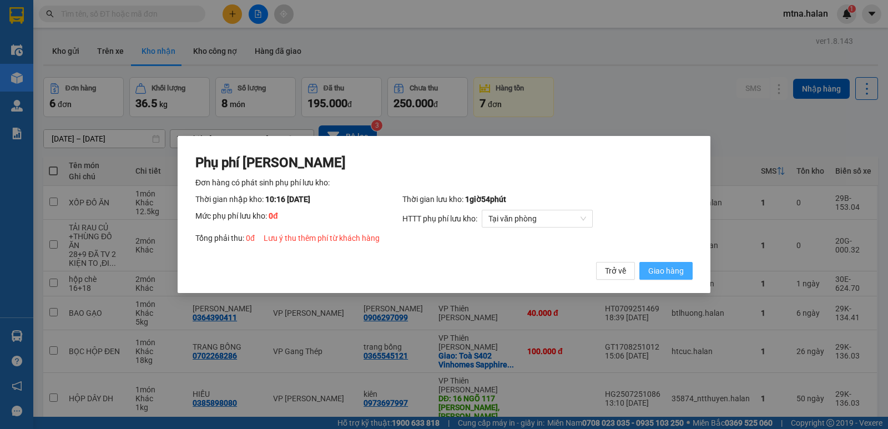
click at [672, 272] on span "Giao hàng" at bounding box center [666, 271] width 36 height 12
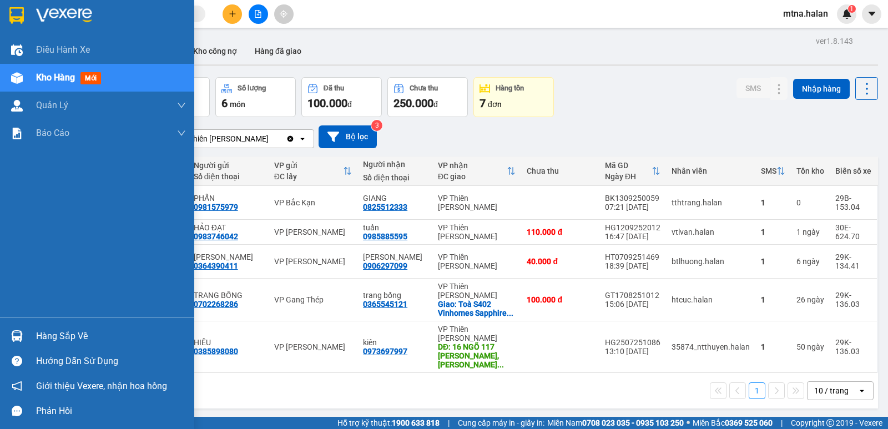
click at [14, 337] on img at bounding box center [17, 336] width 12 height 12
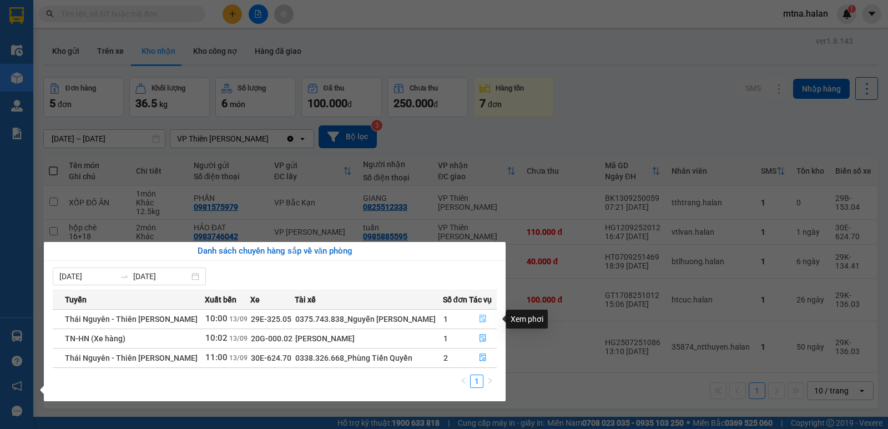
click at [479, 317] on icon "file-done" at bounding box center [482, 319] width 7 height 8
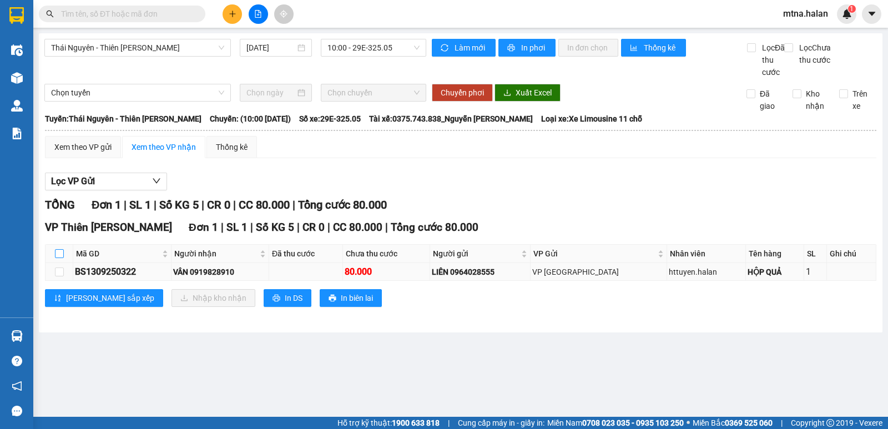
drag, startPoint x: 60, startPoint y: 265, endPoint x: 89, endPoint y: 289, distance: 37.4
click at [60, 258] on input "checkbox" at bounding box center [59, 253] width 9 height 9
checkbox input "true"
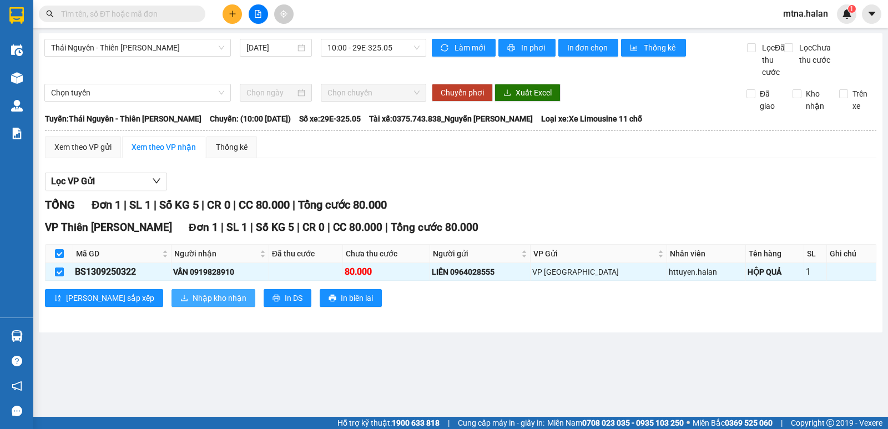
click at [193, 304] on span "Nhập kho nhận" at bounding box center [220, 298] width 54 height 12
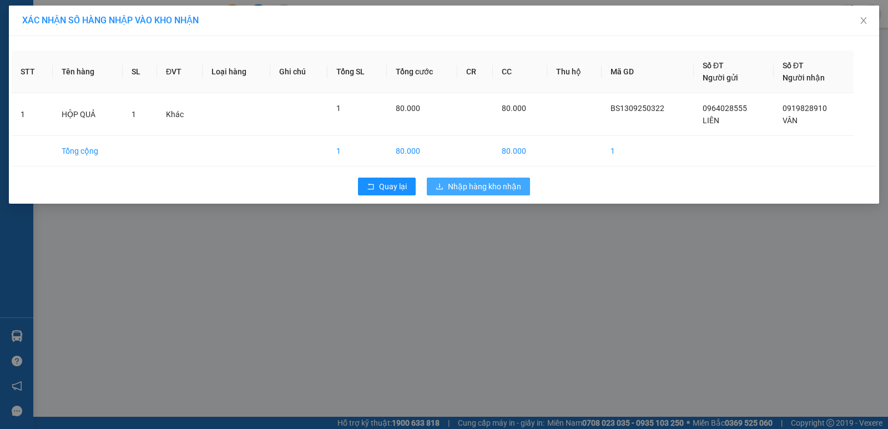
click at [484, 183] on span "Nhập hàng kho nhận" at bounding box center [484, 186] width 73 height 12
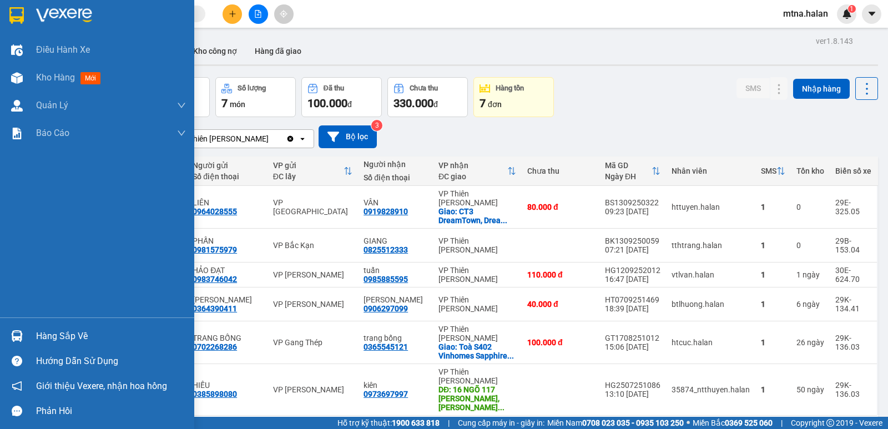
click at [12, 330] on img at bounding box center [17, 336] width 12 height 12
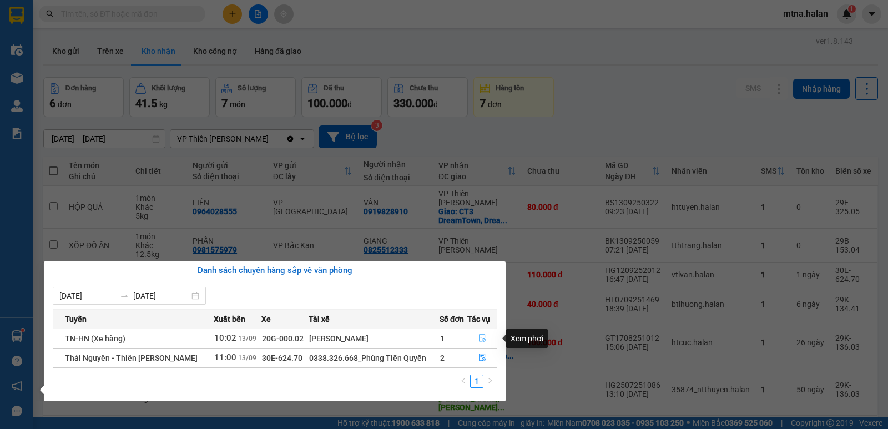
click at [483, 336] on icon "file-done" at bounding box center [482, 339] width 7 height 8
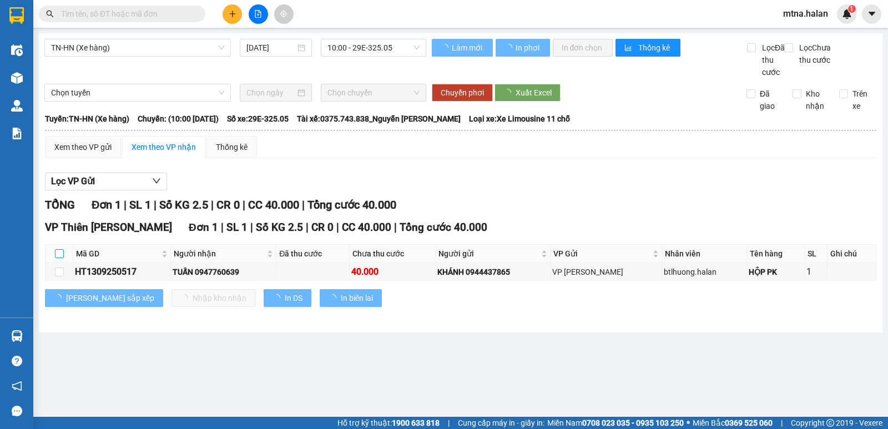
click at [59, 258] on input "checkbox" at bounding box center [59, 253] width 9 height 9
checkbox input "true"
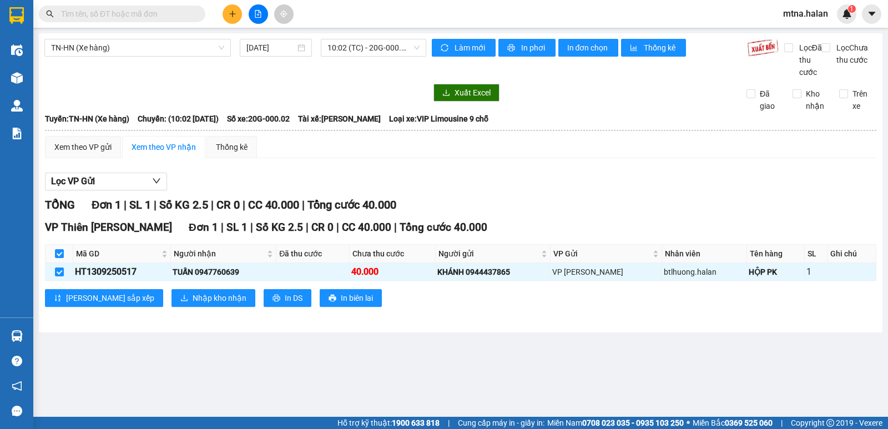
checkbox input "true"
click at [193, 304] on span "Nhập kho nhận" at bounding box center [220, 298] width 54 height 12
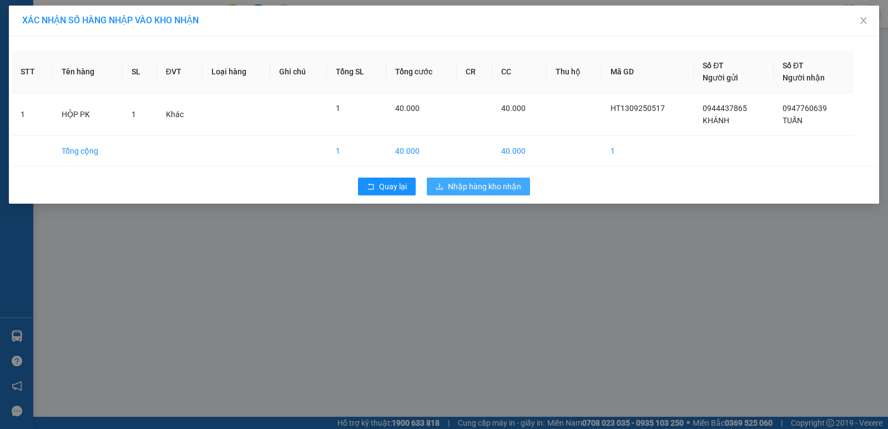
click at [500, 183] on span "Nhập hàng kho nhận" at bounding box center [484, 186] width 73 height 12
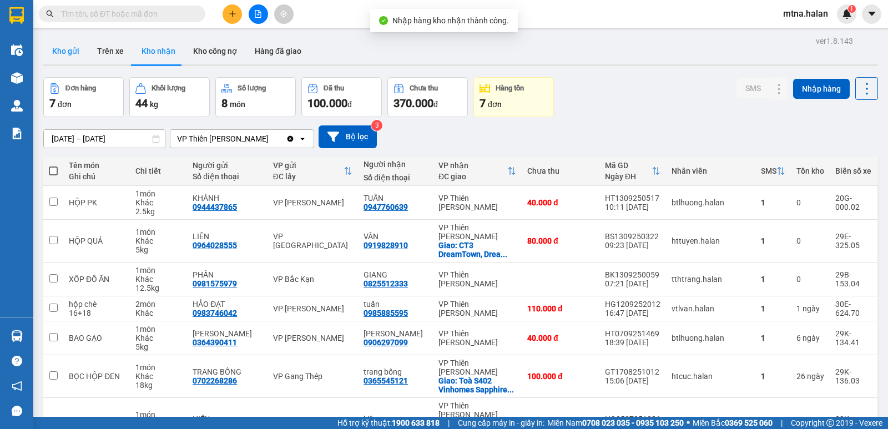
click at [69, 49] on button "Kho gửi" at bounding box center [65, 51] width 45 height 27
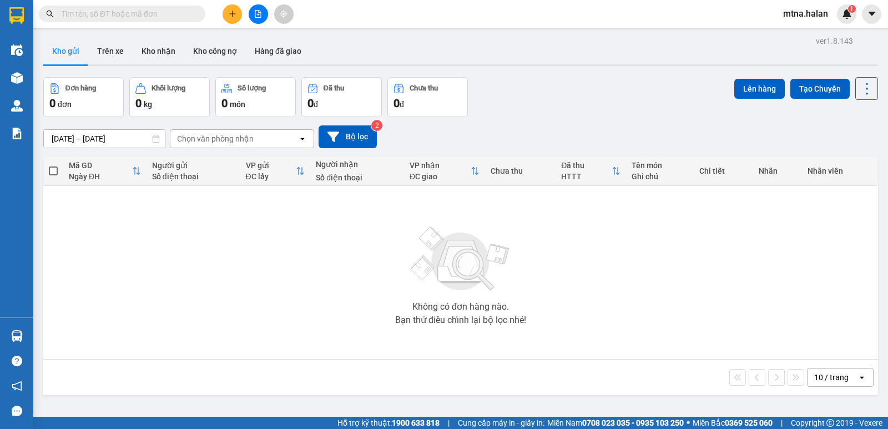
click at [231, 16] on icon "plus" at bounding box center [233, 14] width 8 height 8
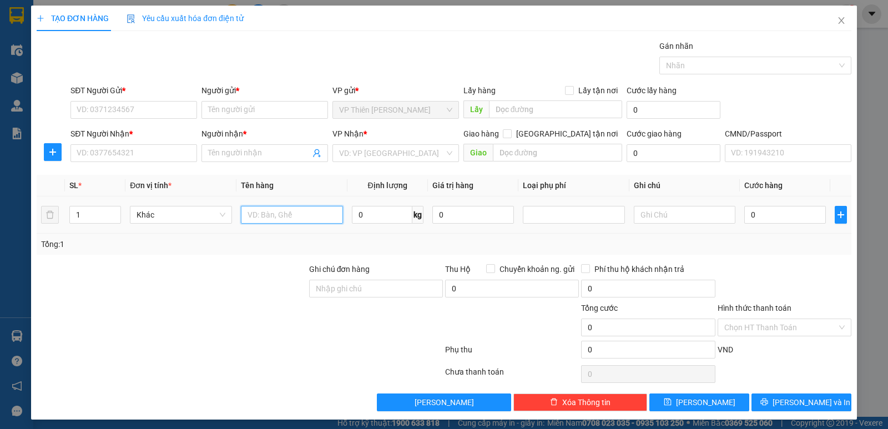
click at [272, 215] on input "text" at bounding box center [292, 215] width 102 height 18
click at [385, 219] on input "0" at bounding box center [382, 215] width 60 height 18
type input "23"
click at [295, 212] on input "text" at bounding box center [292, 215] width 102 height 18
type input "hộp laptop"
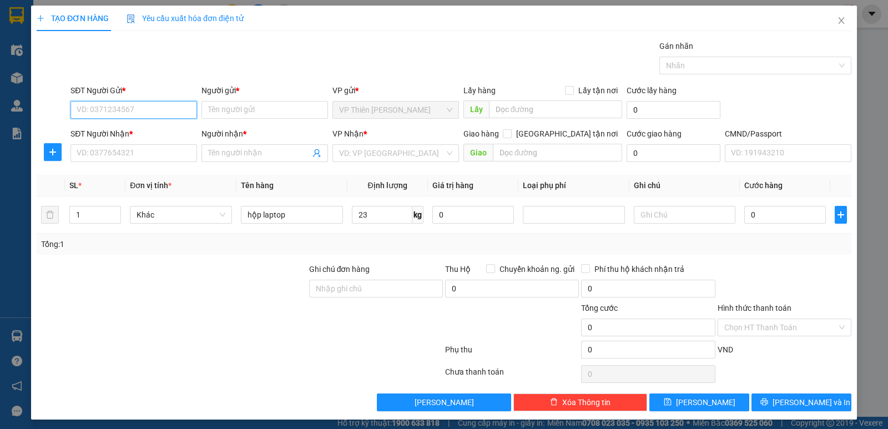
click at [163, 108] on input "SĐT Người Gửi *" at bounding box center [133, 110] width 127 height 18
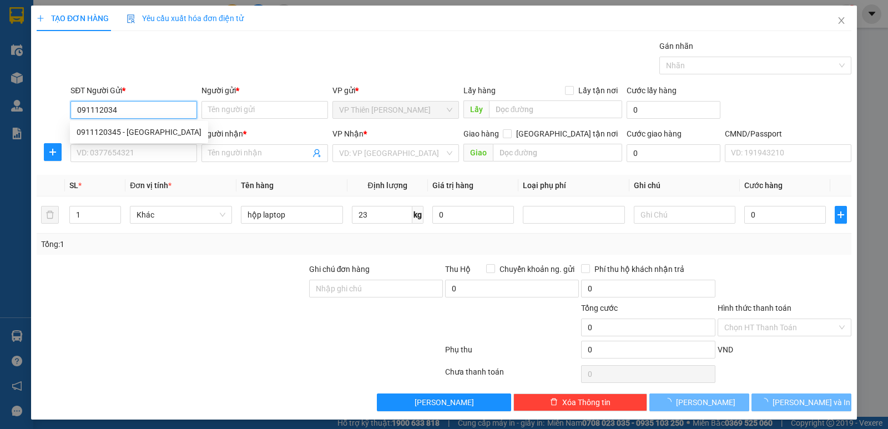
type input "0911120345"
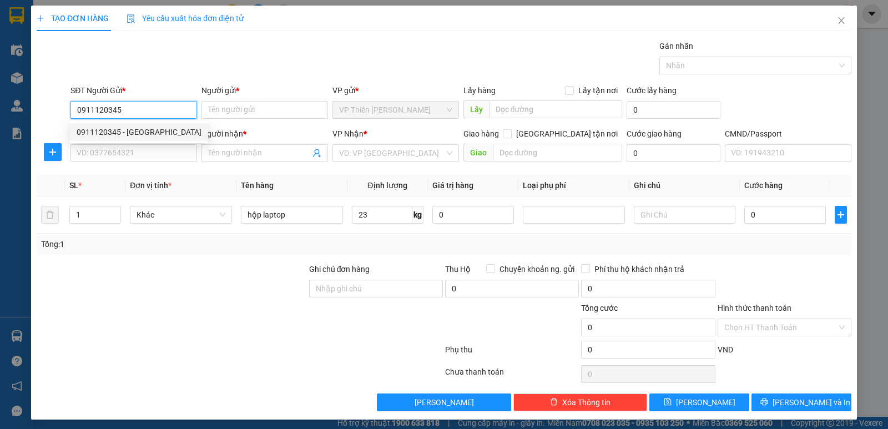
click at [147, 129] on div "0911120345 - [GEOGRAPHIC_DATA]" at bounding box center [139, 132] width 125 height 12
type input "CTY ĐÔNG DƯƠNG"
type input "0911120345"
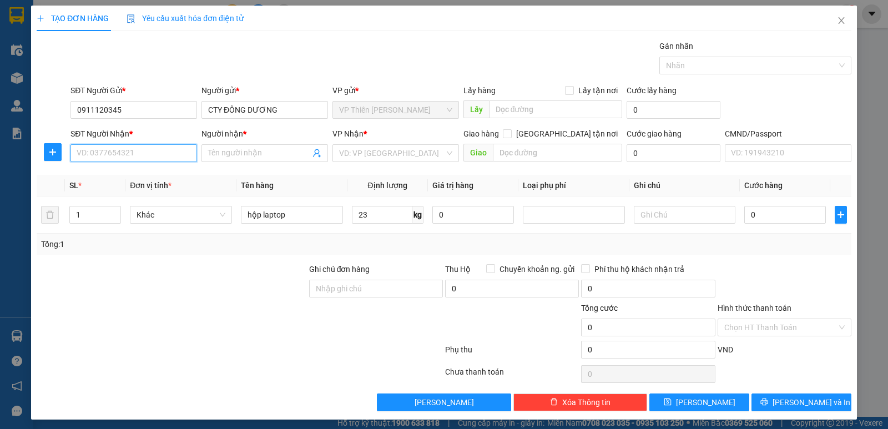
click at [158, 153] on input "SĐT Người Nhận *" at bounding box center [133, 153] width 127 height 18
click at [143, 171] on div "0982155157 - [GEOGRAPHIC_DATA]" at bounding box center [139, 175] width 125 height 12
type input "0982155157"
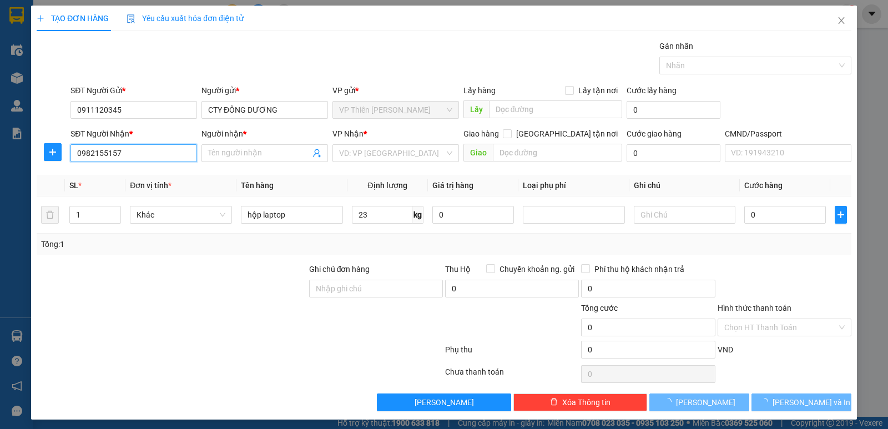
type input "[PERSON_NAME]"
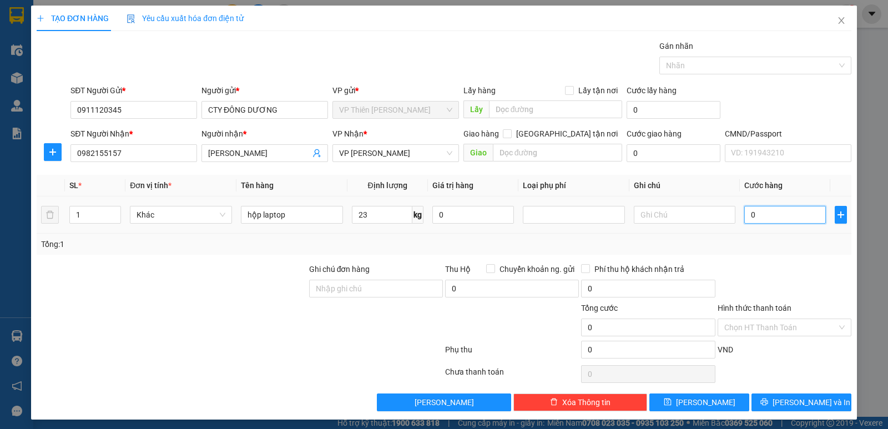
click at [765, 213] on input "0" at bounding box center [785, 215] width 82 height 18
type input "6"
type input "65"
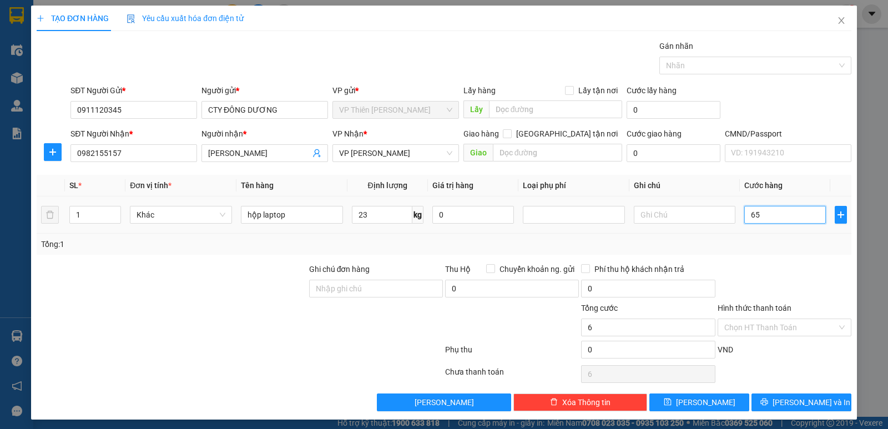
type input "65"
type input "650"
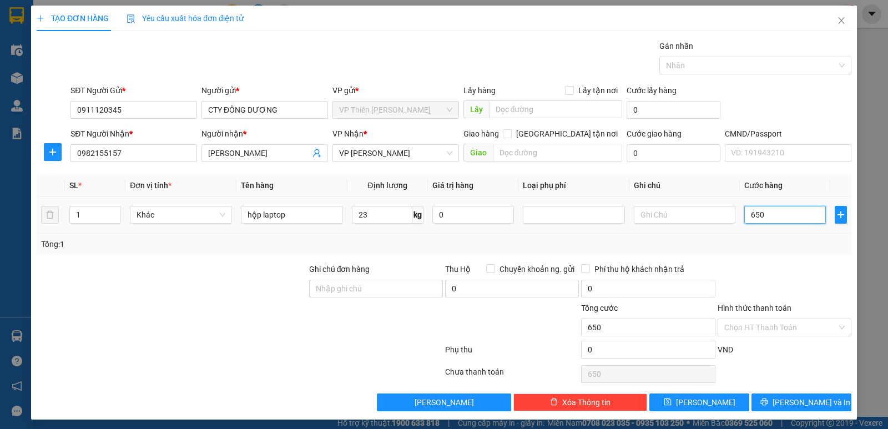
type input "6.500"
type input "65.000"
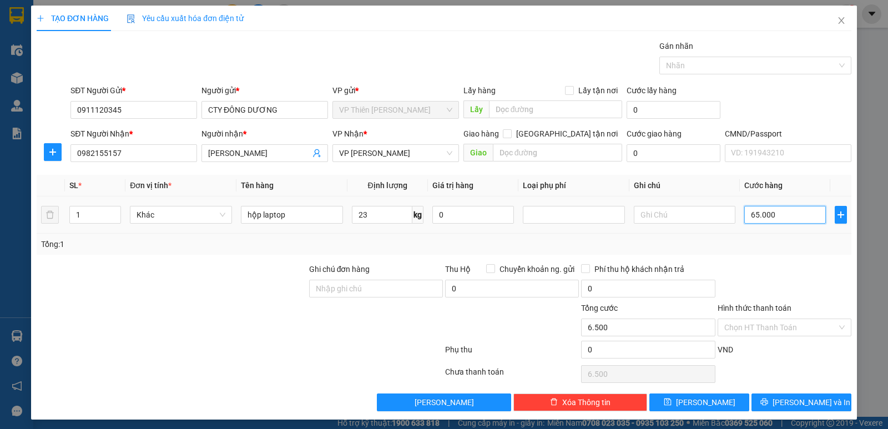
type input "65.000"
click at [761, 328] on input "Hình thức thanh toán" at bounding box center [780, 327] width 113 height 17
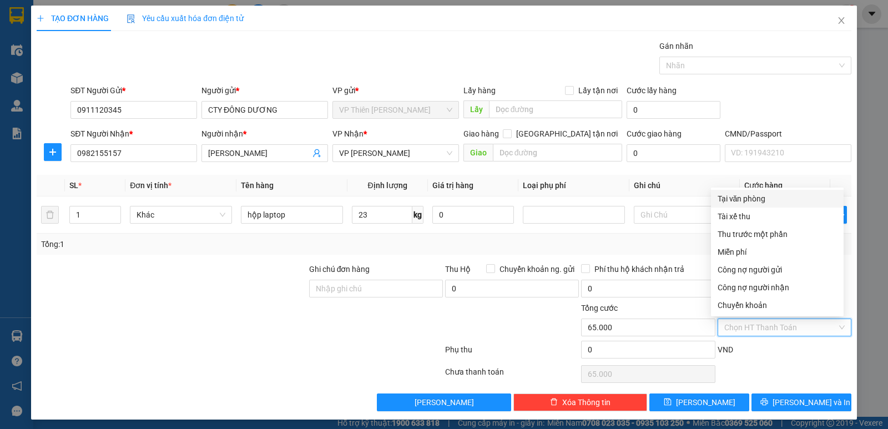
click at [731, 196] on div "Tại văn phòng" at bounding box center [777, 199] width 119 height 12
type input "0"
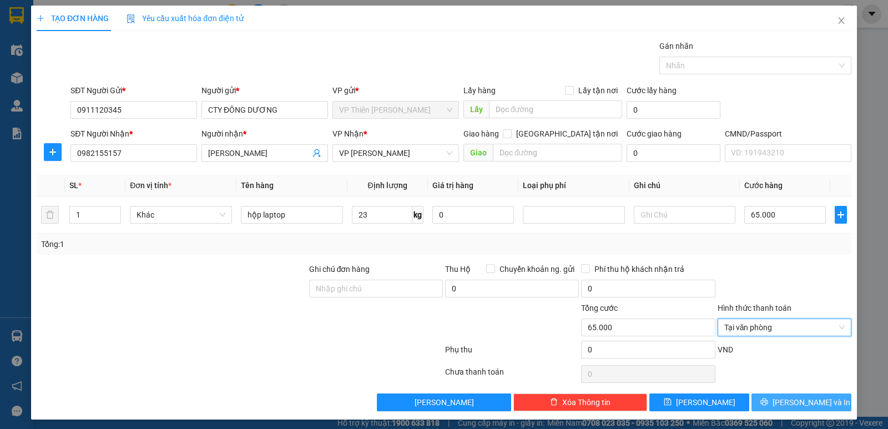
click at [794, 402] on span "[PERSON_NAME] và In" at bounding box center [812, 402] width 78 height 12
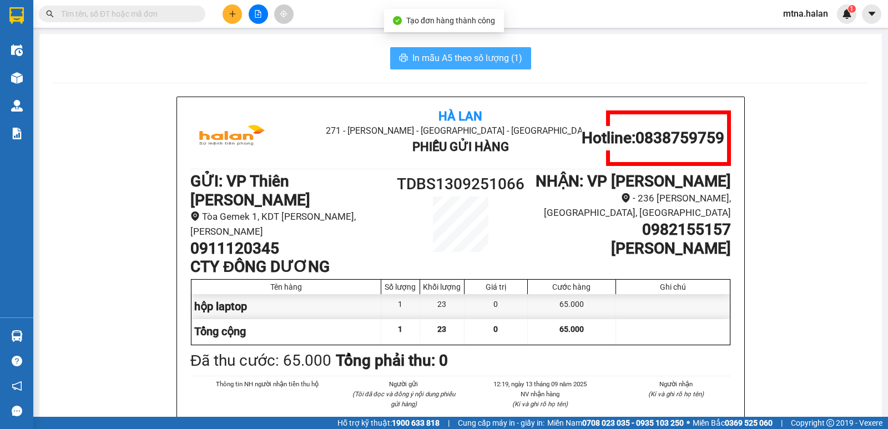
click at [445, 55] on span "In mẫu A5 theo số lượng (1)" at bounding box center [467, 58] width 110 height 14
click at [447, 59] on span "In mẫu A5 theo số lượng (1)" at bounding box center [467, 58] width 110 height 14
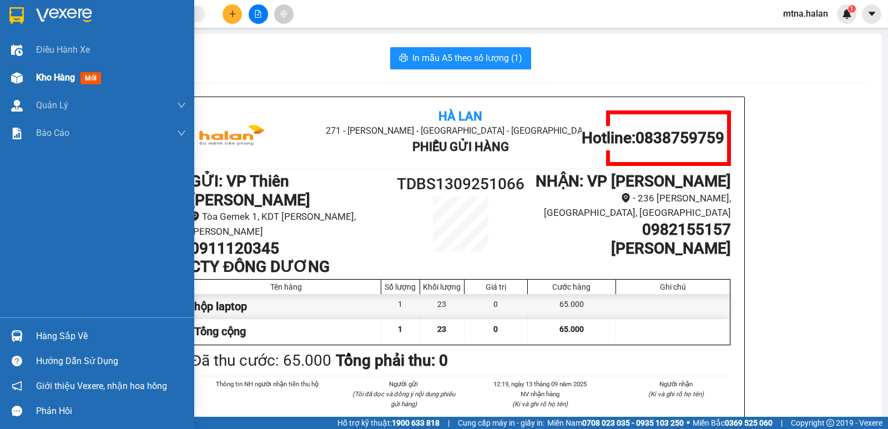
click at [13, 77] on img at bounding box center [17, 78] width 12 height 12
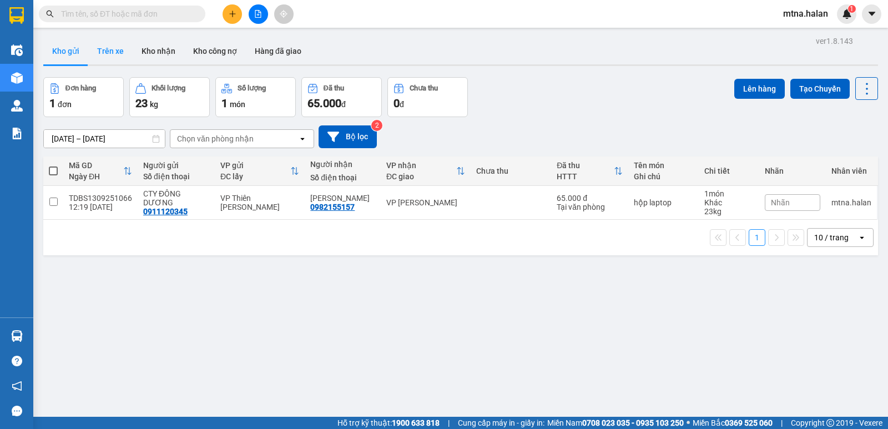
click at [117, 51] on button "Trên xe" at bounding box center [110, 51] width 44 height 27
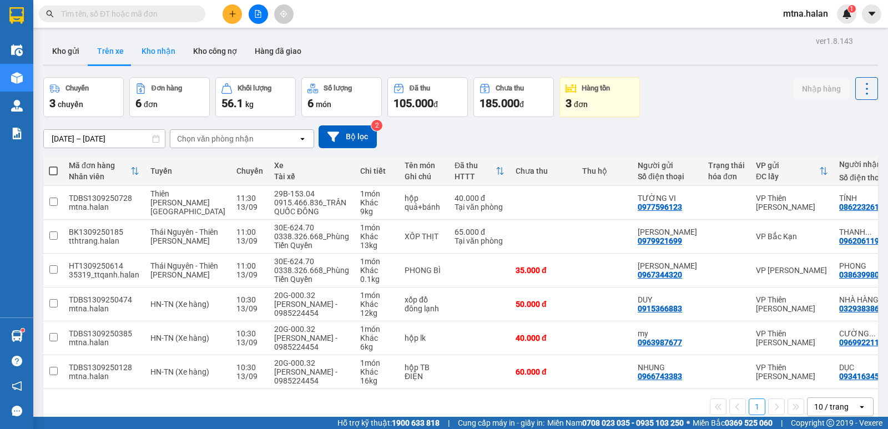
click at [152, 48] on button "Kho nhận" at bounding box center [159, 51] width 52 height 27
type input "[DATE] – [DATE]"
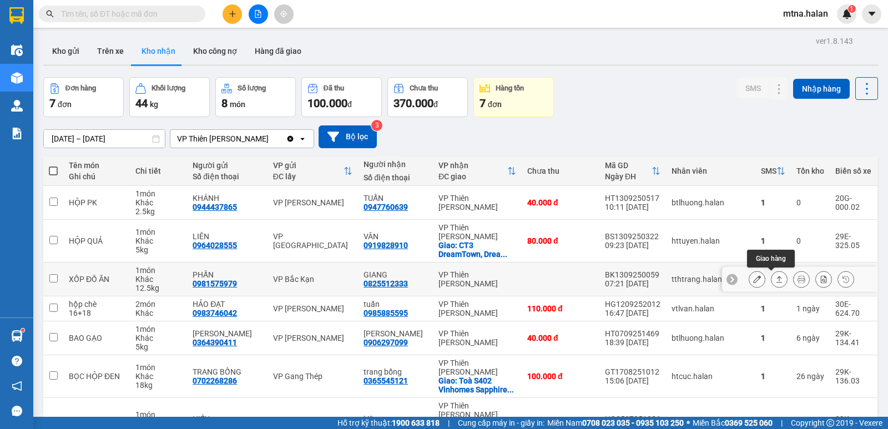
click at [776, 279] on icon at bounding box center [779, 279] width 6 height 7
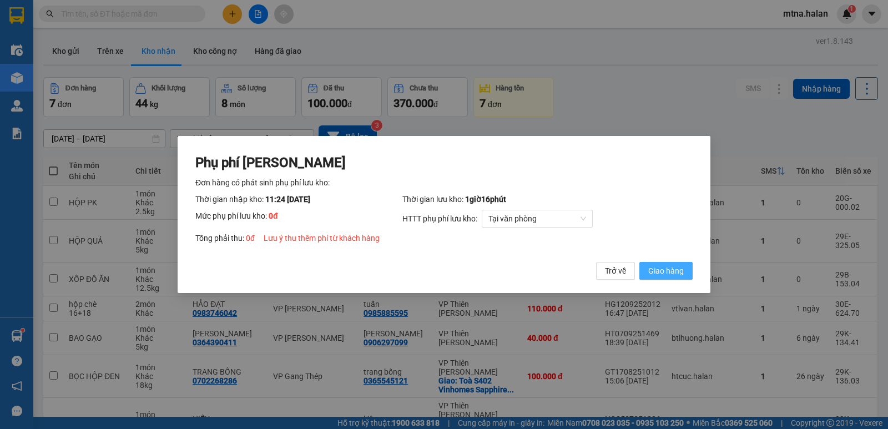
click at [662, 270] on span "Giao hàng" at bounding box center [666, 271] width 36 height 12
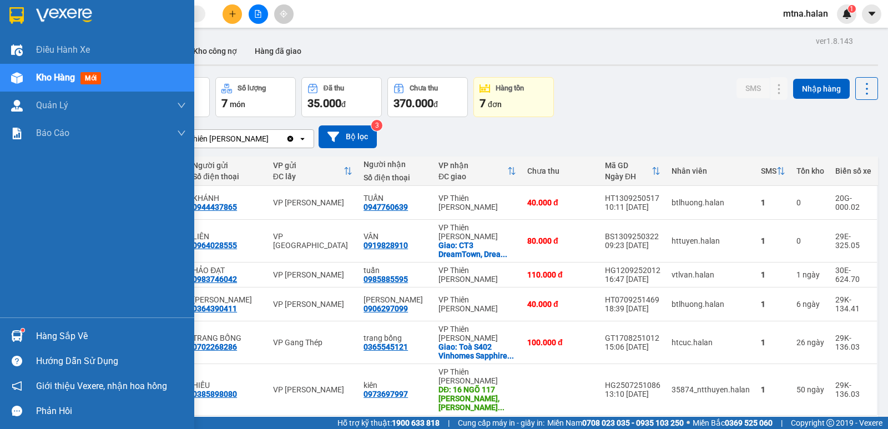
click at [15, 332] on img at bounding box center [17, 336] width 12 height 12
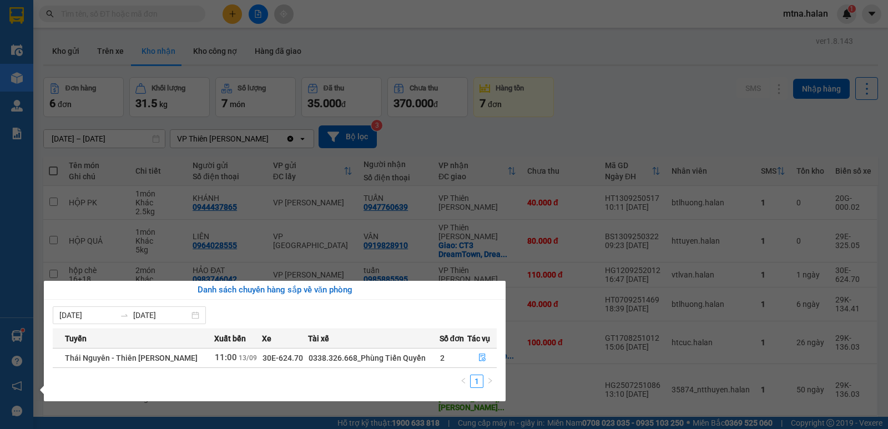
click at [611, 114] on section "Kết quả tìm kiếm ( 0 ) Bộ lọc No Data mtna.halan 1 Điều hành xe Kho hàng mới Qu…" at bounding box center [444, 214] width 888 height 429
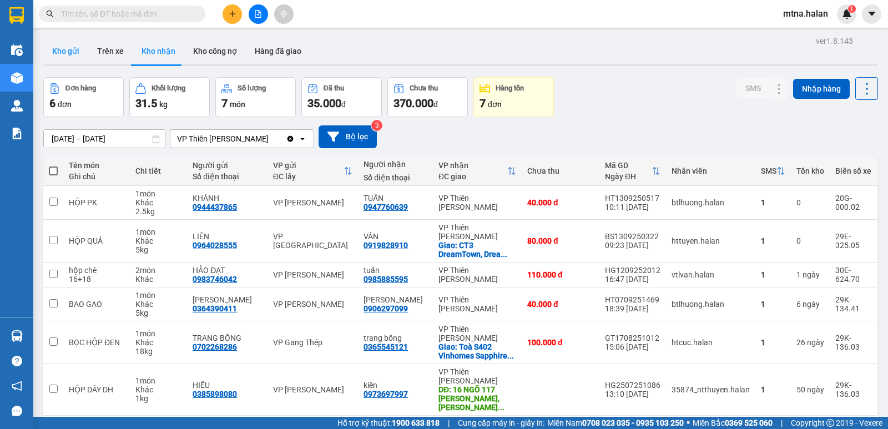
click at [63, 52] on button "Kho gửi" at bounding box center [65, 51] width 45 height 27
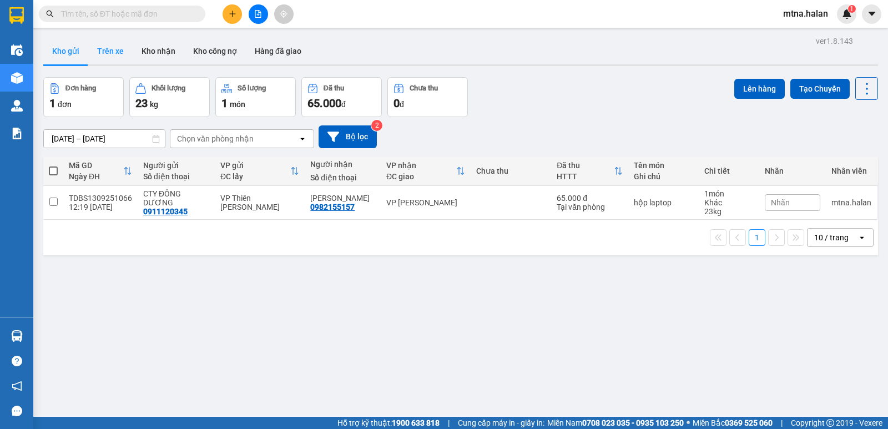
click at [117, 52] on button "Trên xe" at bounding box center [110, 51] width 44 height 27
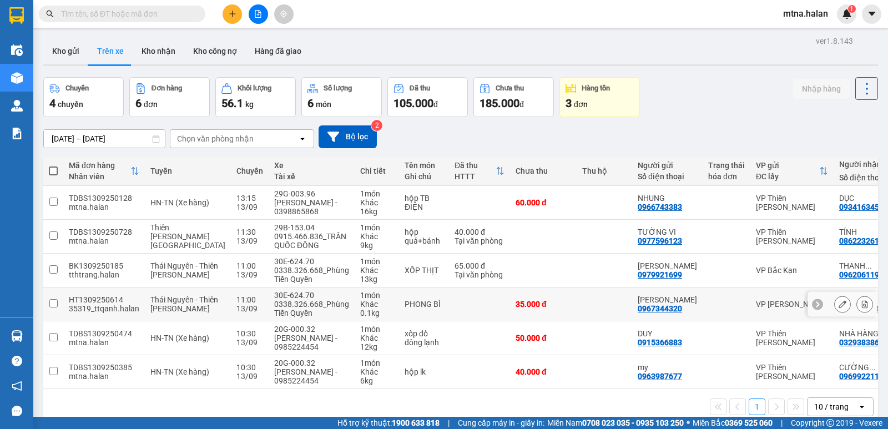
scroll to position [51, 0]
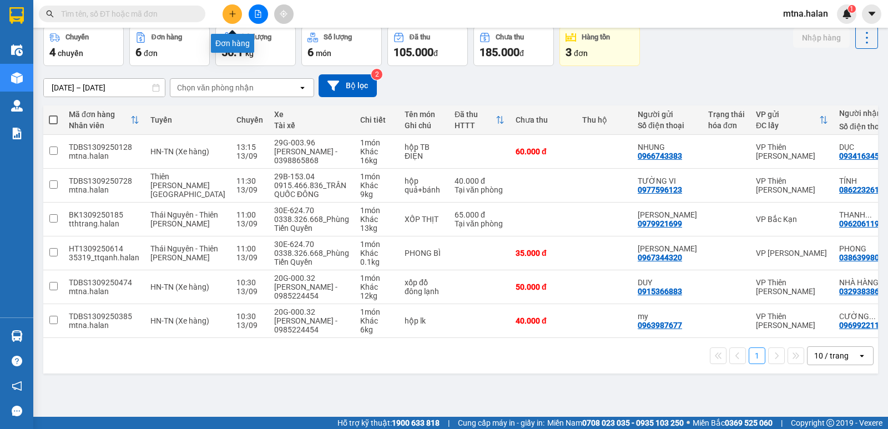
click at [235, 17] on icon "plus" at bounding box center [233, 14] width 8 height 8
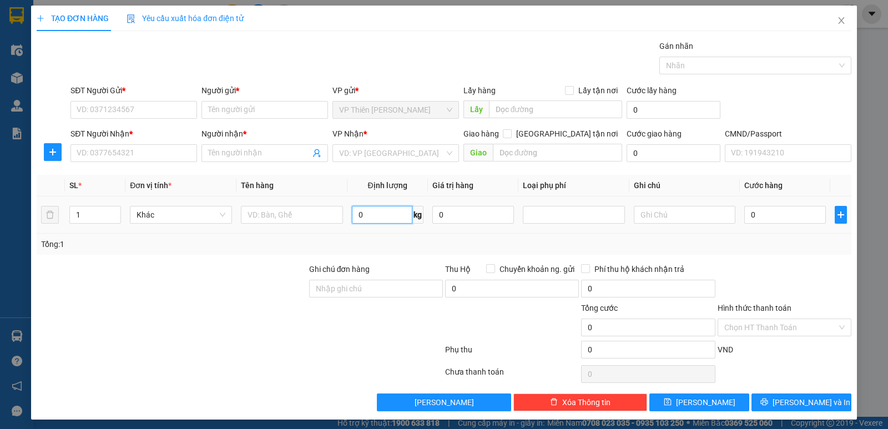
click at [371, 215] on input "0" at bounding box center [382, 215] width 60 height 18
type input "7"
click at [166, 110] on input "SĐT Người Gửi *" at bounding box center [133, 110] width 127 height 18
type input "0702139938"
click at [271, 108] on input "Người gửi *" at bounding box center [264, 110] width 127 height 18
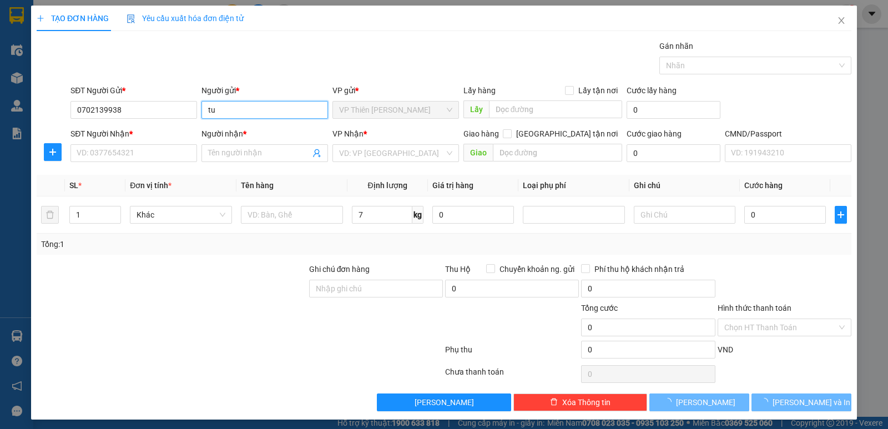
type input "t"
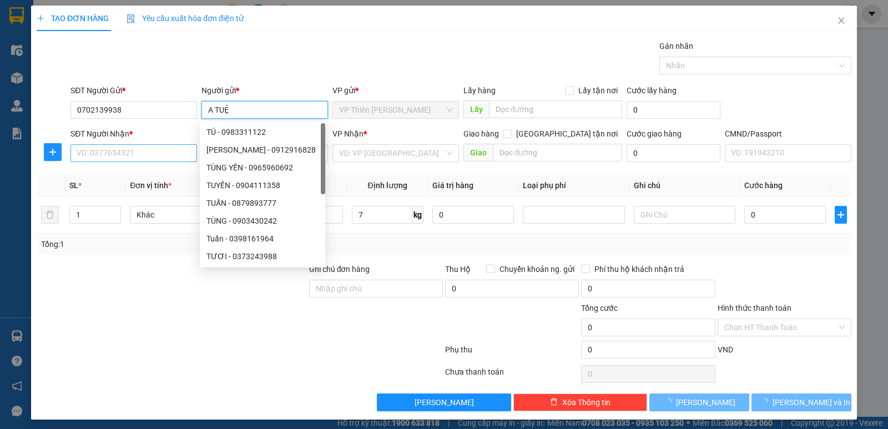
type input "A TUỆ"
click at [144, 154] on input "SĐT Người Nhận *" at bounding box center [133, 153] width 127 height 18
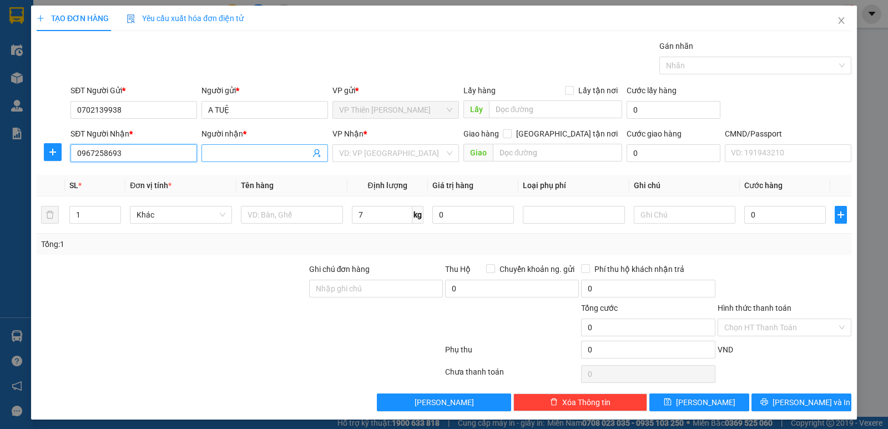
type input "0967258693"
click at [255, 150] on input "Người nhận *" at bounding box center [259, 153] width 102 height 12
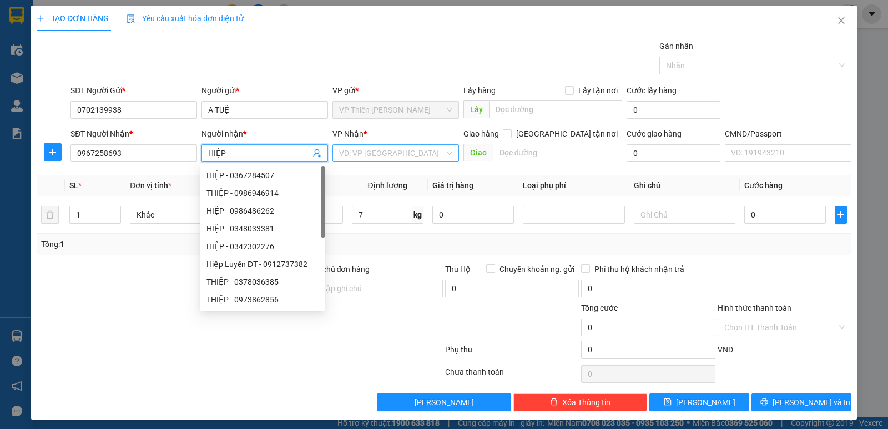
type input "HIỆP"
click at [390, 150] on input "search" at bounding box center [391, 153] width 105 height 17
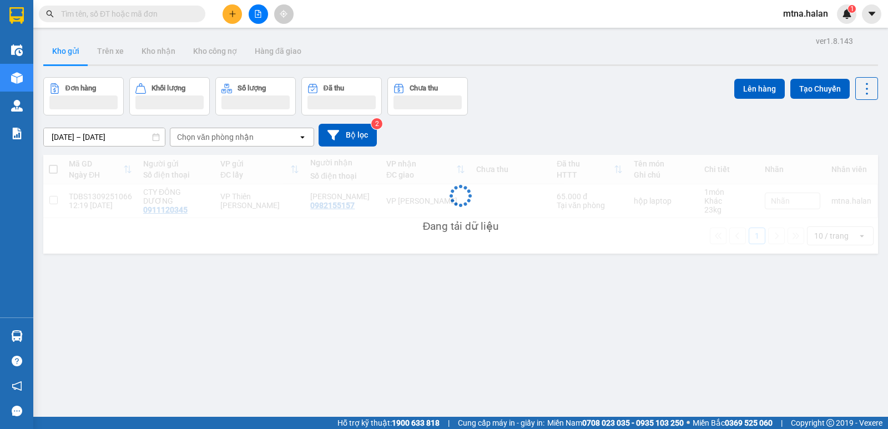
click at [233, 16] on icon "plus" at bounding box center [233, 14] width 8 height 8
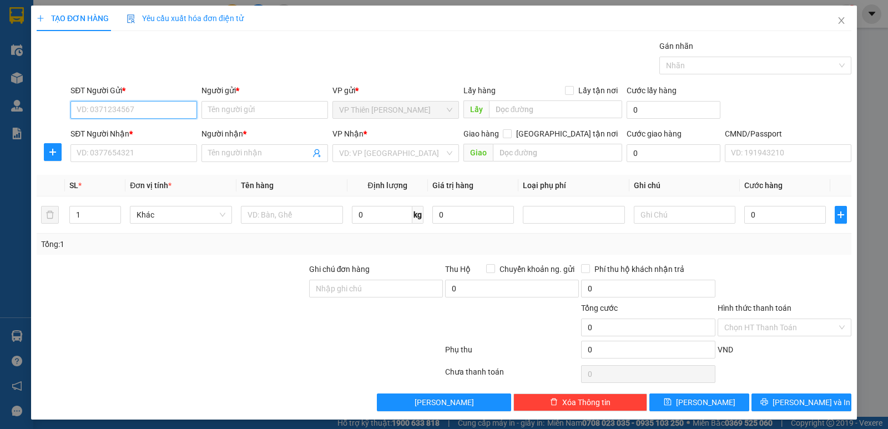
click at [158, 113] on input "SĐT Người Gửi *" at bounding box center [133, 110] width 127 height 18
type input "0702139938"
click at [249, 112] on input "Người gửi *" at bounding box center [264, 110] width 127 height 18
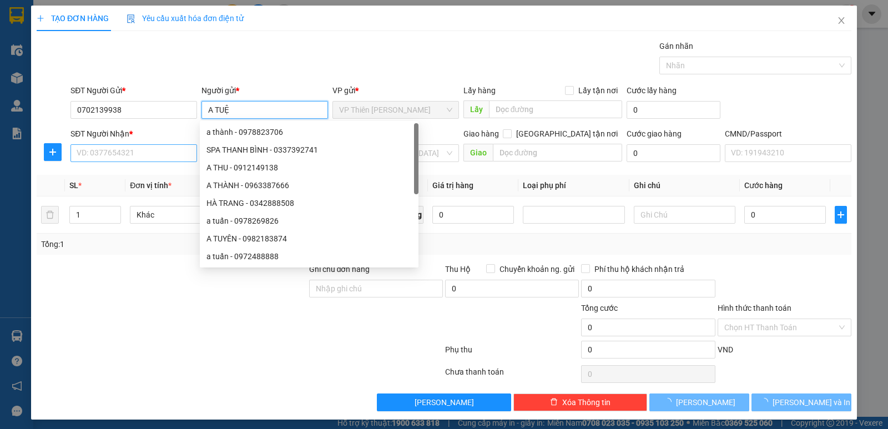
type input "A TUỆ"
click at [144, 151] on input "SĐT Người Nhận *" at bounding box center [133, 153] width 127 height 18
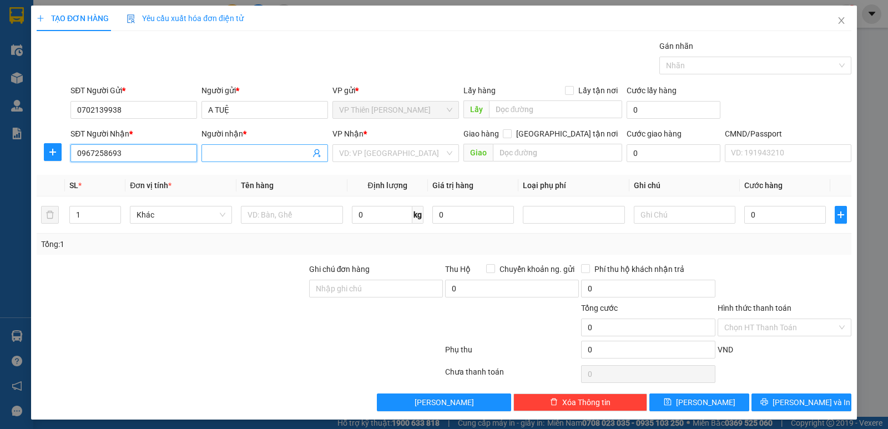
type input "0967258693"
click at [257, 155] on input "Người nhận *" at bounding box center [259, 153] width 102 height 12
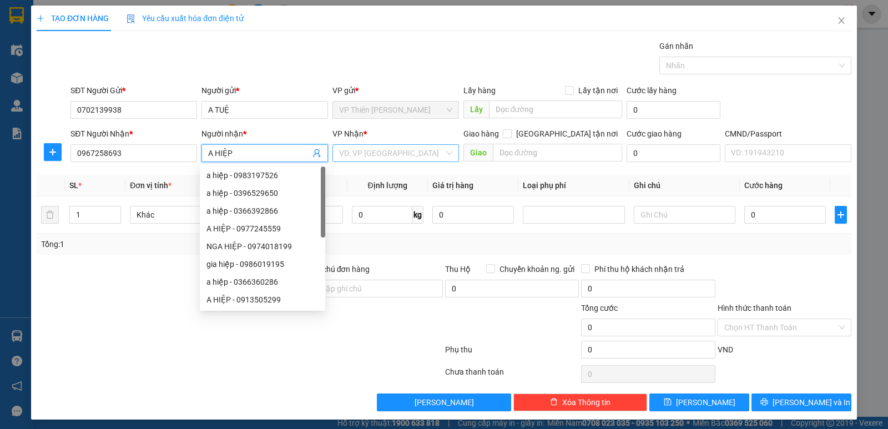
type input "A HIỆP"
click at [403, 150] on input "search" at bounding box center [391, 153] width 105 height 17
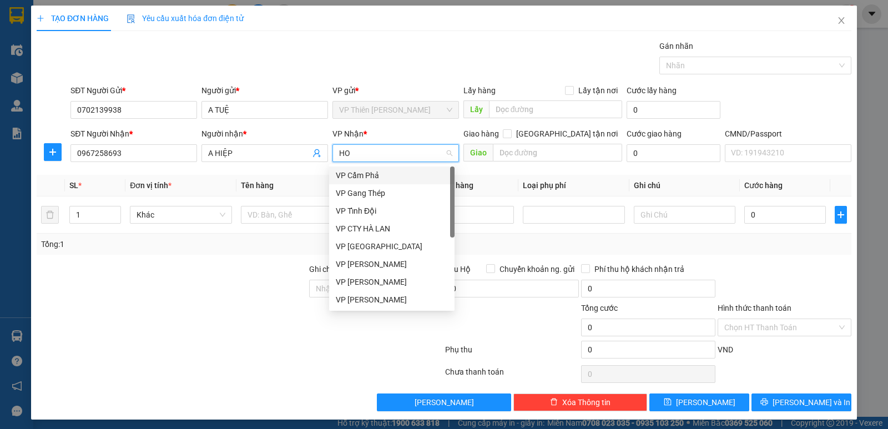
type input "HOA"
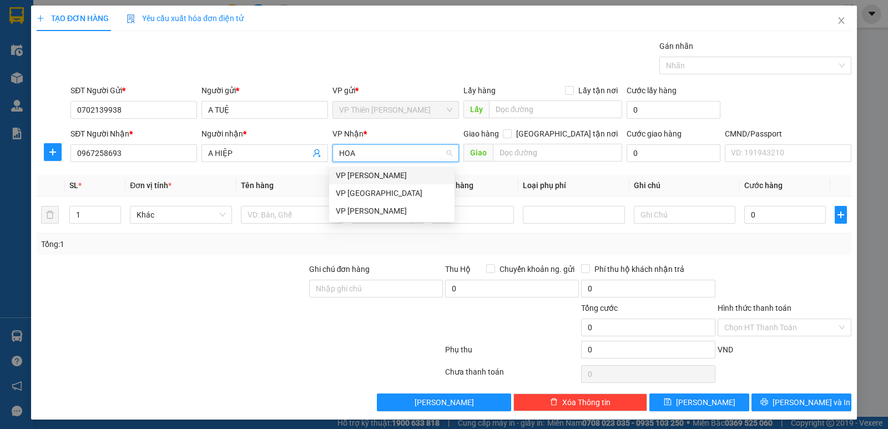
click at [376, 173] on div "VP [PERSON_NAME]" at bounding box center [392, 175] width 112 height 12
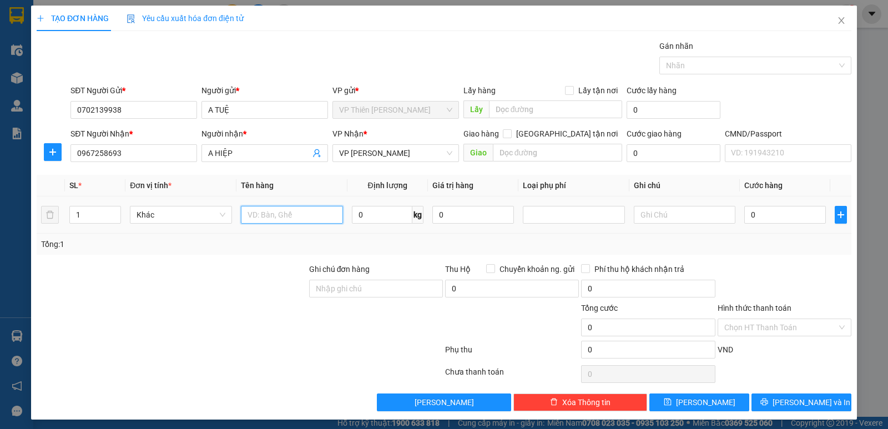
click at [299, 215] on input "text" at bounding box center [292, 215] width 102 height 18
type input "T"
type input "BỌC TẢI VÀNG MÁY KHOAN"
click at [369, 216] on input "0" at bounding box center [382, 215] width 60 height 18
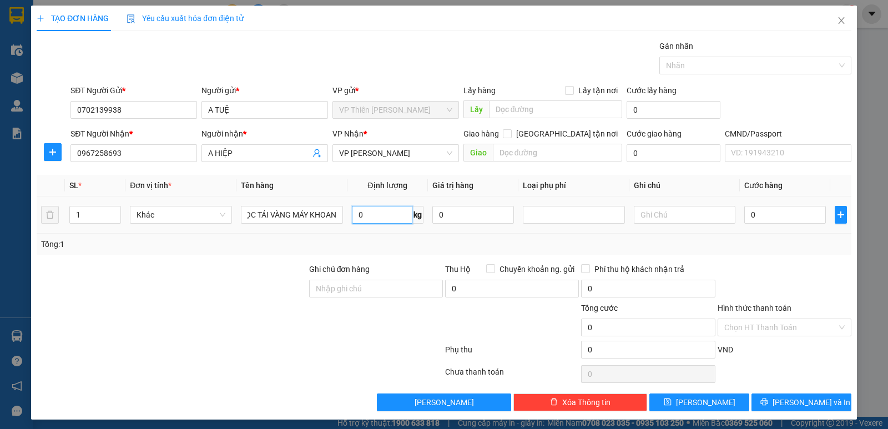
scroll to position [0, 0]
type input "7"
click at [780, 210] on input "0" at bounding box center [785, 215] width 82 height 18
type input "4"
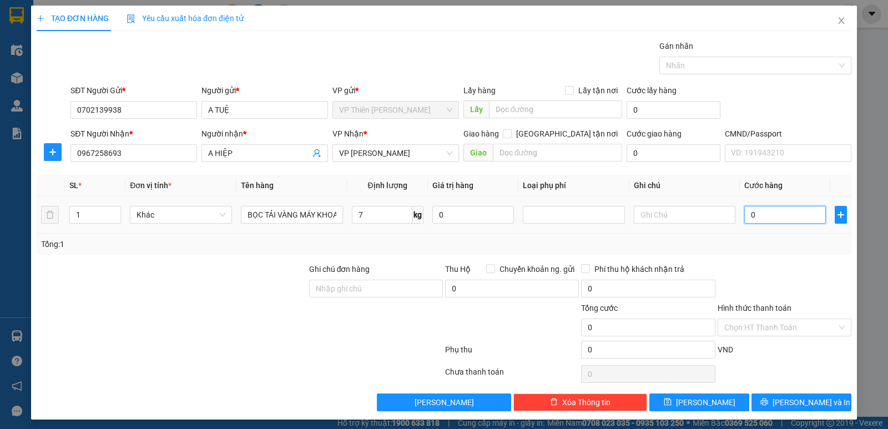
type input "4"
type input "40"
type input "400"
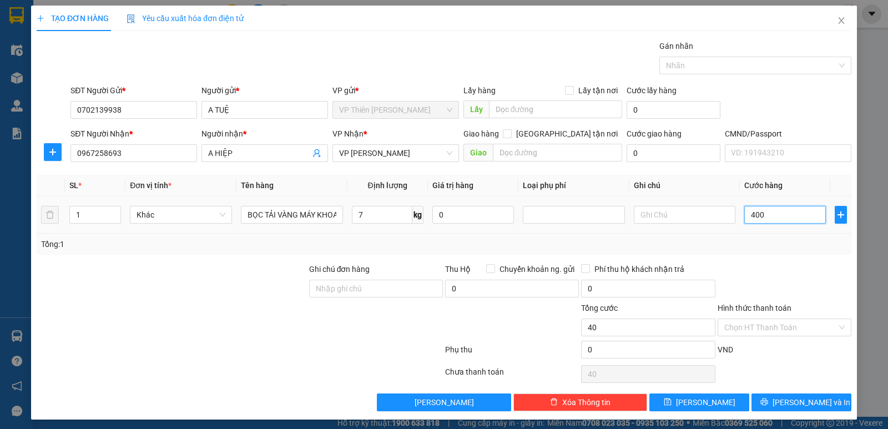
type input "400"
type input "4.000"
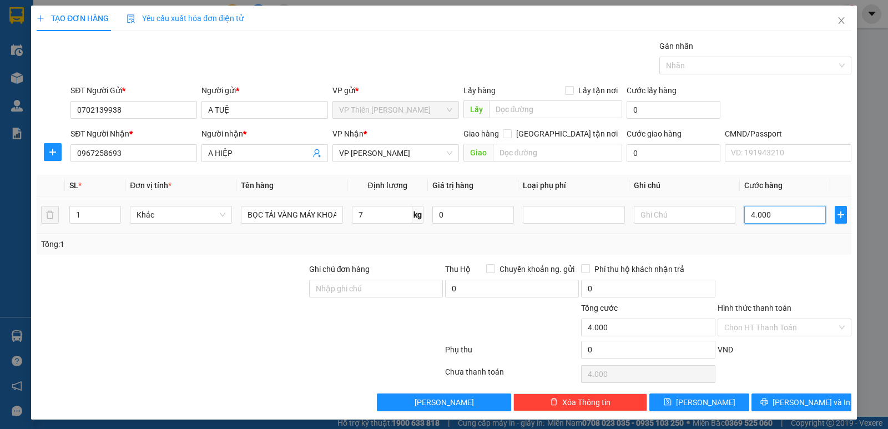
type input "40.000"
click at [793, 403] on span "Lưu và In" at bounding box center [812, 402] width 78 height 12
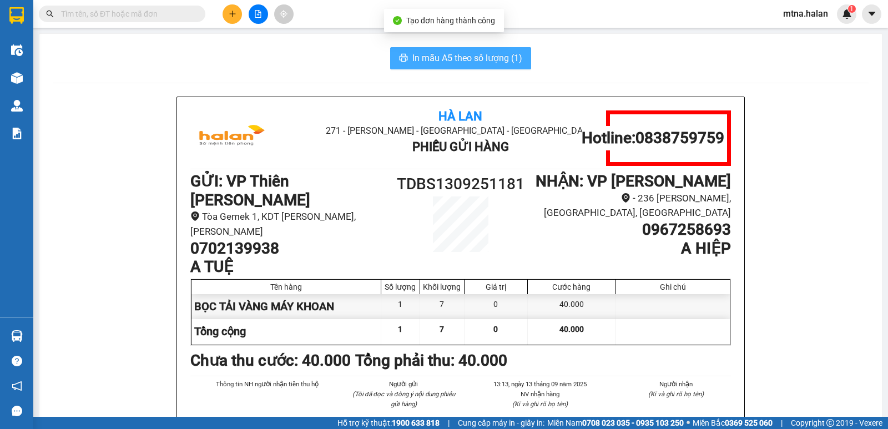
click at [471, 54] on span "In mẫu A5 theo số lượng (1)" at bounding box center [467, 58] width 110 height 14
click at [438, 61] on span "In mẫu A5 theo số lượng (1)" at bounding box center [467, 58] width 110 height 14
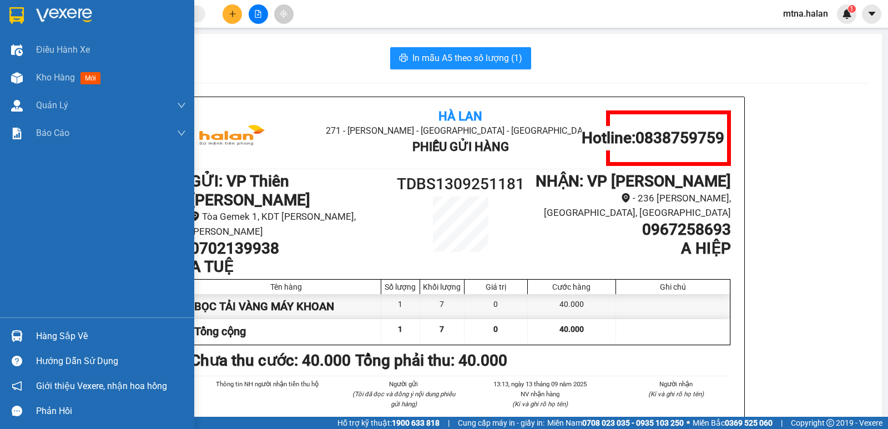
click at [19, 331] on img at bounding box center [17, 336] width 12 height 12
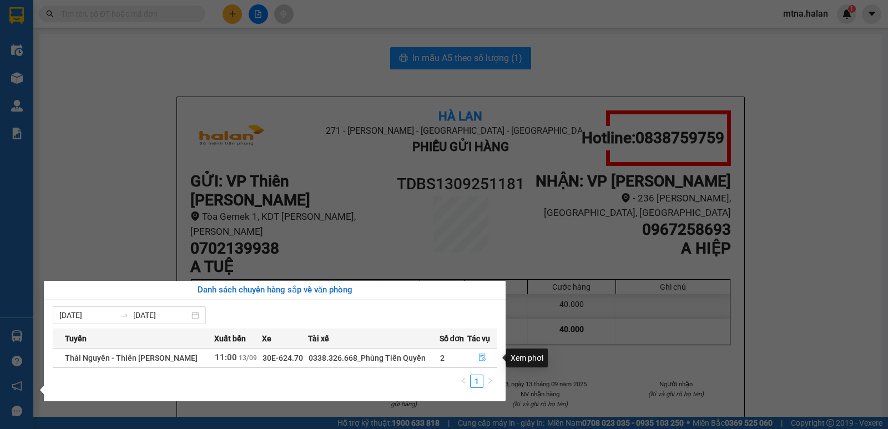
click at [482, 357] on icon "file-done" at bounding box center [482, 358] width 8 height 8
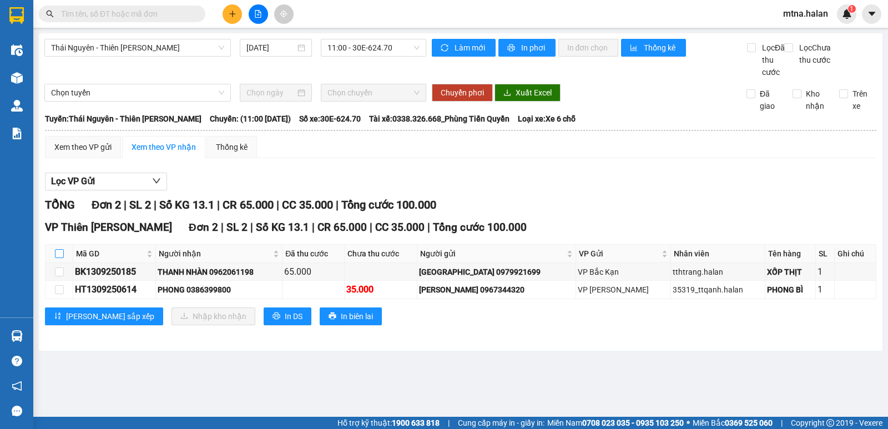
click at [55, 258] on input "checkbox" at bounding box center [59, 253] width 9 height 9
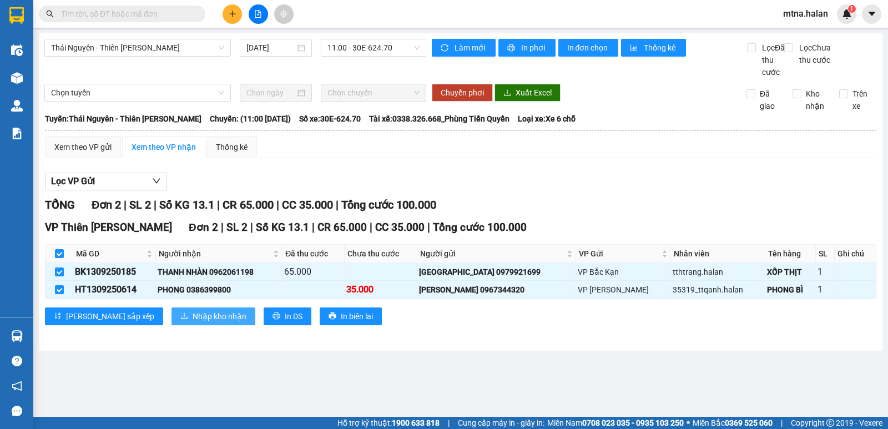
click at [193, 322] on span "Nhập kho nhận" at bounding box center [220, 316] width 54 height 12
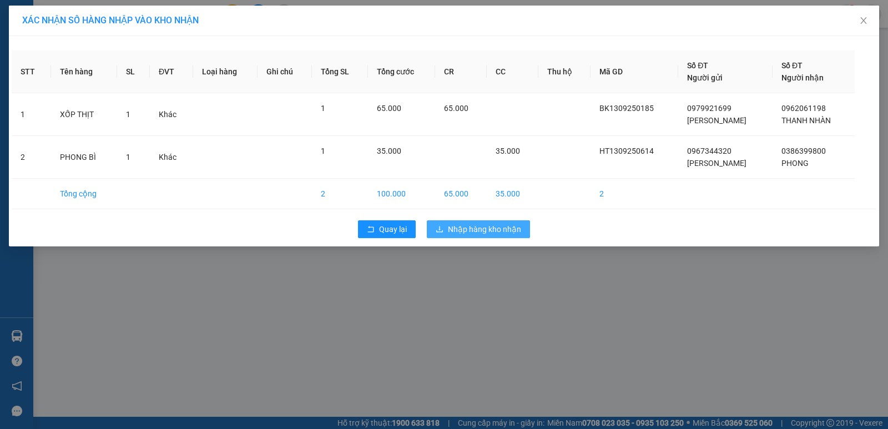
click at [499, 230] on span "Nhập hàng kho nhận" at bounding box center [484, 229] width 73 height 12
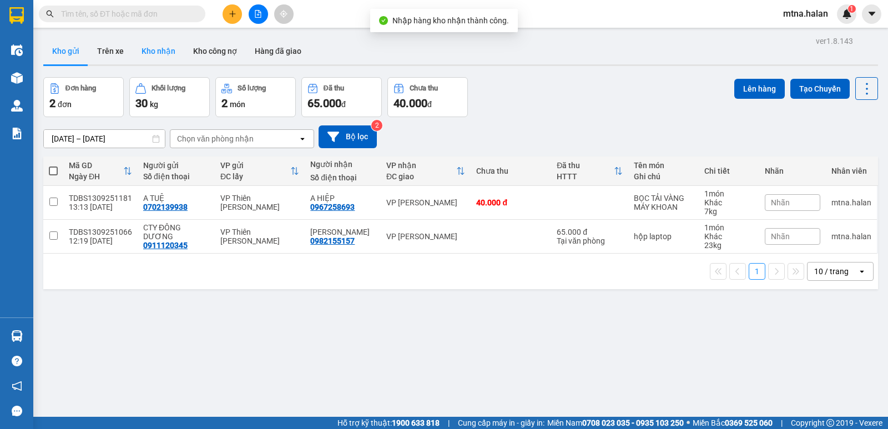
click at [153, 50] on button "Kho nhận" at bounding box center [159, 51] width 52 height 27
click at [152, 51] on button "Kho nhận" at bounding box center [159, 51] width 52 height 27
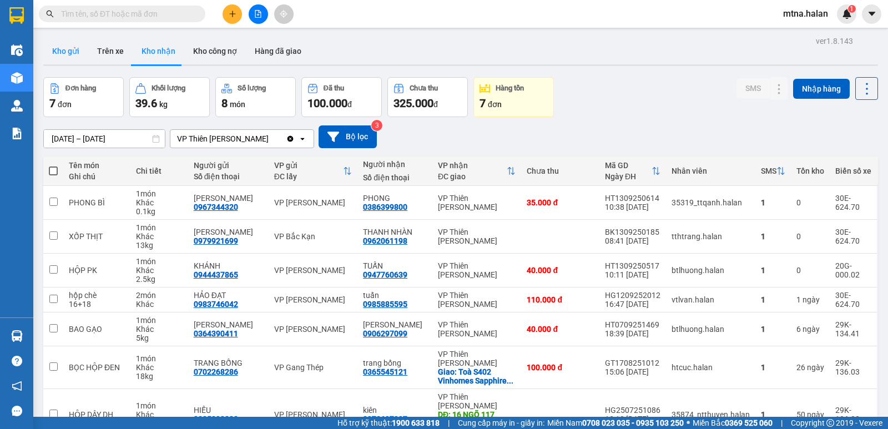
click at [63, 54] on button "Kho gửi" at bounding box center [65, 51] width 45 height 27
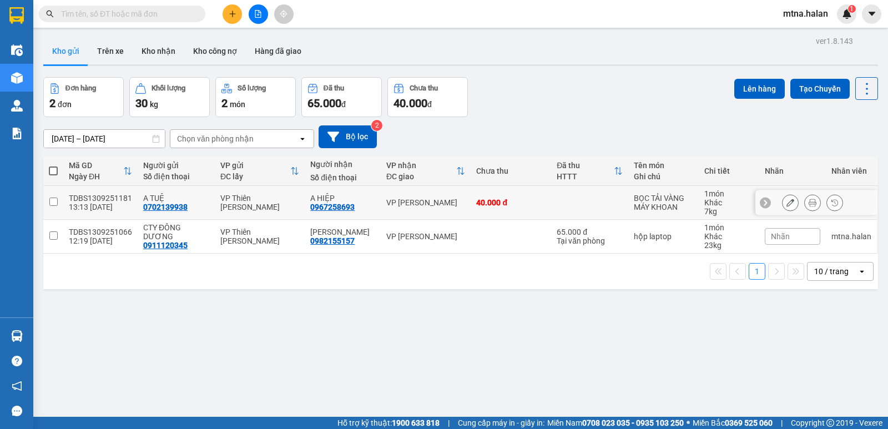
click at [49, 202] on input "checkbox" at bounding box center [53, 202] width 8 height 8
checkbox input "true"
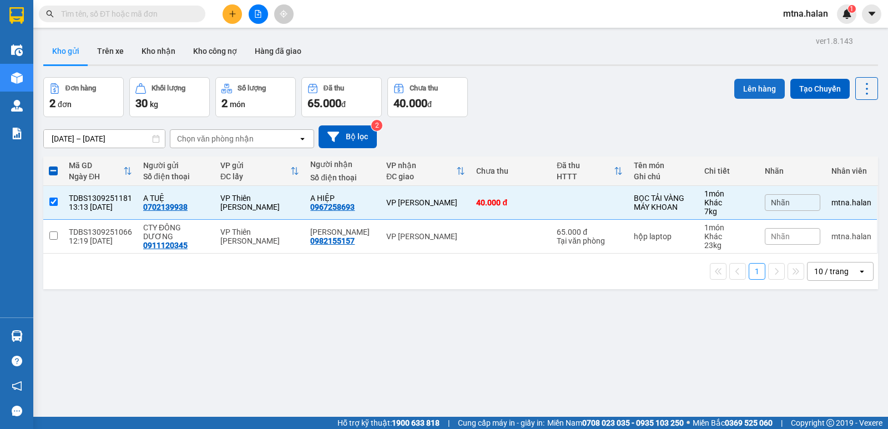
click at [749, 87] on button "Lên hàng" at bounding box center [759, 89] width 51 height 20
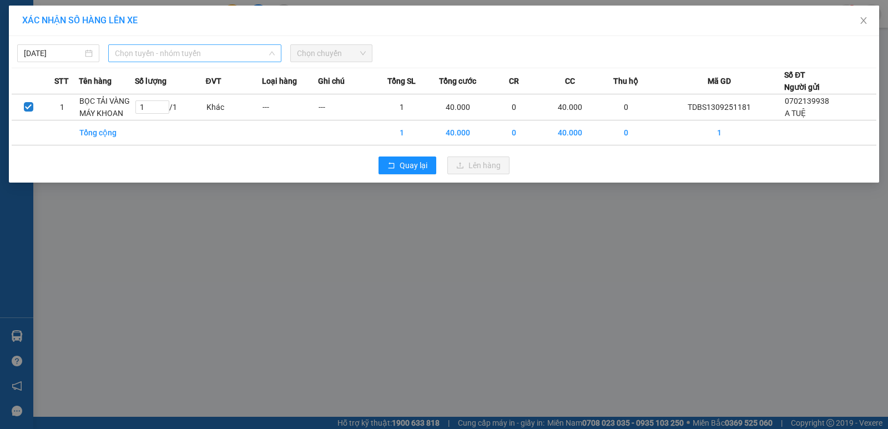
click at [219, 52] on span "Chọn tuyến - nhóm tuyến" at bounding box center [195, 53] width 160 height 17
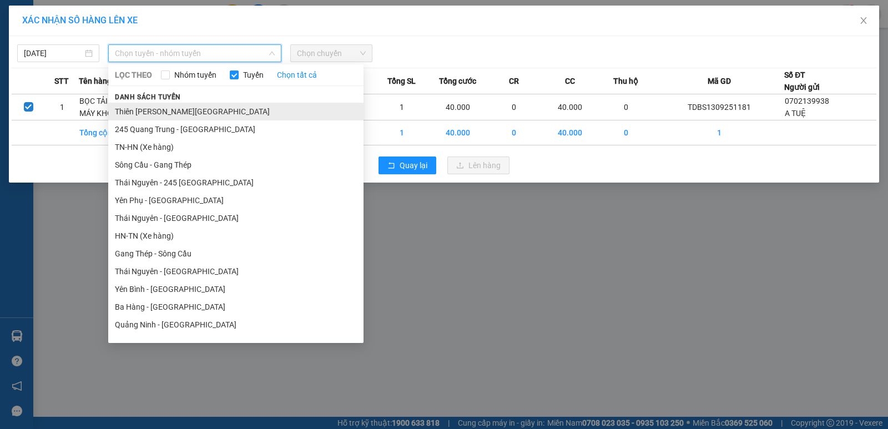
click at [185, 111] on li "Thiên [PERSON_NAME][GEOGRAPHIC_DATA]" at bounding box center [235, 112] width 255 height 18
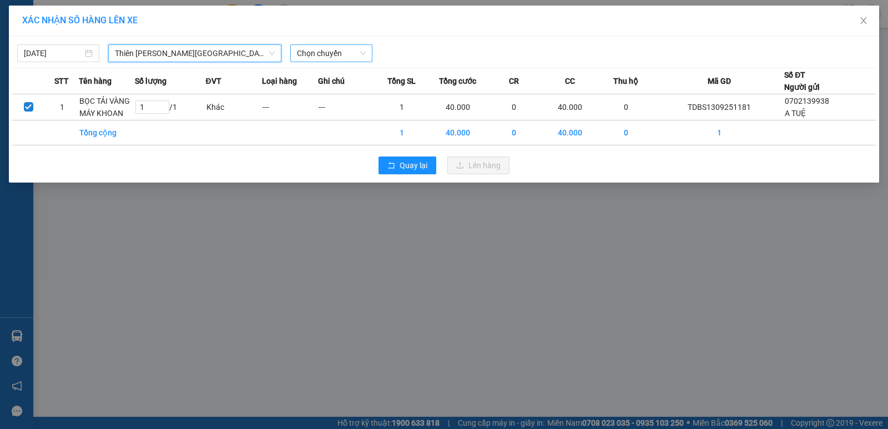
click at [347, 54] on span "Chọn chuyến" at bounding box center [331, 53] width 69 height 17
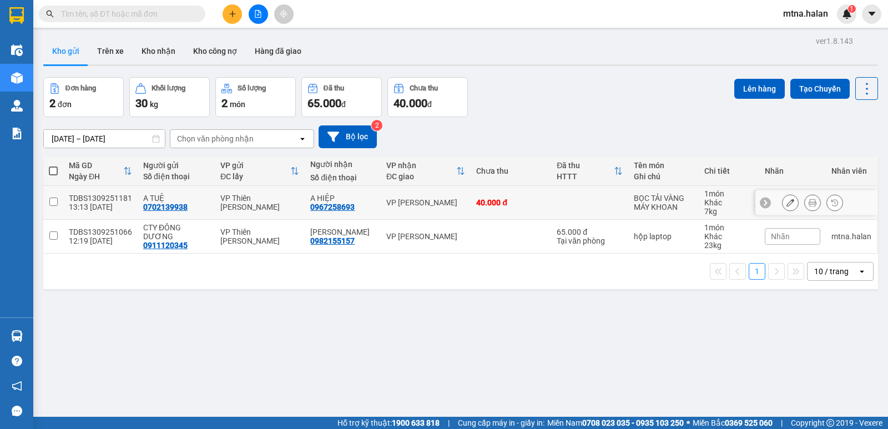
click at [50, 200] on input "checkbox" at bounding box center [53, 202] width 8 height 8
checkbox input "true"
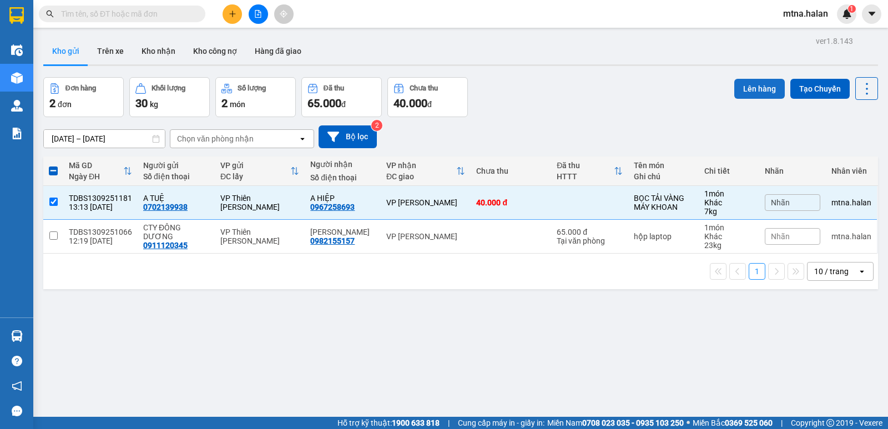
click at [761, 86] on button "Lên hàng" at bounding box center [759, 89] width 51 height 20
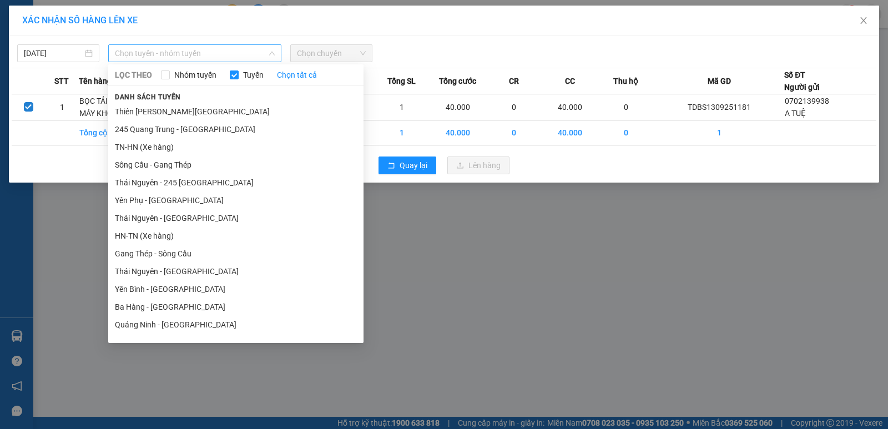
click at [215, 56] on span "Chọn tuyến - nhóm tuyến" at bounding box center [195, 53] width 160 height 17
click at [187, 110] on li "Thiên [PERSON_NAME][GEOGRAPHIC_DATA]" at bounding box center [235, 112] width 255 height 18
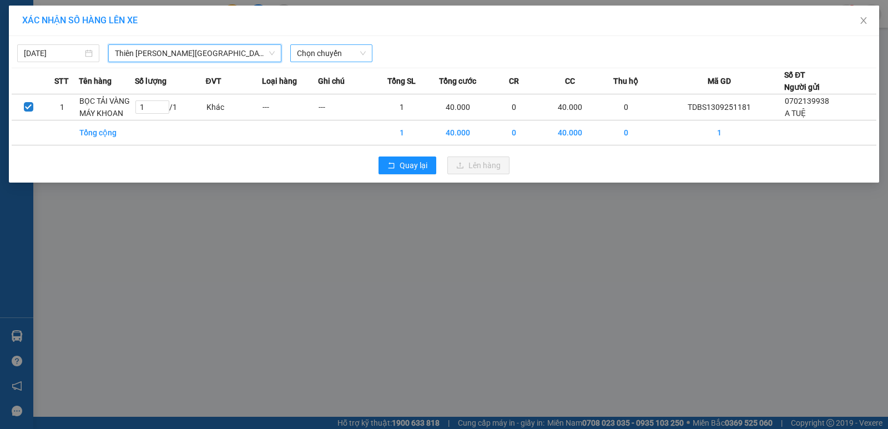
click at [344, 54] on span "Chọn chuyến" at bounding box center [331, 53] width 69 height 17
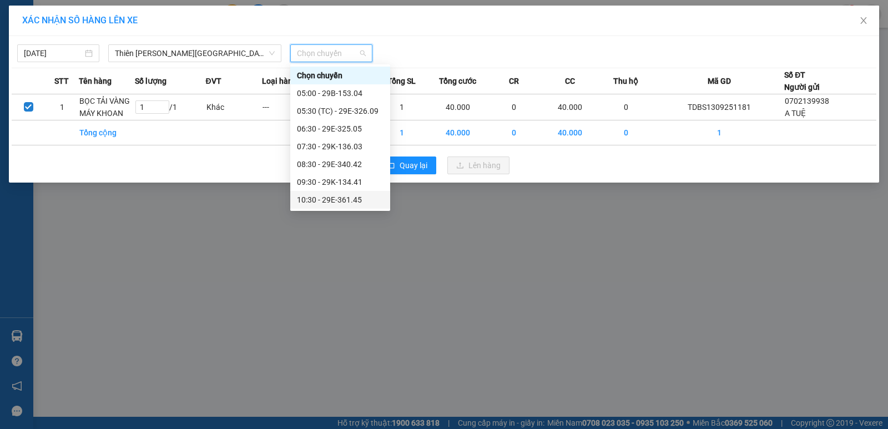
scroll to position [55, 0]
click at [350, 195] on div "13:30 - 30E-624.70" at bounding box center [340, 197] width 87 height 12
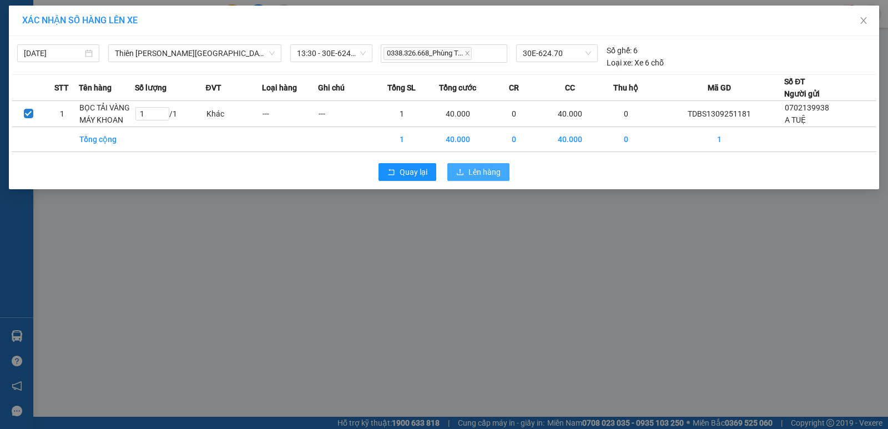
click at [482, 173] on span "Lên hàng" at bounding box center [484, 172] width 32 height 12
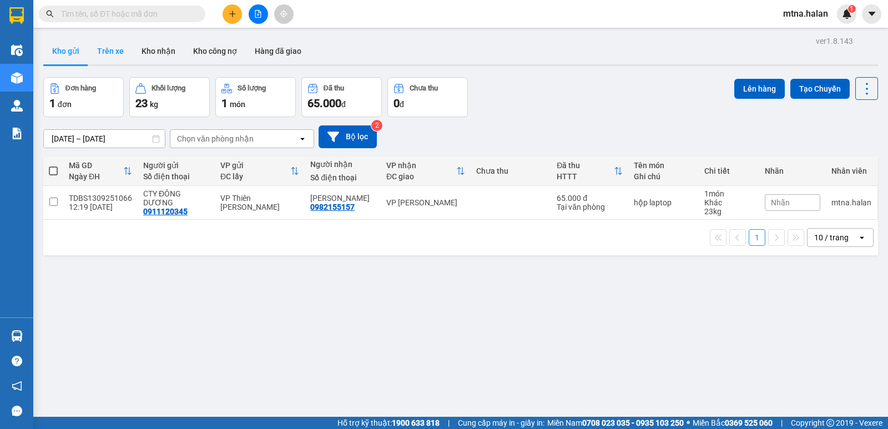
click at [113, 51] on button "Trên xe" at bounding box center [110, 51] width 44 height 27
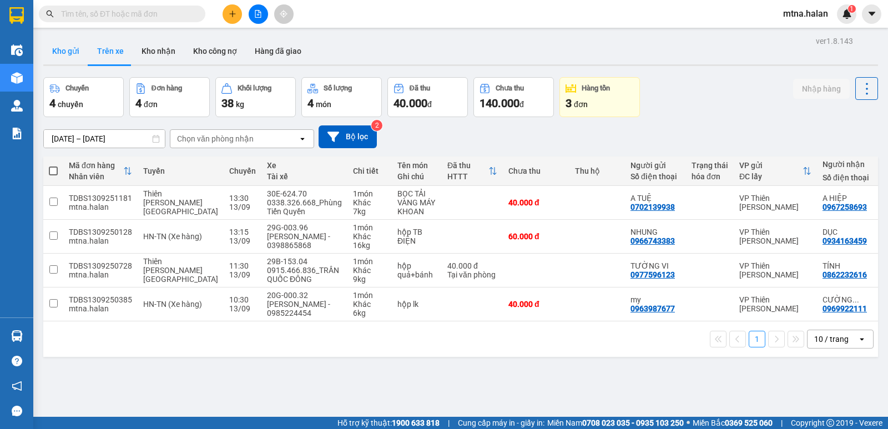
click at [59, 50] on button "Kho gửi" at bounding box center [65, 51] width 45 height 27
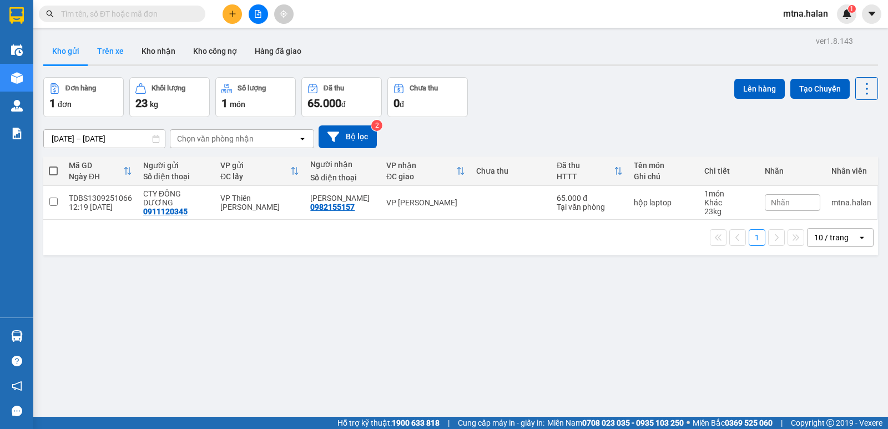
click at [115, 49] on button "Trên xe" at bounding box center [110, 51] width 44 height 27
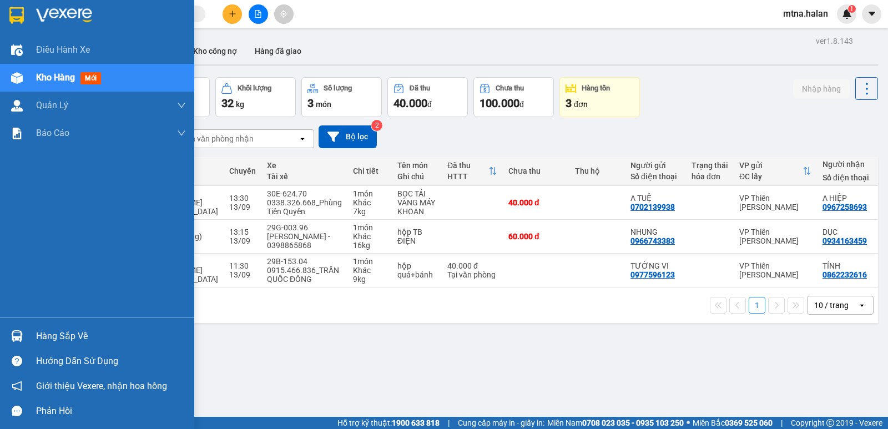
click at [10, 332] on div at bounding box center [16, 335] width 19 height 19
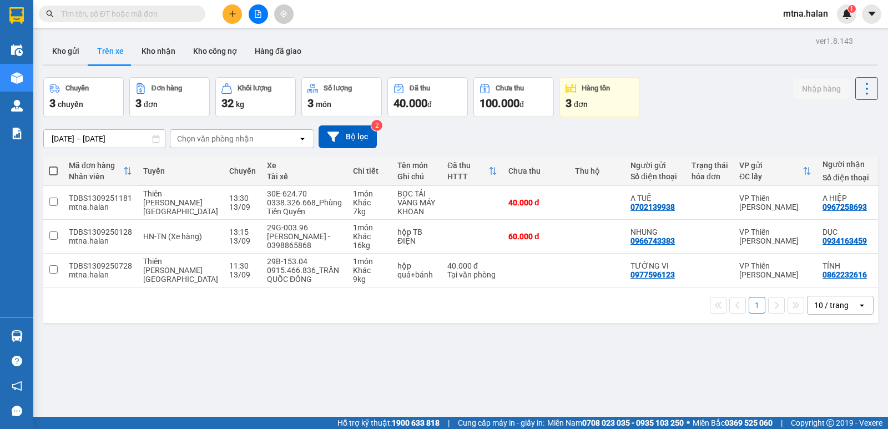
click at [552, 373] on section "Kết quả tìm kiếm ( 0 ) Bộ lọc No Data mtna.halan 1 Điều hành xe Kho hàng mới Qu…" at bounding box center [444, 214] width 888 height 429
click at [60, 45] on button "Kho gửi" at bounding box center [65, 51] width 45 height 27
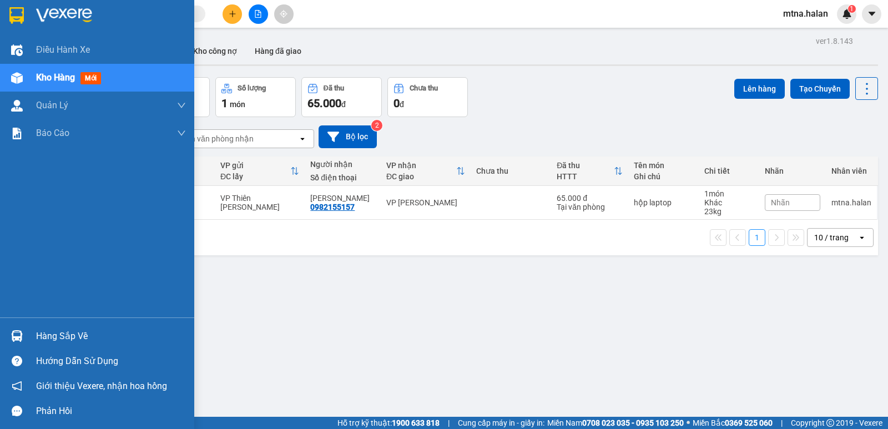
click at [13, 334] on img at bounding box center [17, 336] width 12 height 12
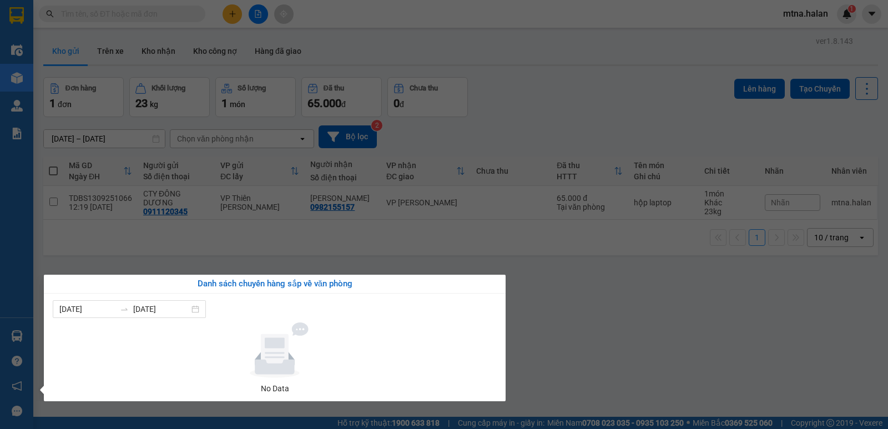
click at [615, 334] on section "Kết quả tìm kiếm ( 0 ) Bộ lọc No Data mtna.halan 1 Điều hành xe Kho hàng mới Qu…" at bounding box center [444, 214] width 888 height 429
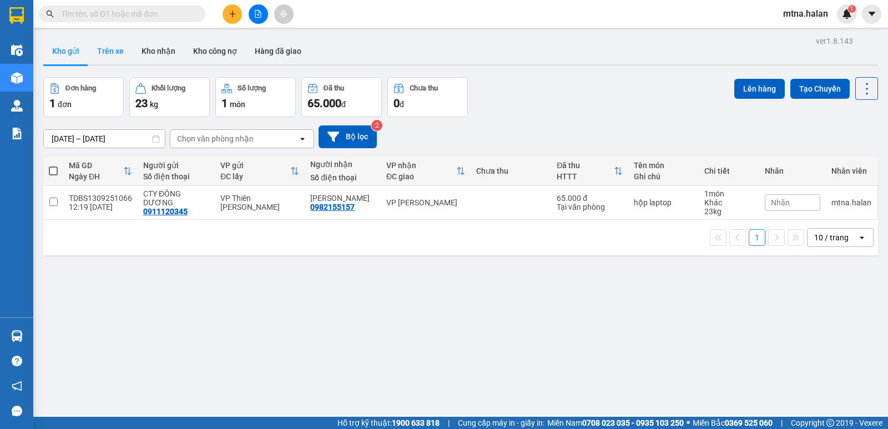
click at [109, 51] on button "Trên xe" at bounding box center [110, 51] width 44 height 27
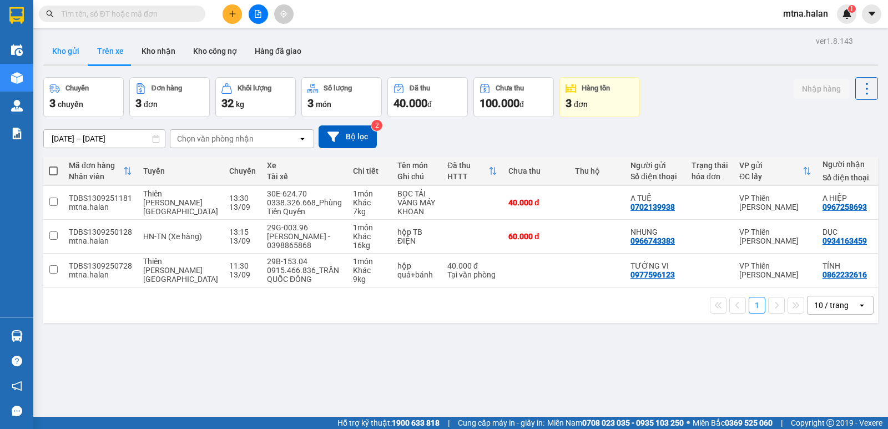
click at [70, 54] on button "Kho gửi" at bounding box center [65, 51] width 45 height 27
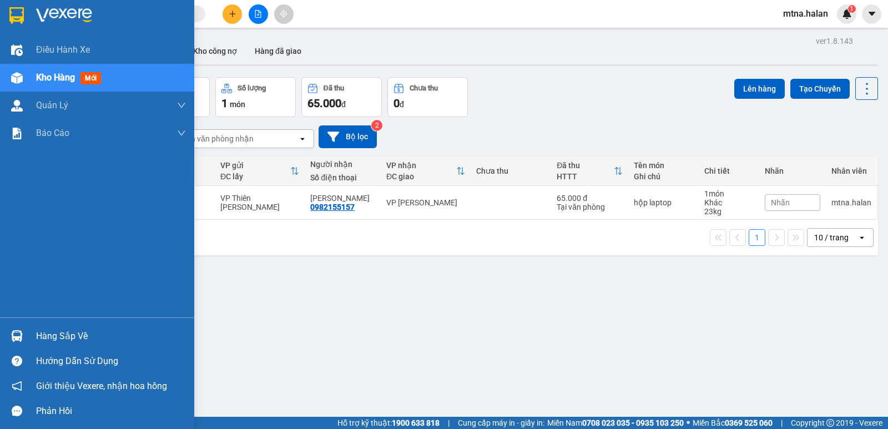
click at [22, 332] on img at bounding box center [17, 336] width 12 height 12
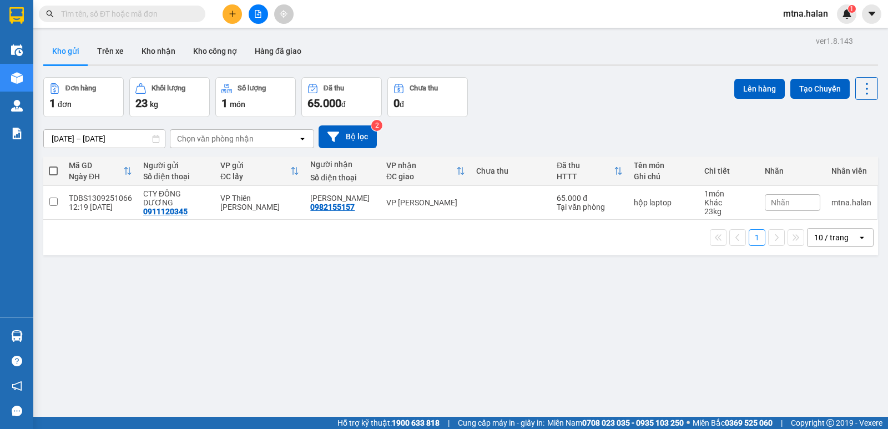
click at [629, 332] on section "Kết quả tìm kiếm ( 0 ) Bộ lọc No Data mtna.halan 1 Điều hành xe Kho hàng mới Qu…" at bounding box center [444, 214] width 888 height 429
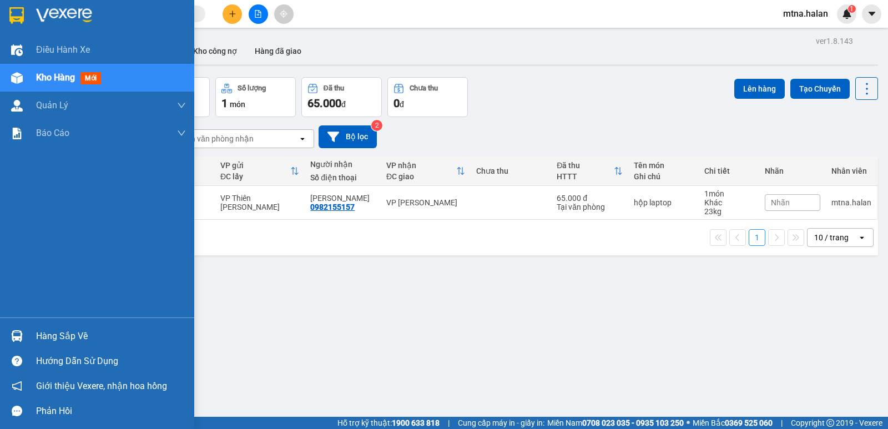
click at [14, 333] on img at bounding box center [17, 336] width 12 height 12
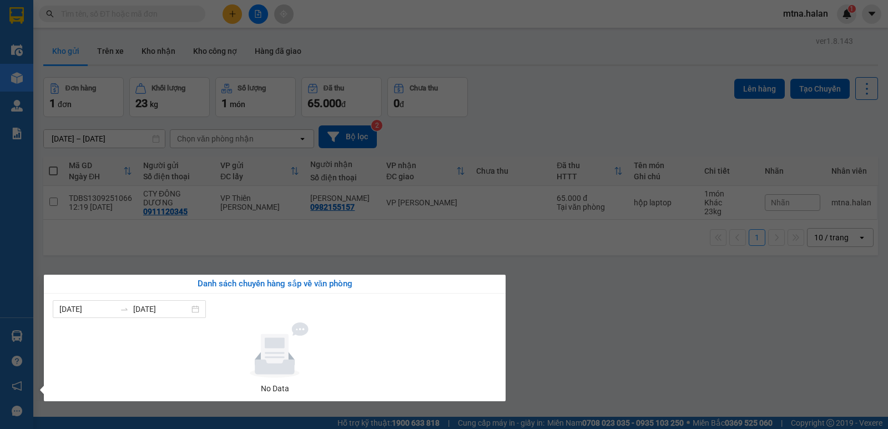
click at [606, 332] on section "Kết quả tìm kiếm ( 0 ) Bộ lọc No Data mtna.halan 1 Điều hành xe Kho hàng mới Qu…" at bounding box center [444, 214] width 888 height 429
